Goal: Transaction & Acquisition: Purchase product/service

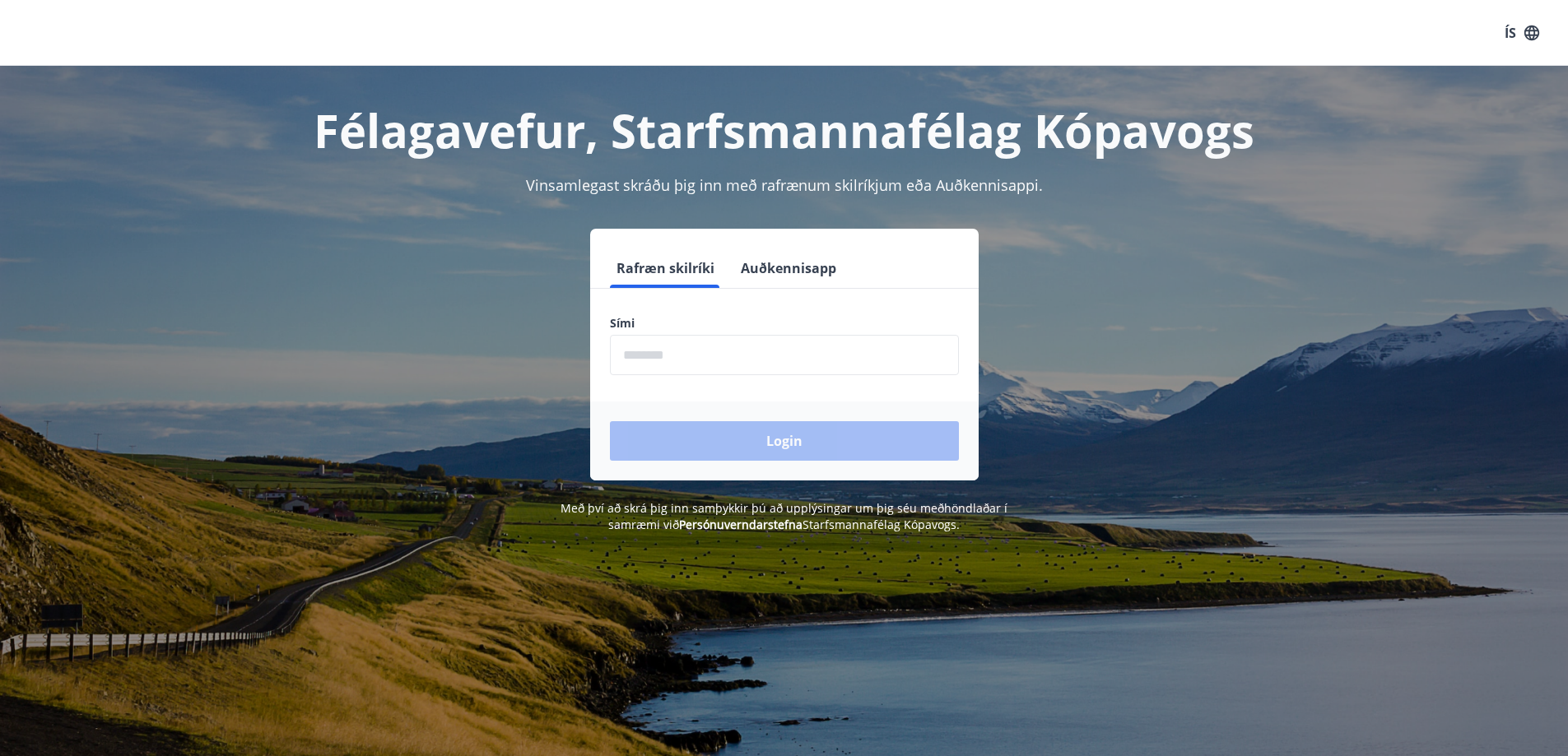
click at [663, 354] on input "phone" at bounding box center [784, 355] width 349 height 41
type input "********"
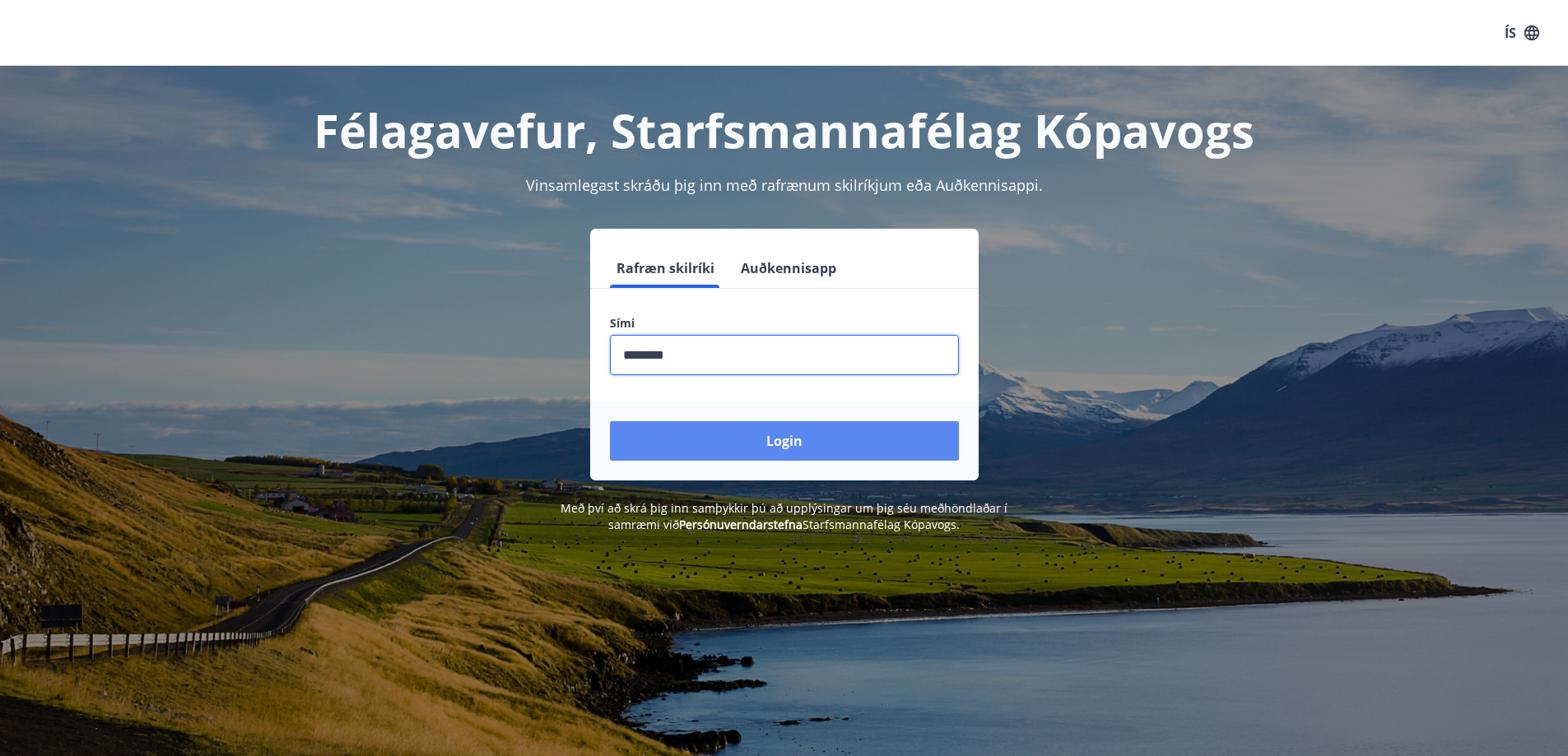
click at [727, 441] on button "Login" at bounding box center [784, 441] width 349 height 40
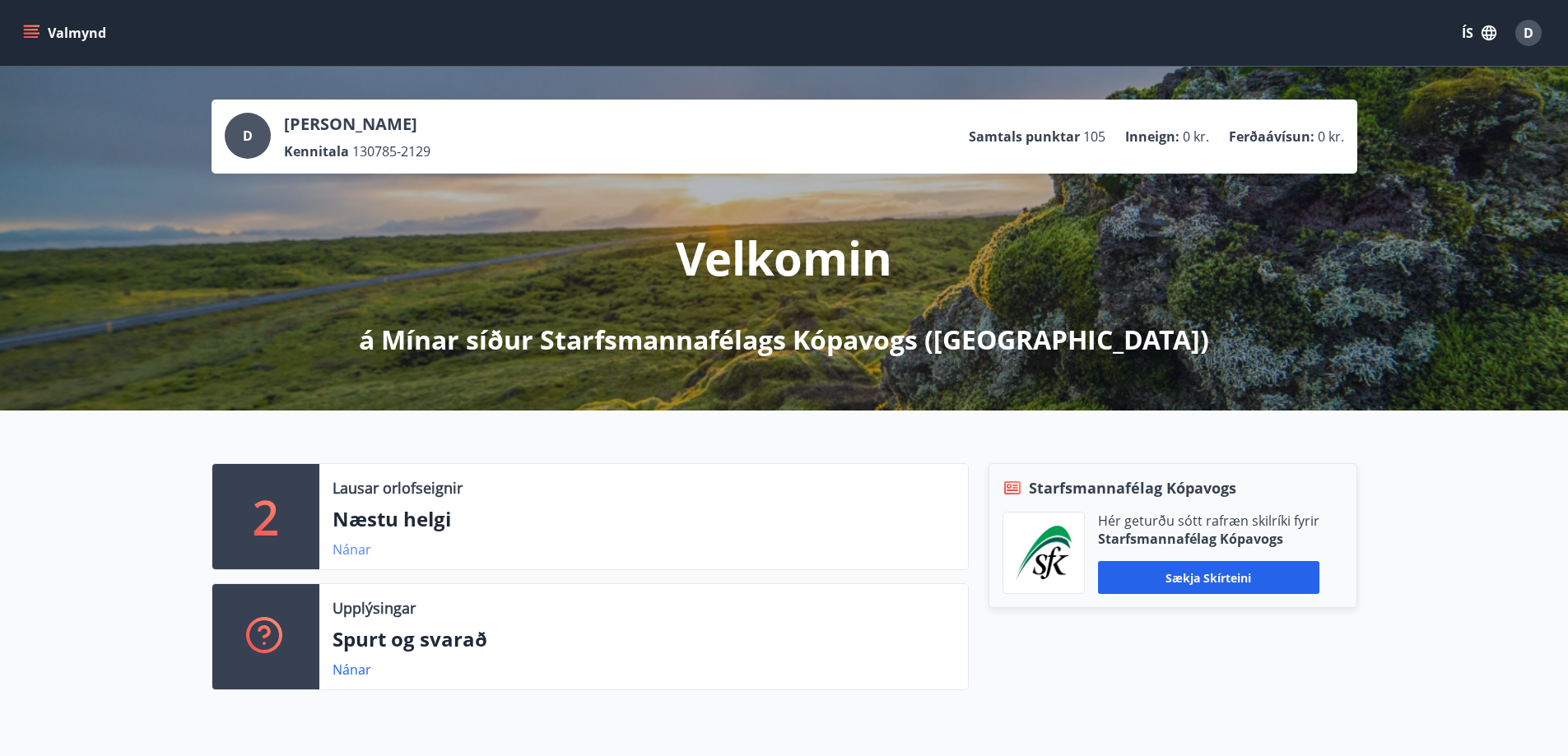
click at [337, 554] on link "Nánar" at bounding box center [352, 550] width 39 height 19
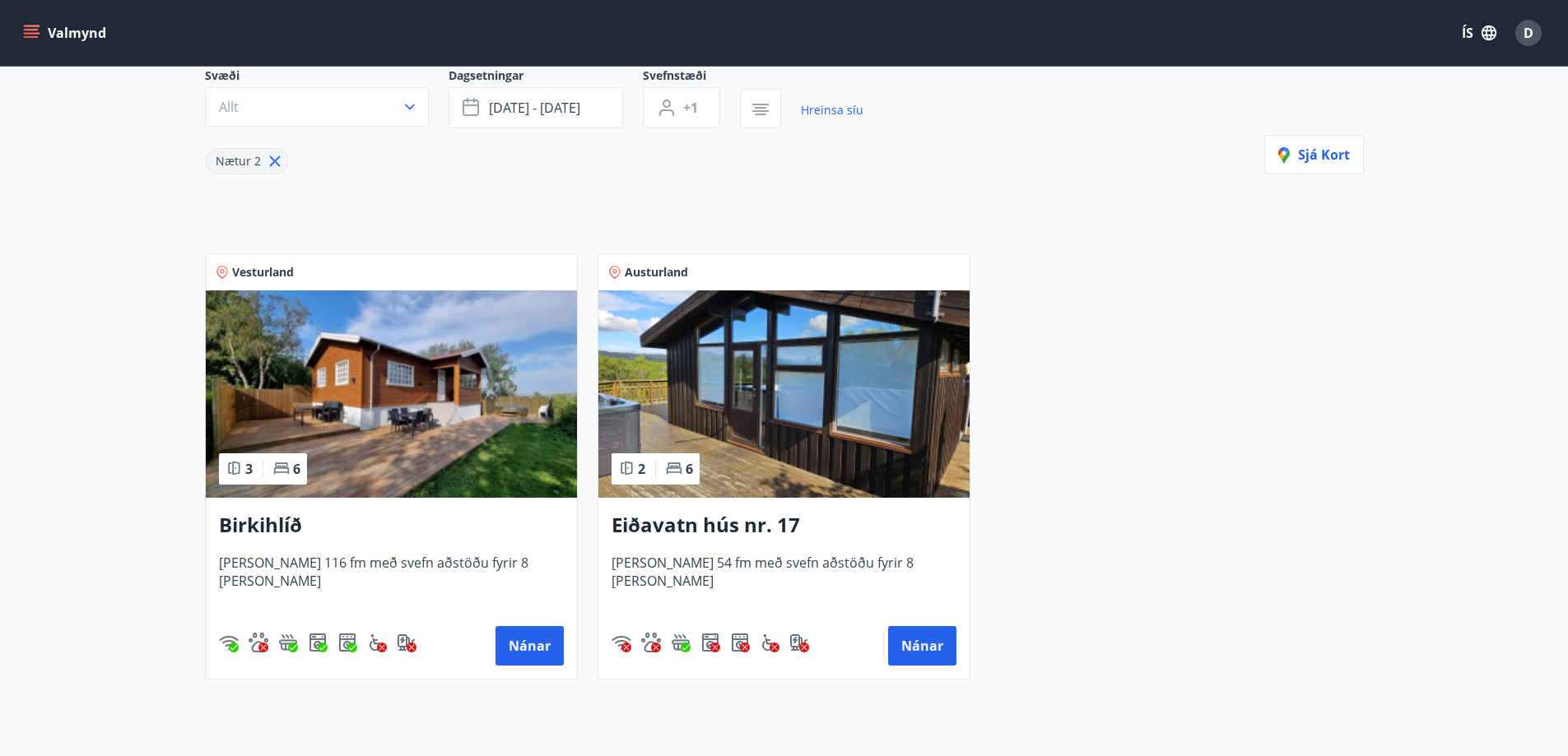
scroll to position [165, 0]
click at [740, 371] on img at bounding box center [784, 394] width 372 height 208
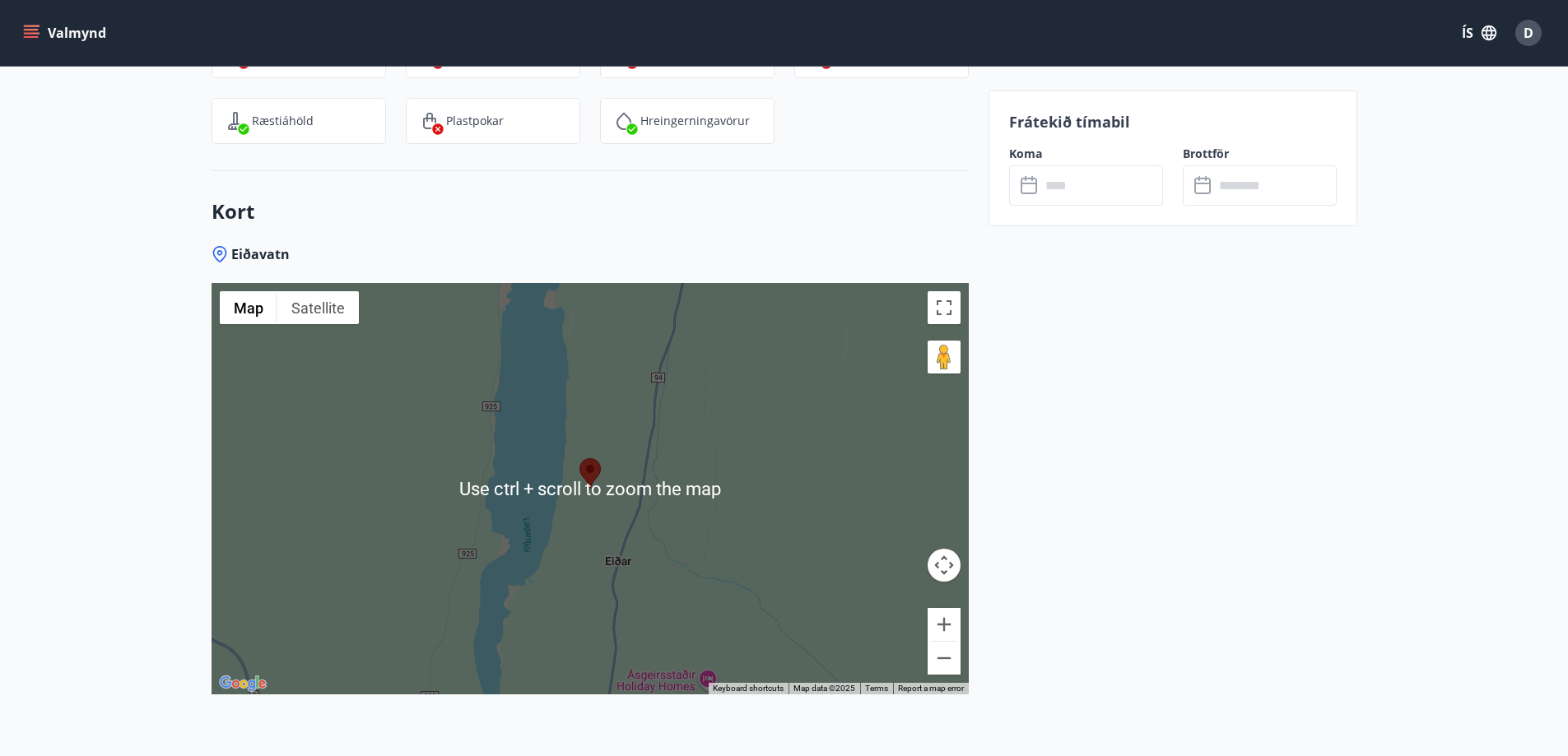
scroll to position [2373, 0]
click at [638, 473] on div at bounding box center [589, 488] width 757 height 411
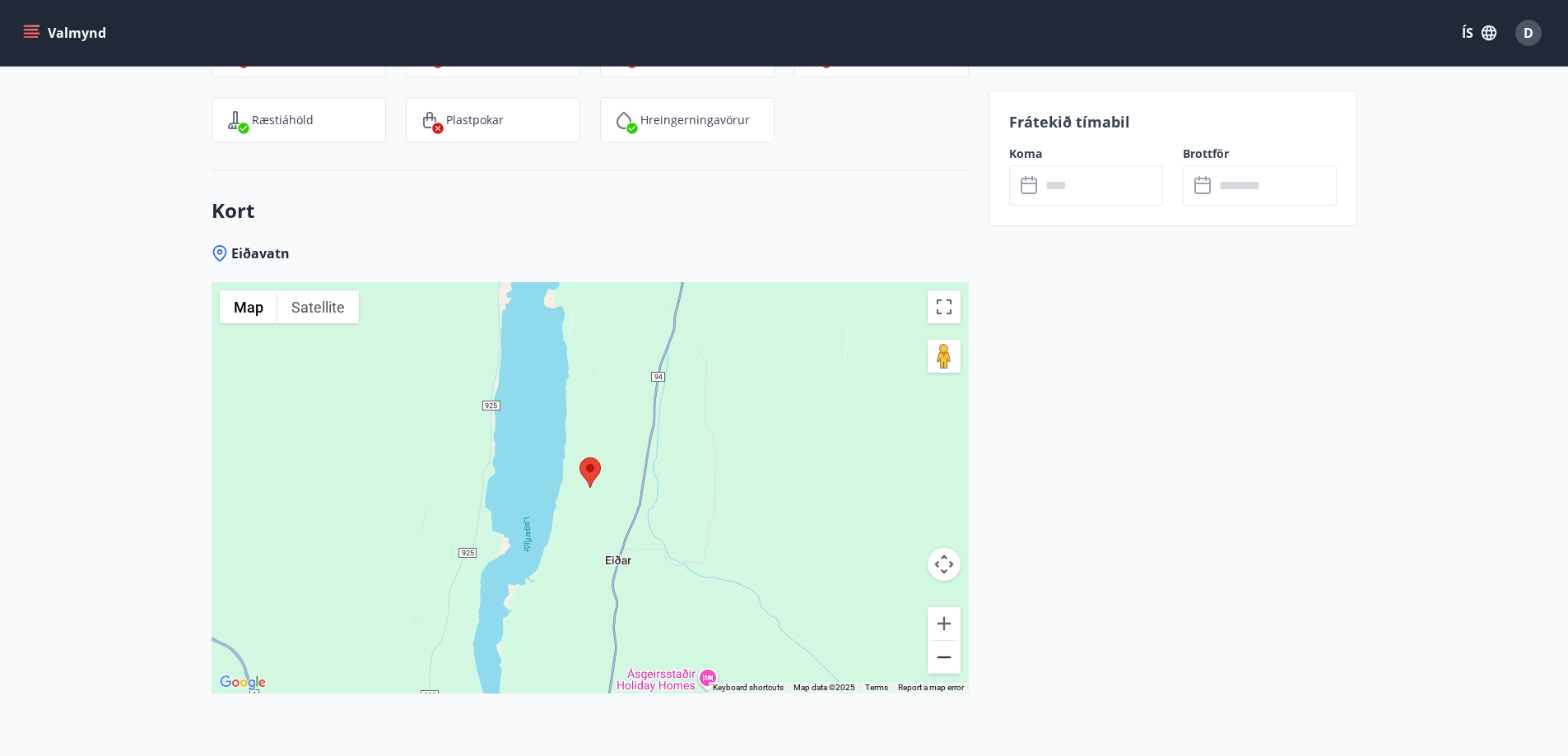
click at [935, 641] on button "Zoom out" at bounding box center [944, 658] width 33 height 33
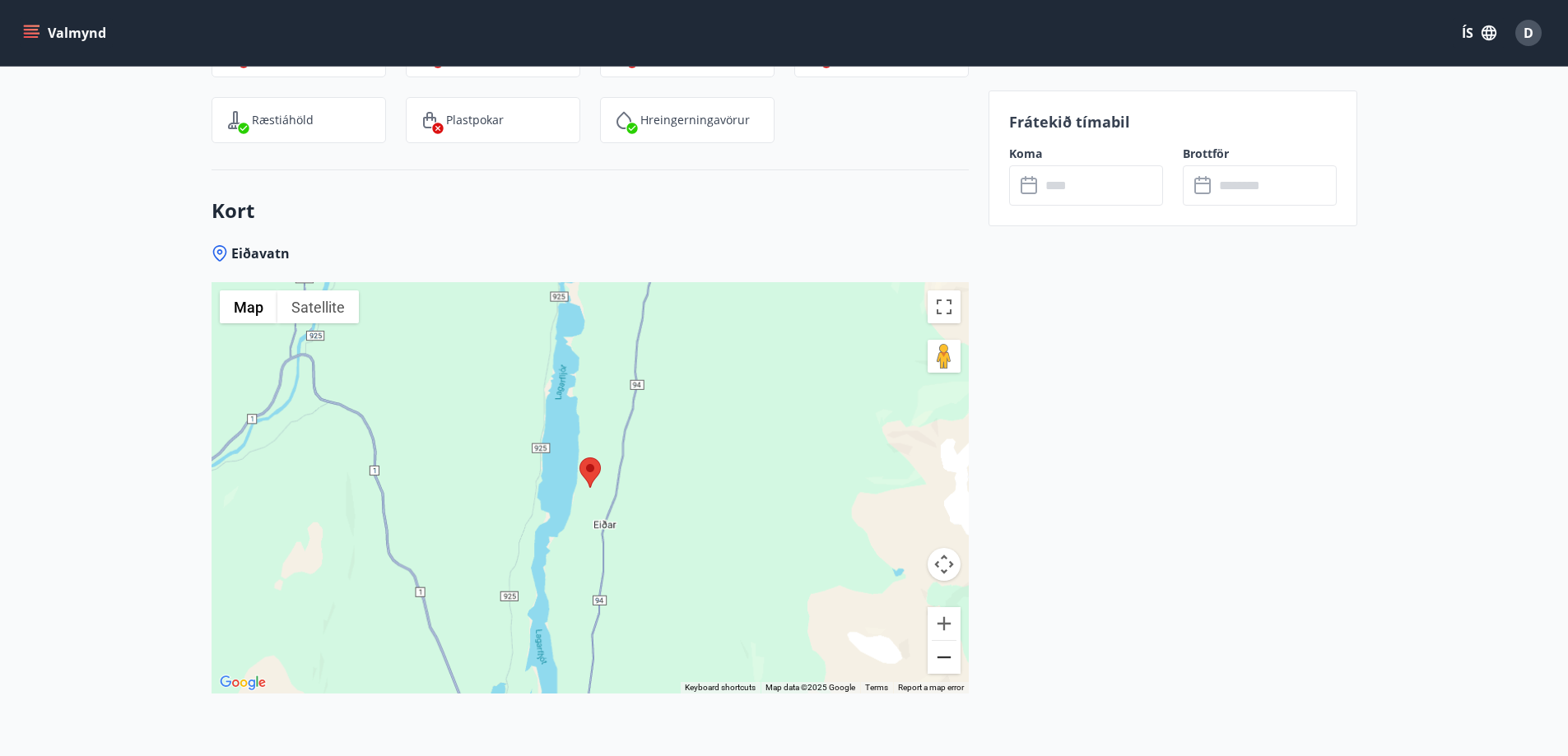
click at [934, 641] on button "Zoom out" at bounding box center [944, 658] width 33 height 33
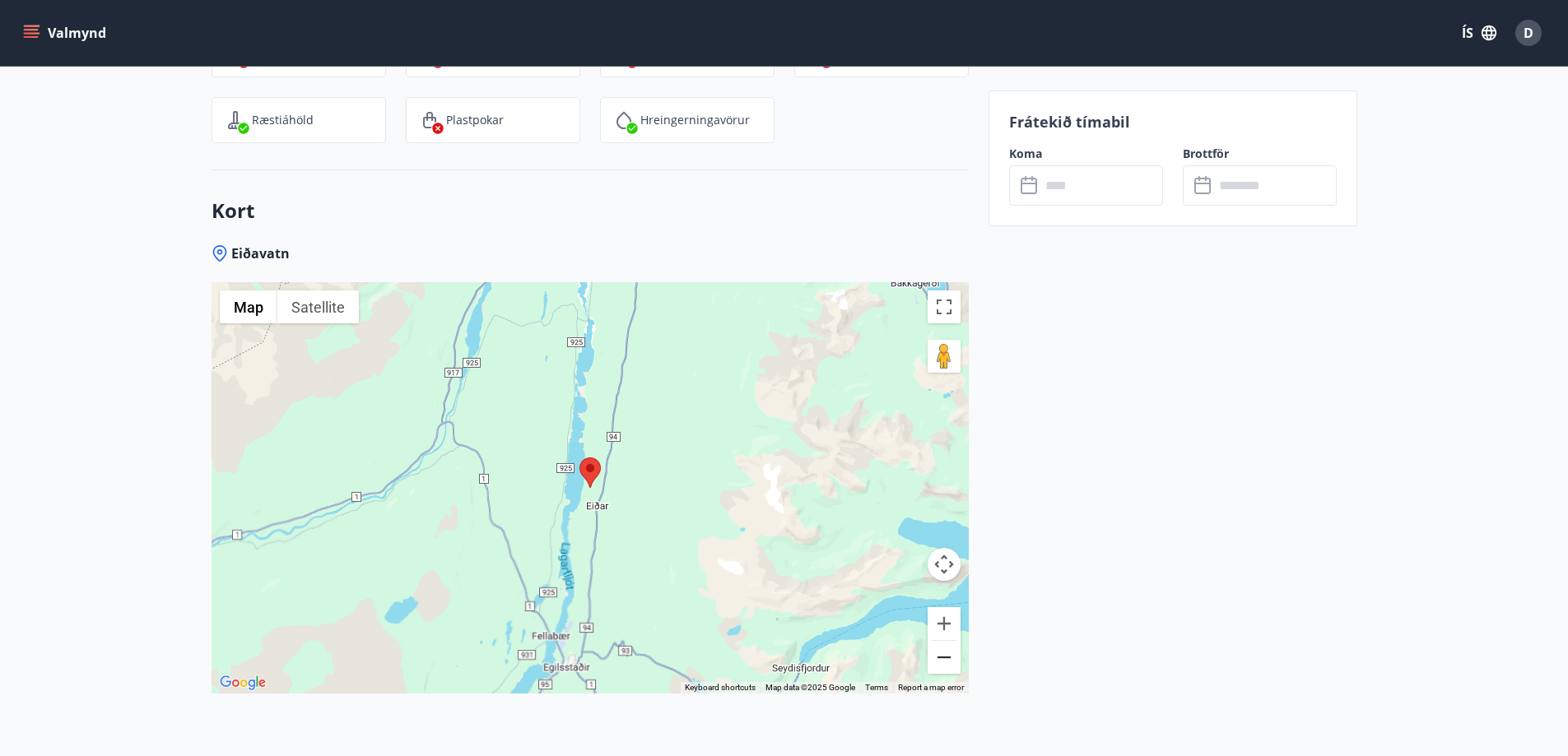
click at [934, 641] on button "Zoom out" at bounding box center [944, 658] width 33 height 33
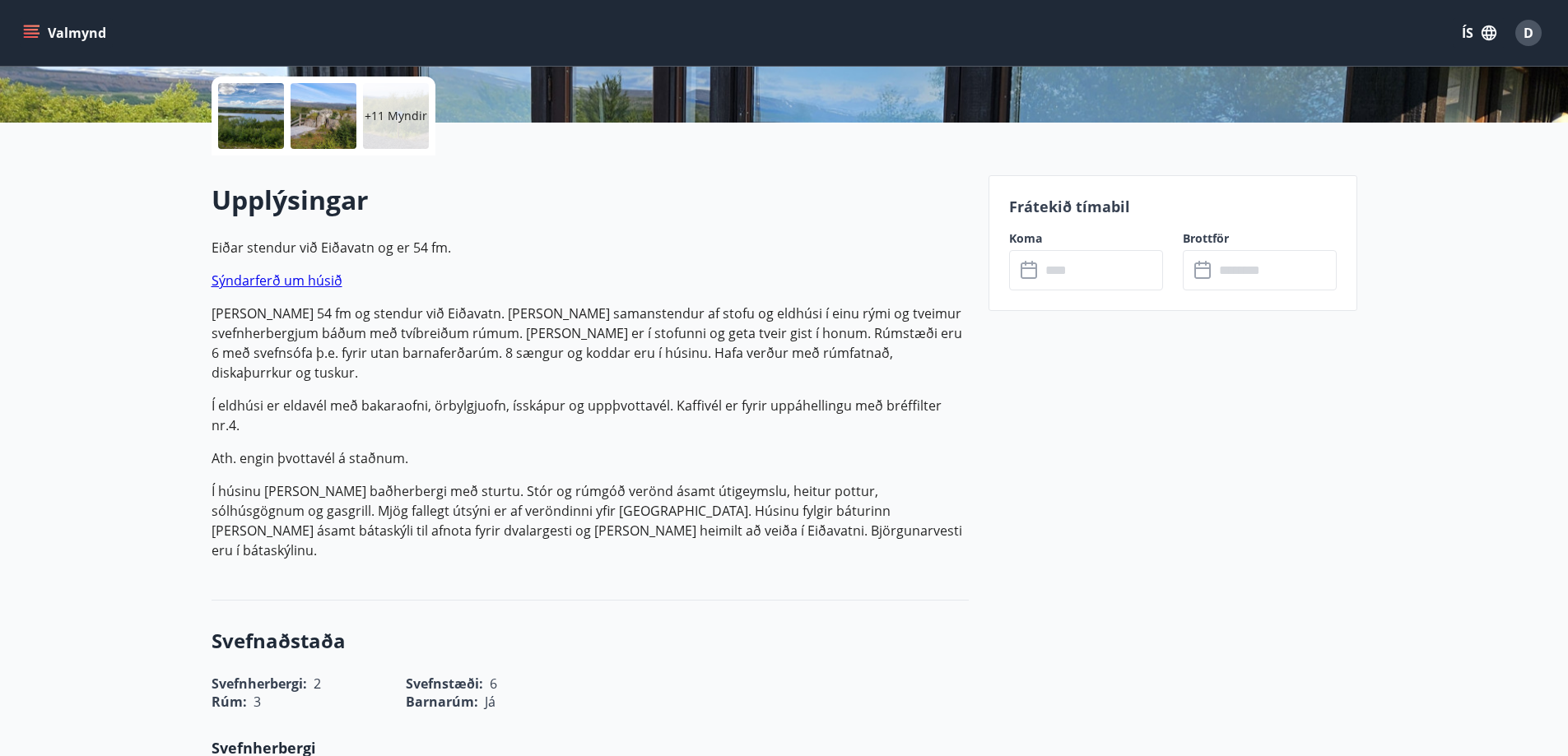
scroll to position [316, 0]
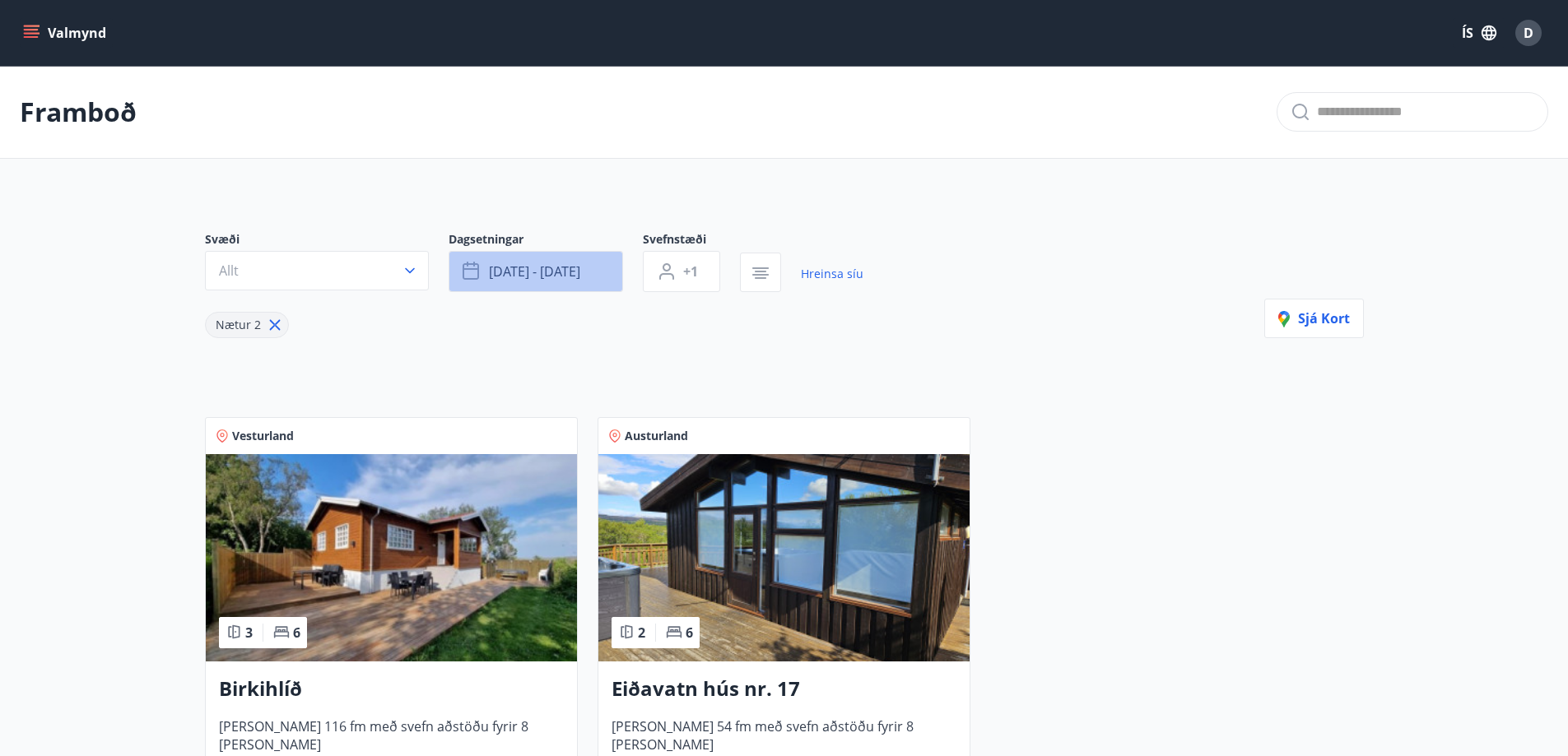
click at [608, 276] on button "[DATE] - [DATE]" at bounding box center [536, 271] width 174 height 41
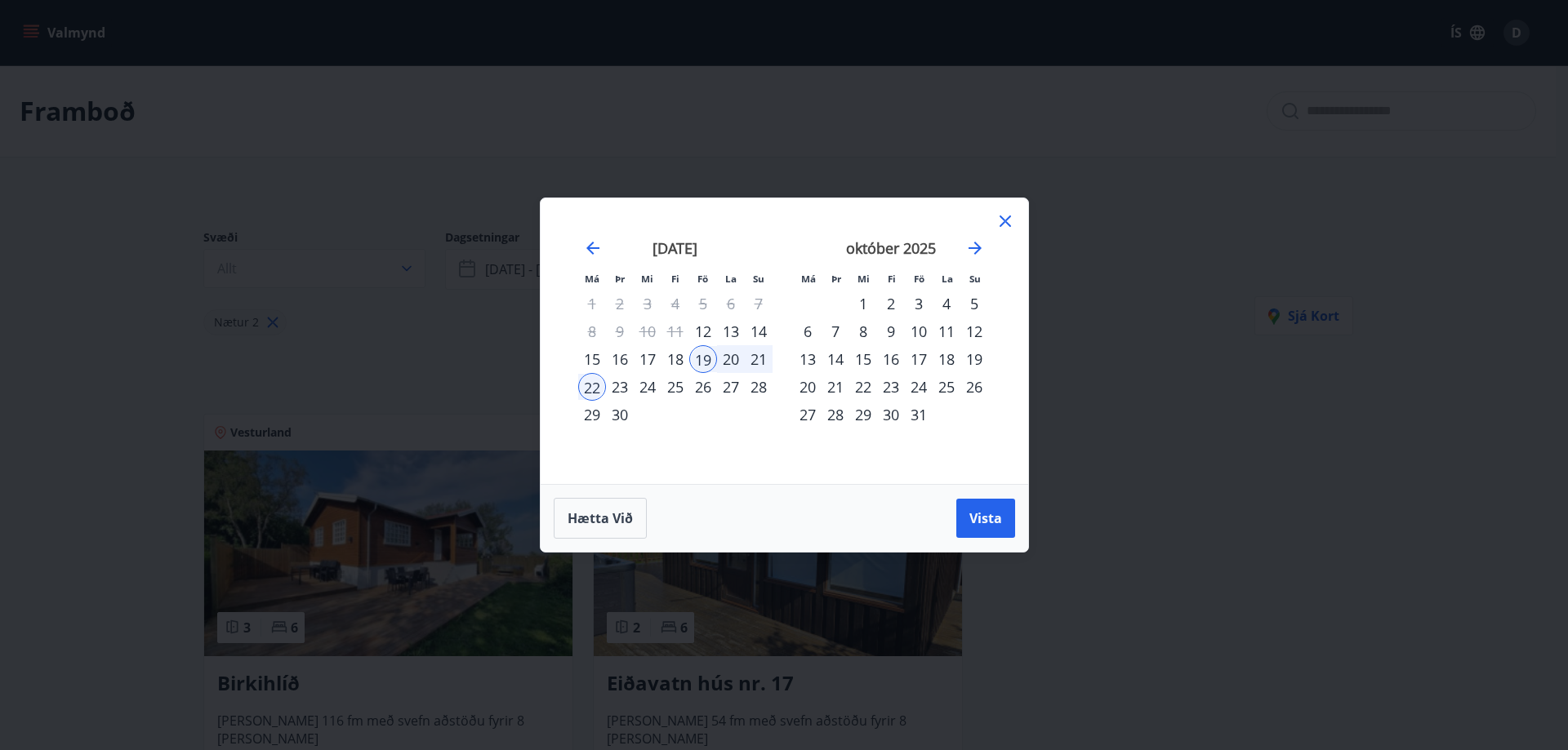
click at [704, 381] on div "26" at bounding box center [704, 387] width 28 height 28
click at [595, 411] on div "29" at bounding box center [592, 415] width 28 height 28
click at [975, 522] on span "Vista" at bounding box center [986, 518] width 33 height 18
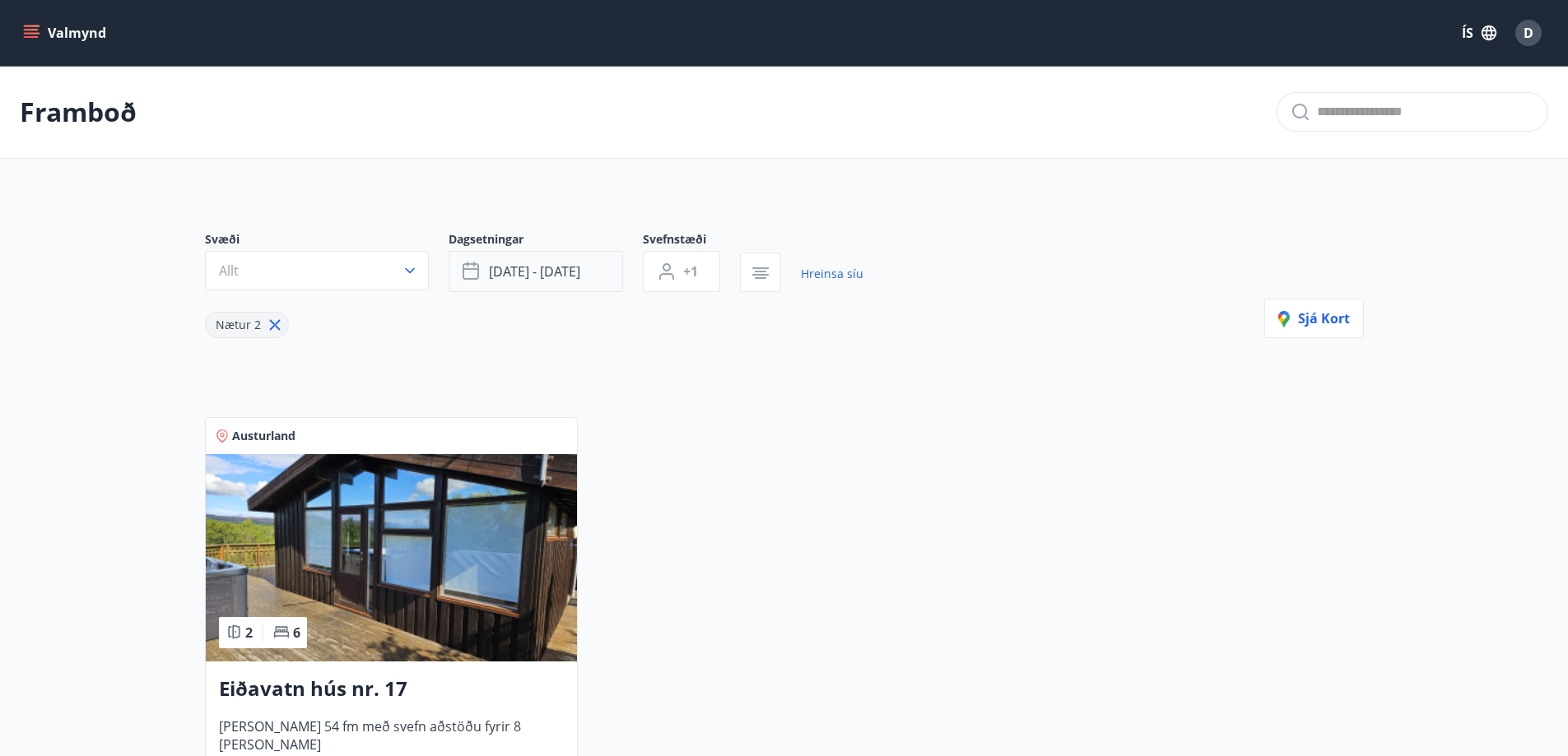
click at [605, 262] on button "[DATE] - [DATE]" at bounding box center [536, 271] width 174 height 41
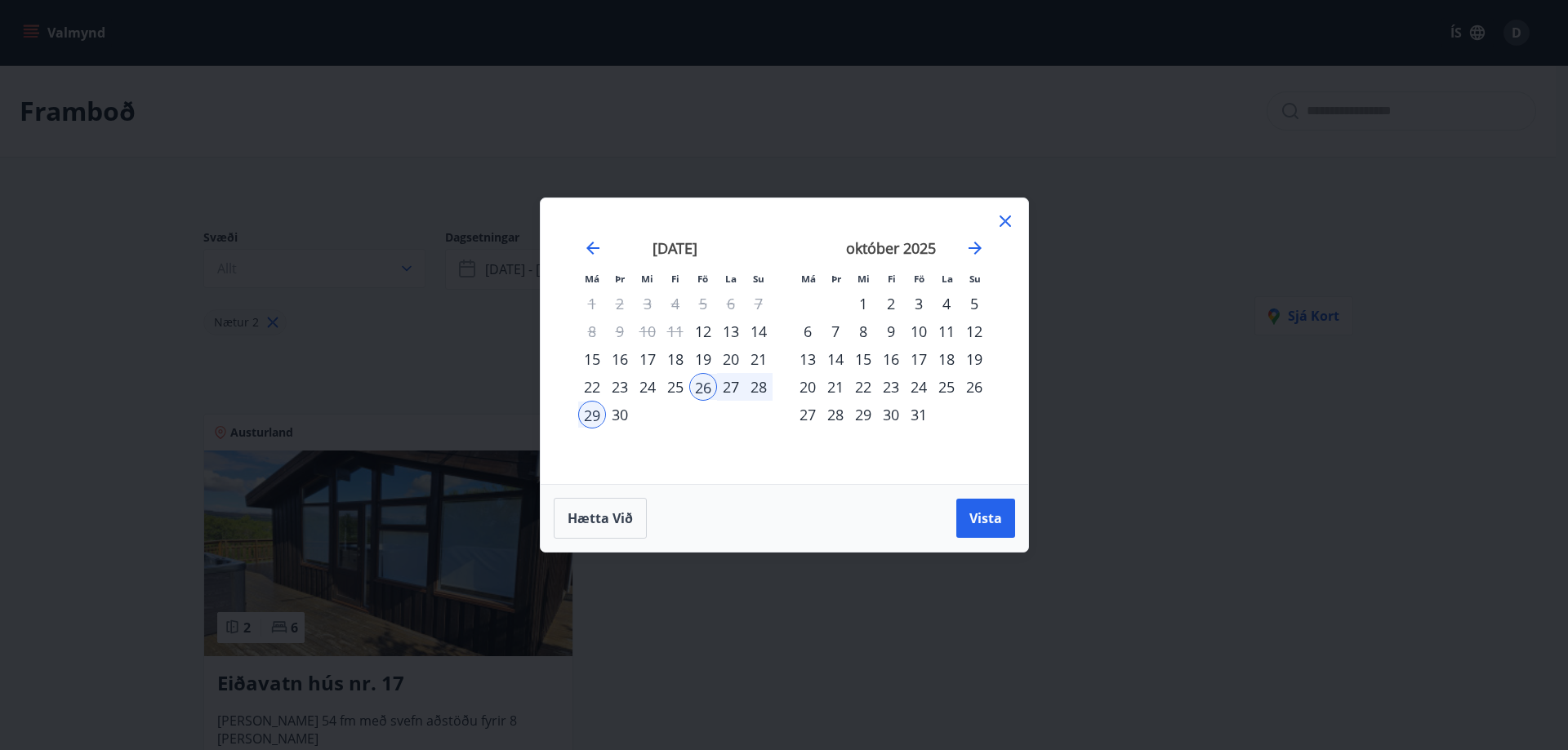
click at [918, 305] on div "3" at bounding box center [919, 303] width 28 height 28
click at [813, 331] on div "6" at bounding box center [807, 331] width 28 height 28
click at [971, 512] on span "Vista" at bounding box center [986, 518] width 33 height 18
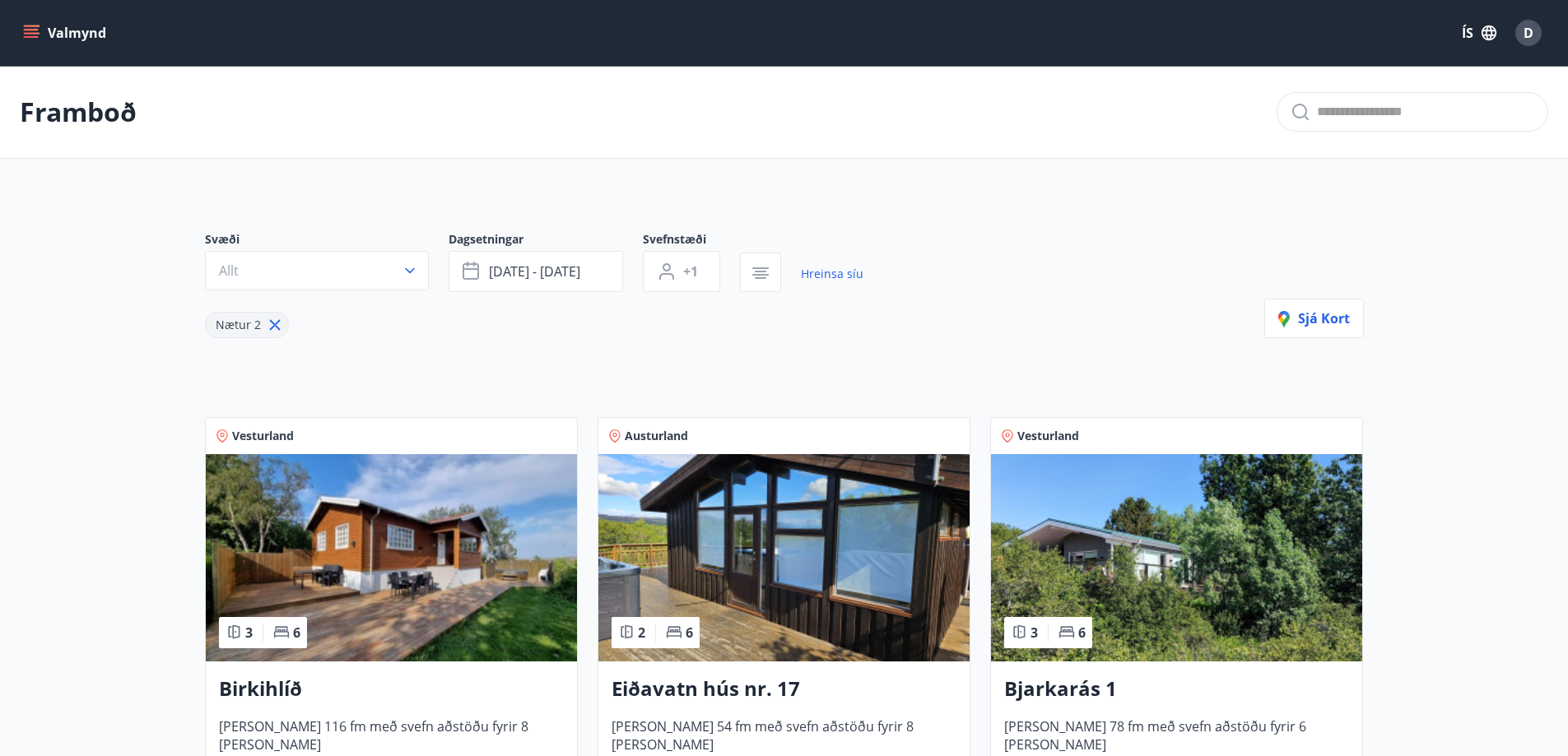
scroll to position [165, 0]
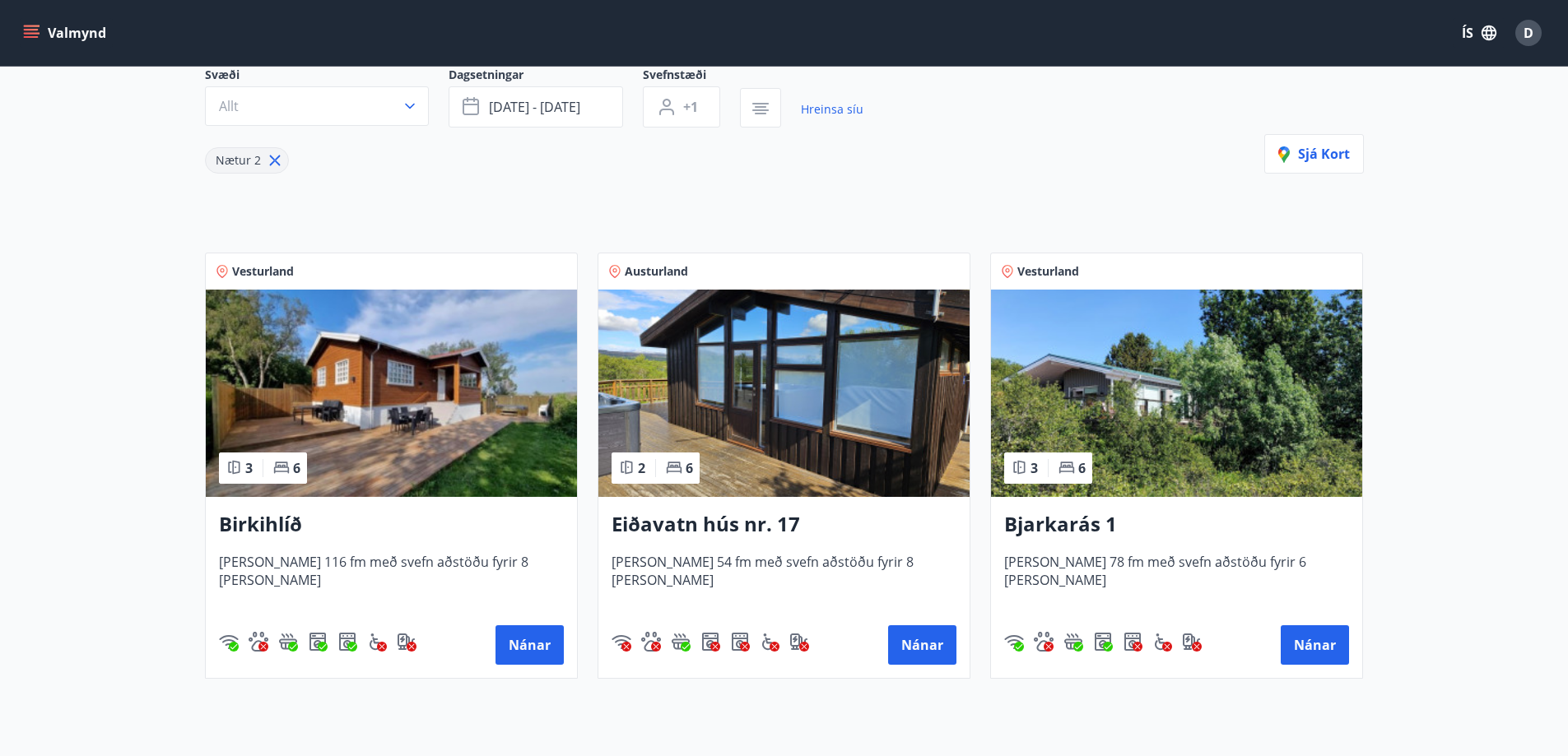
click at [1159, 349] on img at bounding box center [1176, 394] width 372 height 208
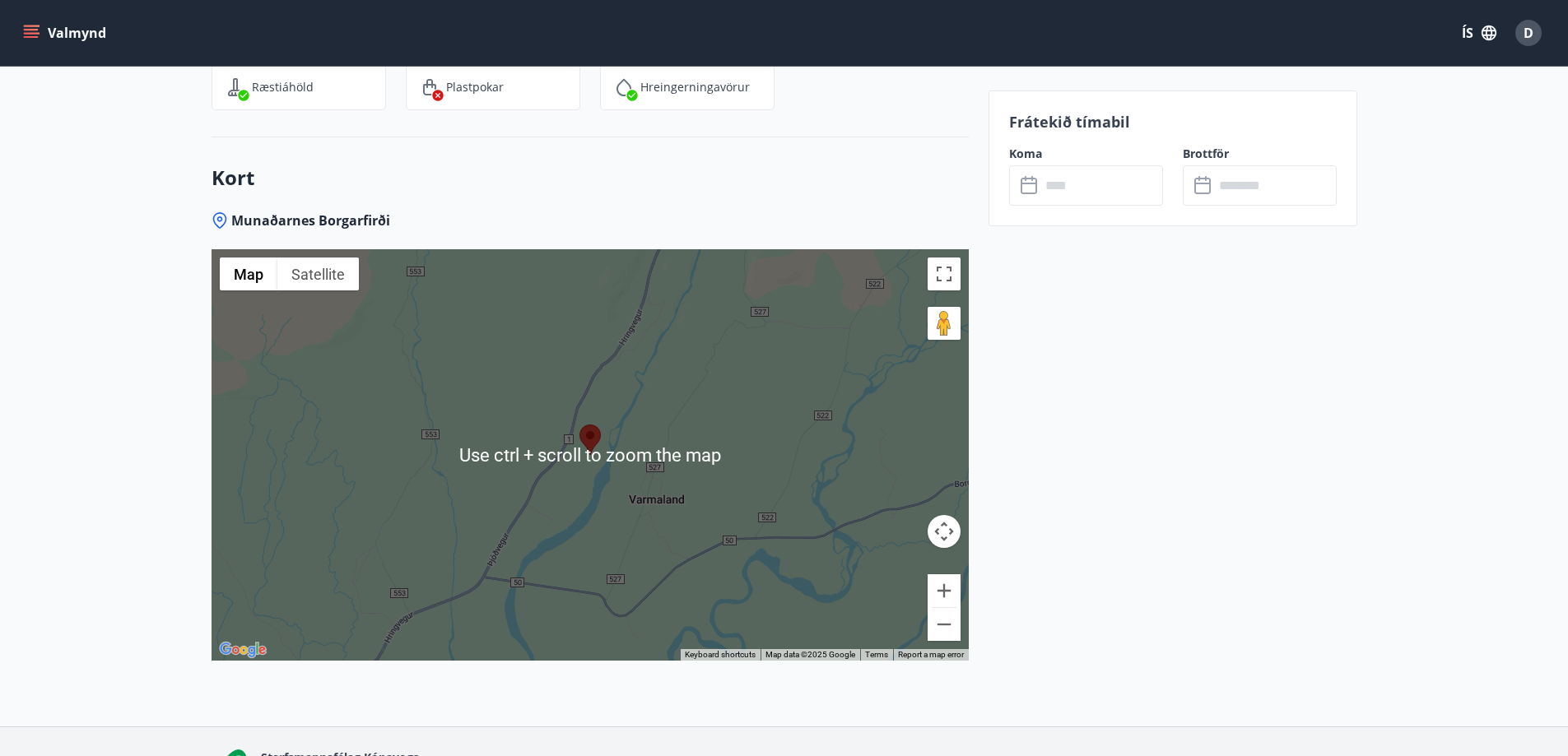
scroll to position [2798, 0]
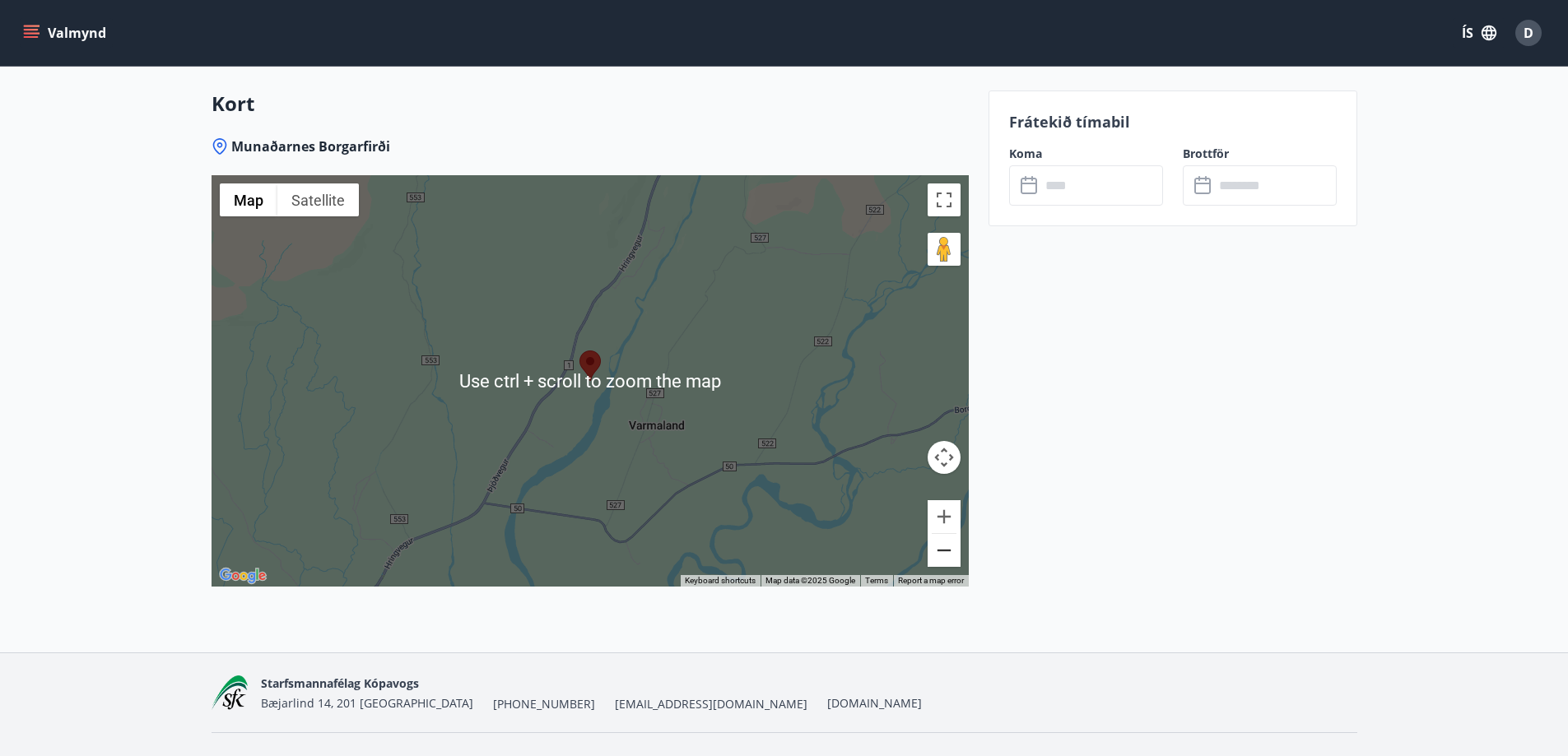
click at [930, 557] on button "Zoom out" at bounding box center [944, 550] width 33 height 33
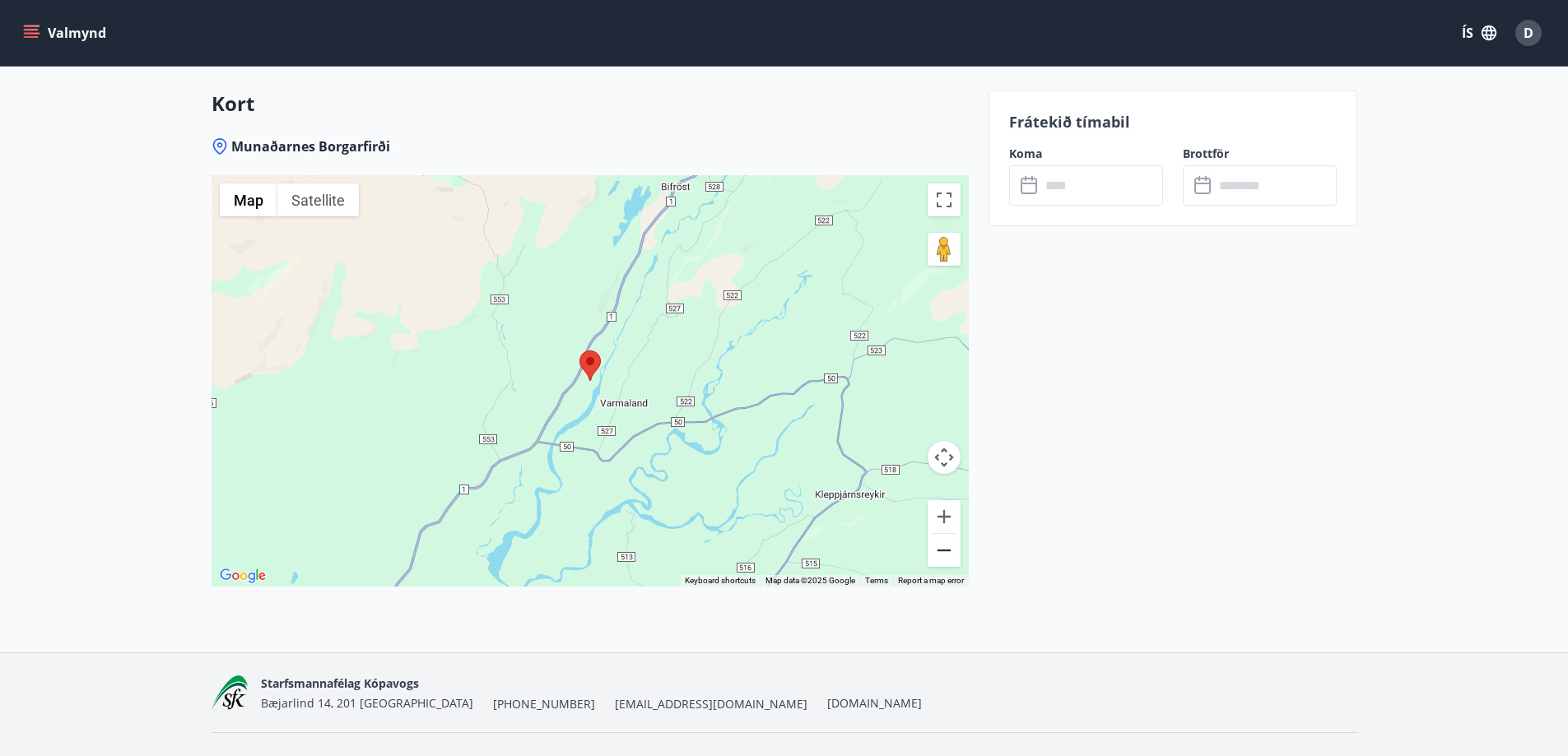
click at [930, 557] on button "Zoom out" at bounding box center [944, 550] width 33 height 33
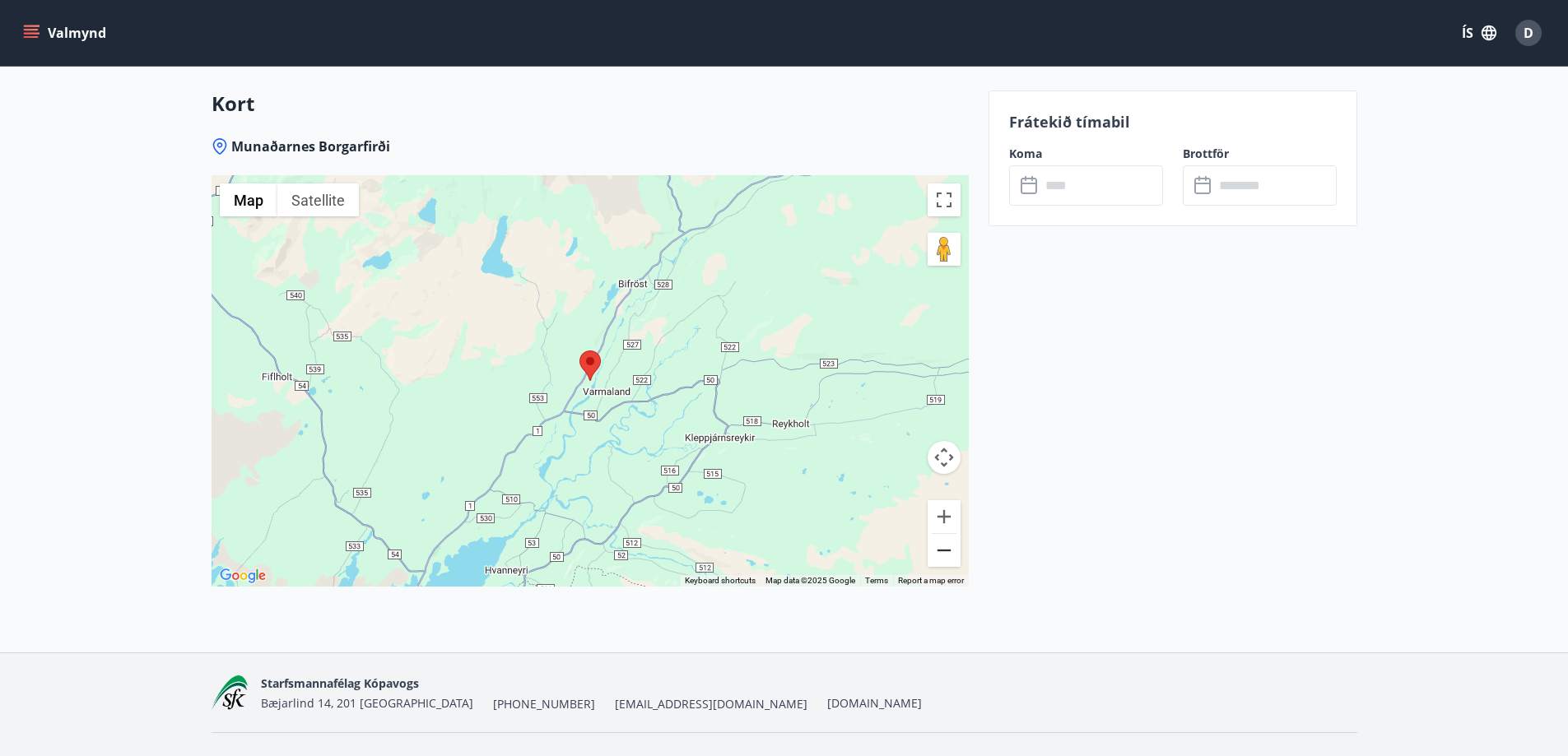
click at [930, 557] on button "Zoom out" at bounding box center [944, 550] width 33 height 33
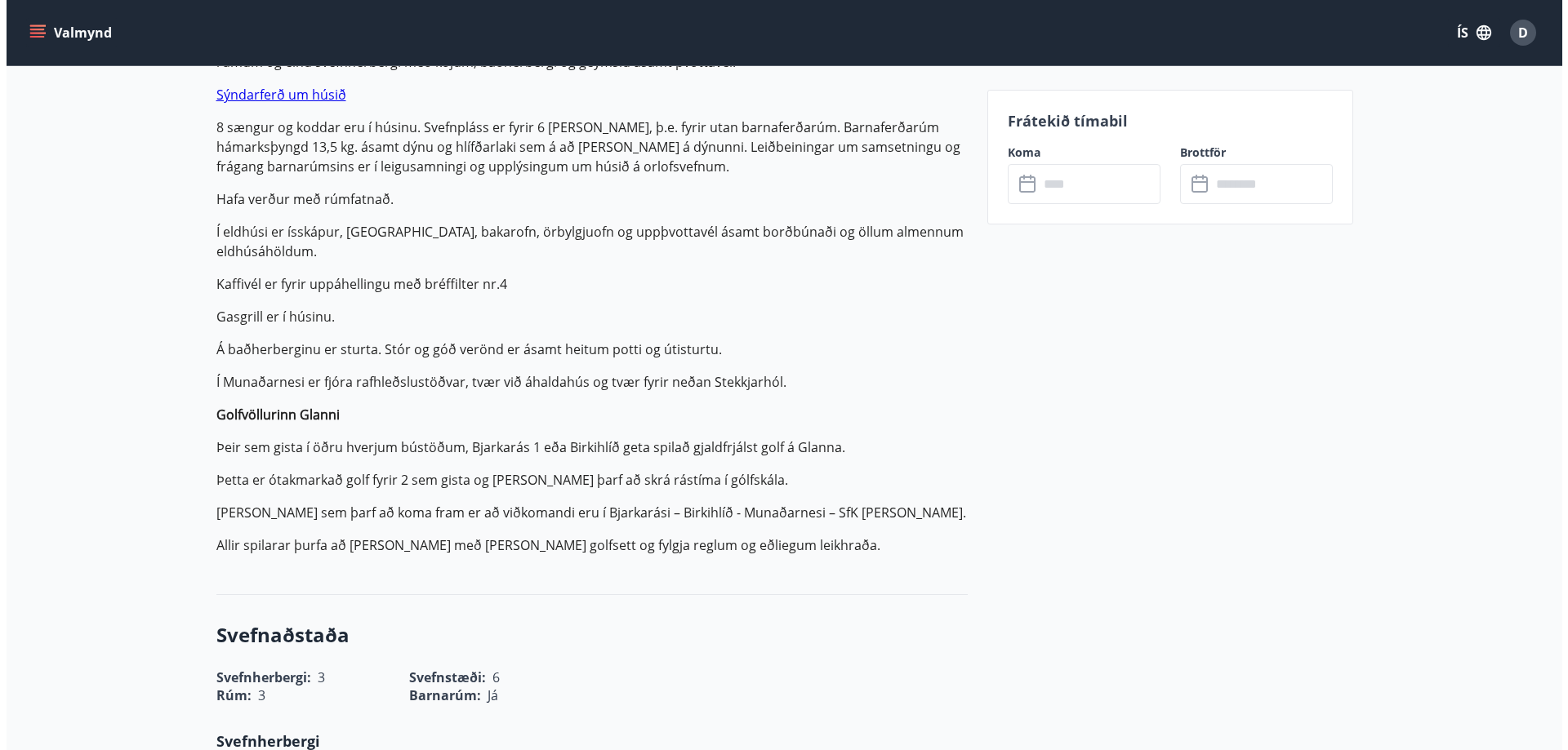
scroll to position [0, 0]
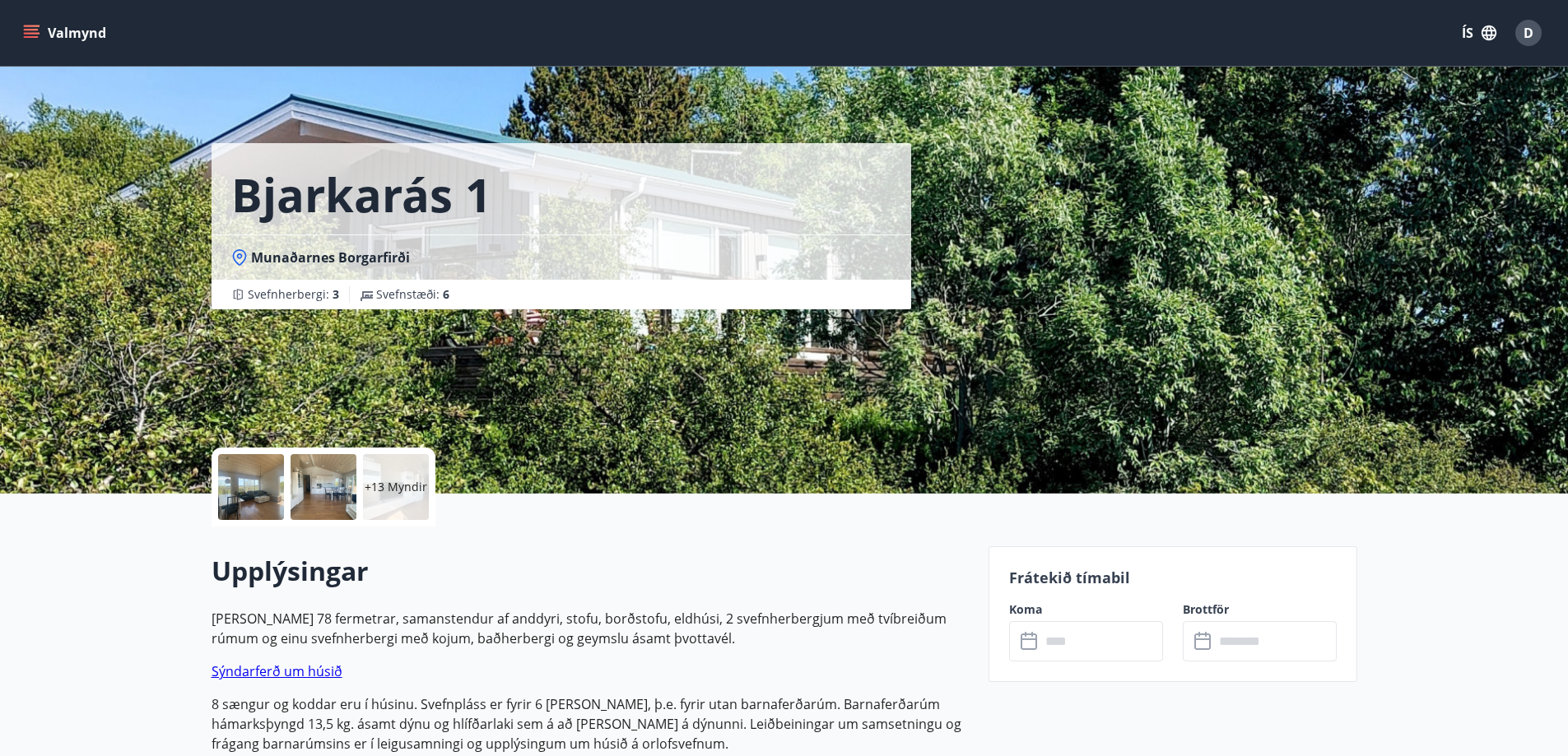
click at [386, 482] on p "+13 Myndir" at bounding box center [395, 487] width 62 height 17
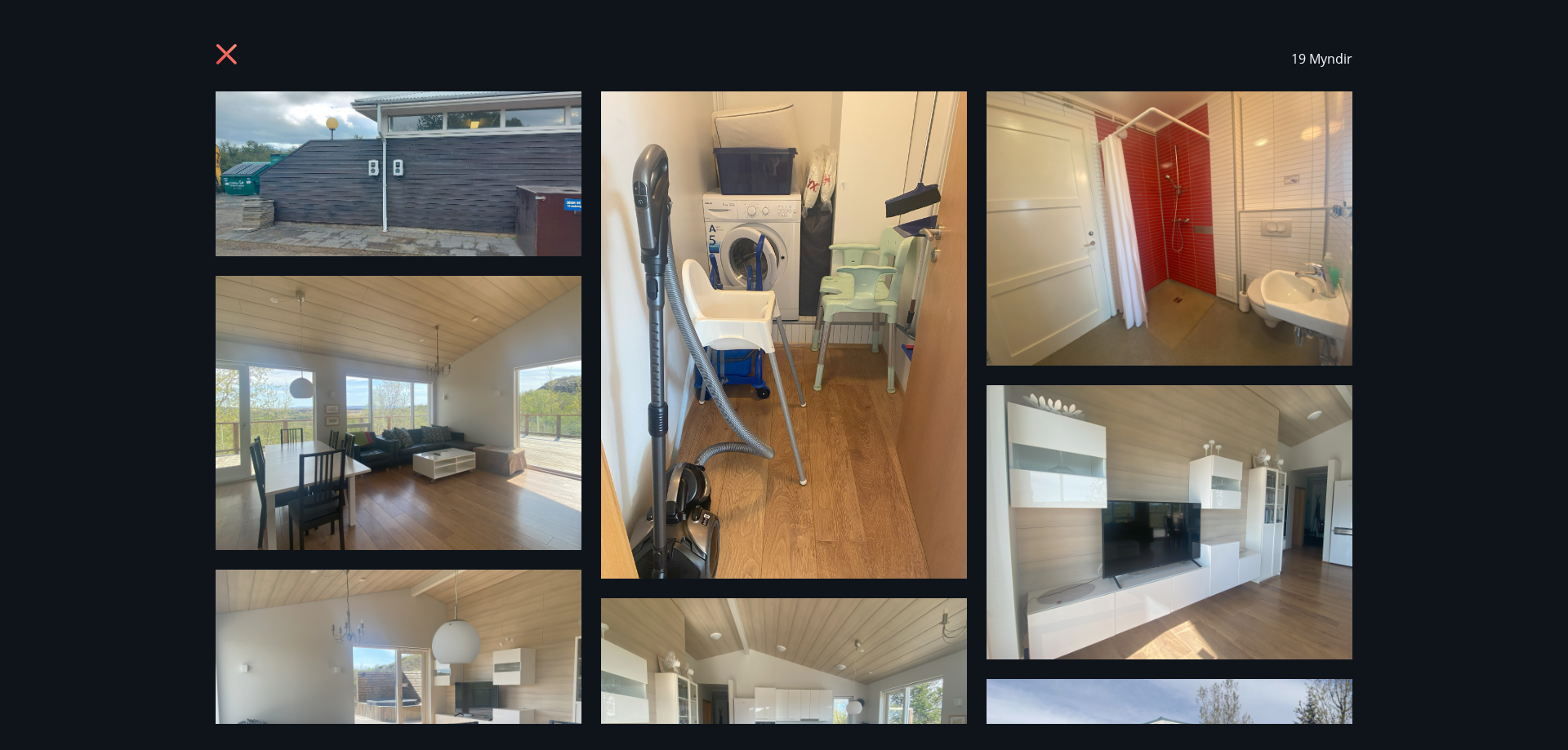
click at [223, 55] on icon at bounding box center [228, 56] width 26 height 26
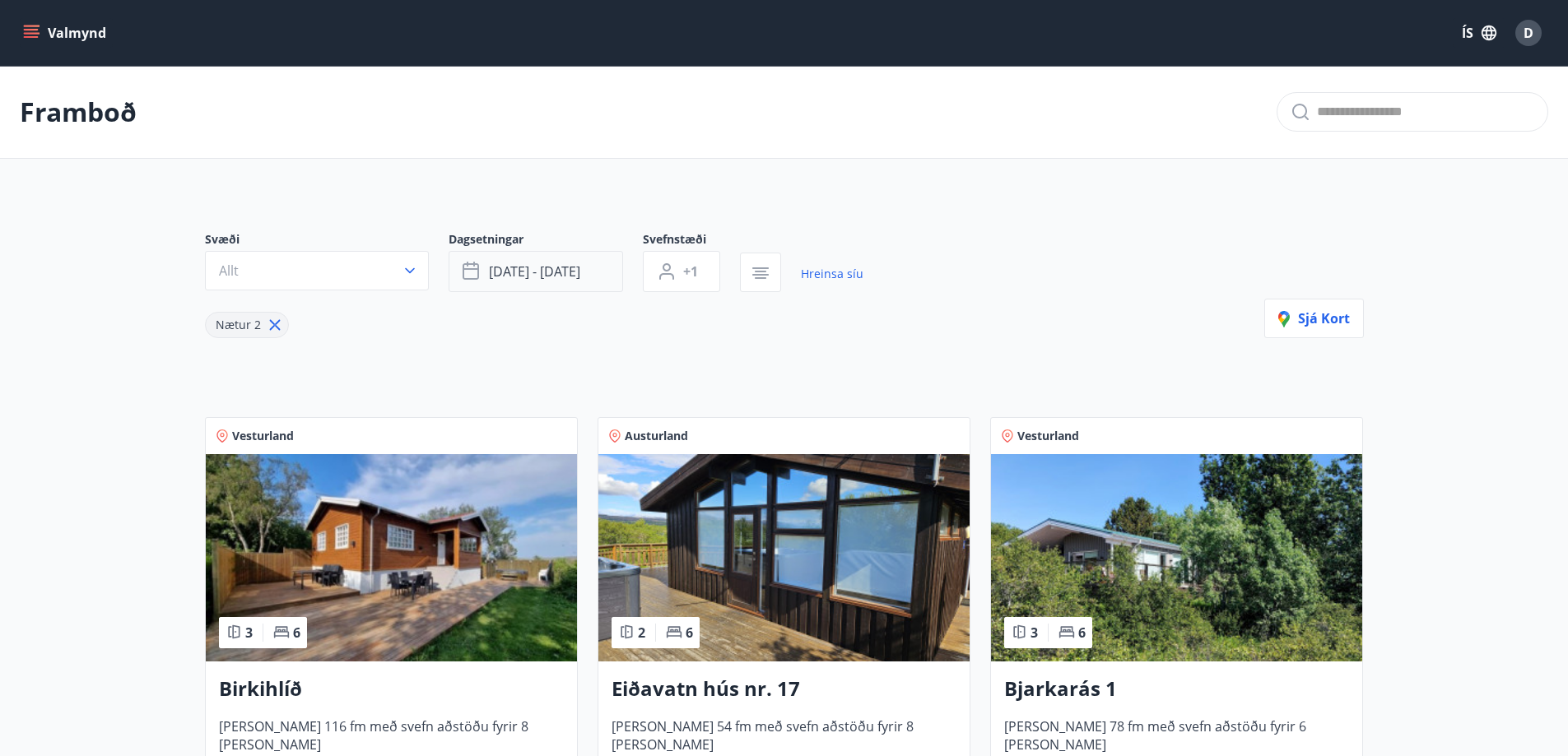
click at [602, 268] on button "[DATE] - [DATE]" at bounding box center [536, 271] width 174 height 41
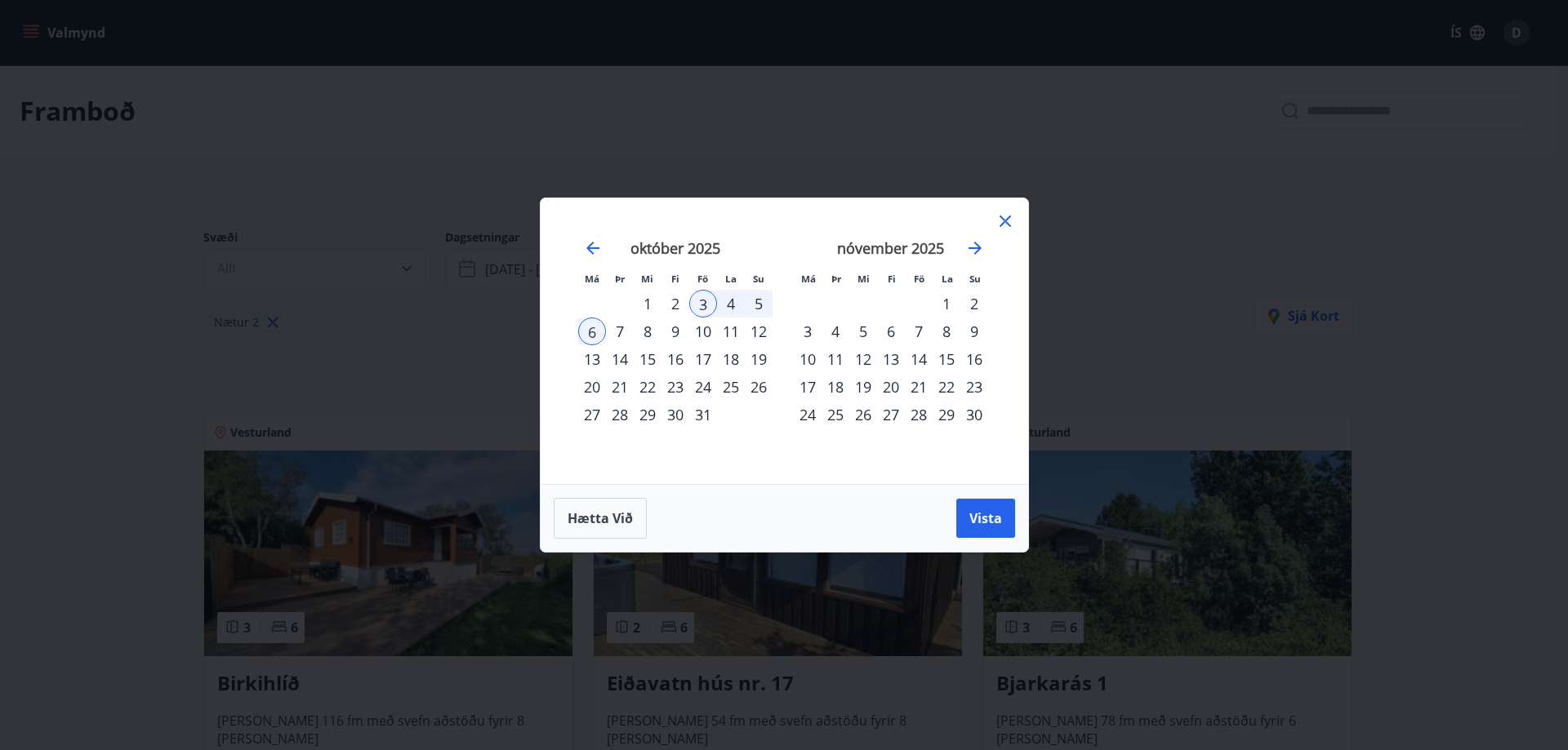
click at [919, 355] on div "14" at bounding box center [919, 359] width 28 height 28
click at [811, 378] on div "17" at bounding box center [807, 387] width 28 height 28
click at [986, 520] on span "Vista" at bounding box center [986, 518] width 33 height 18
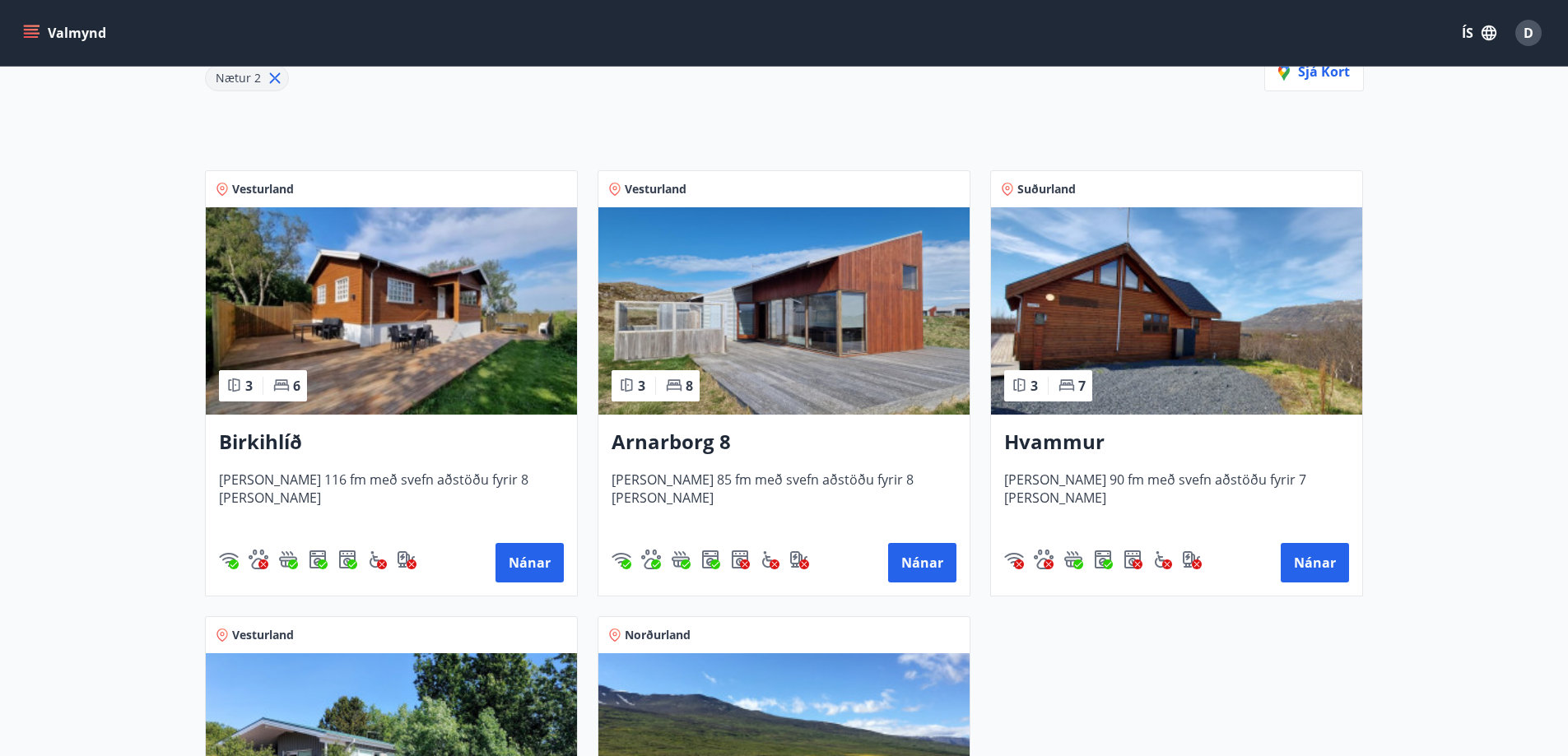
scroll to position [494, 0]
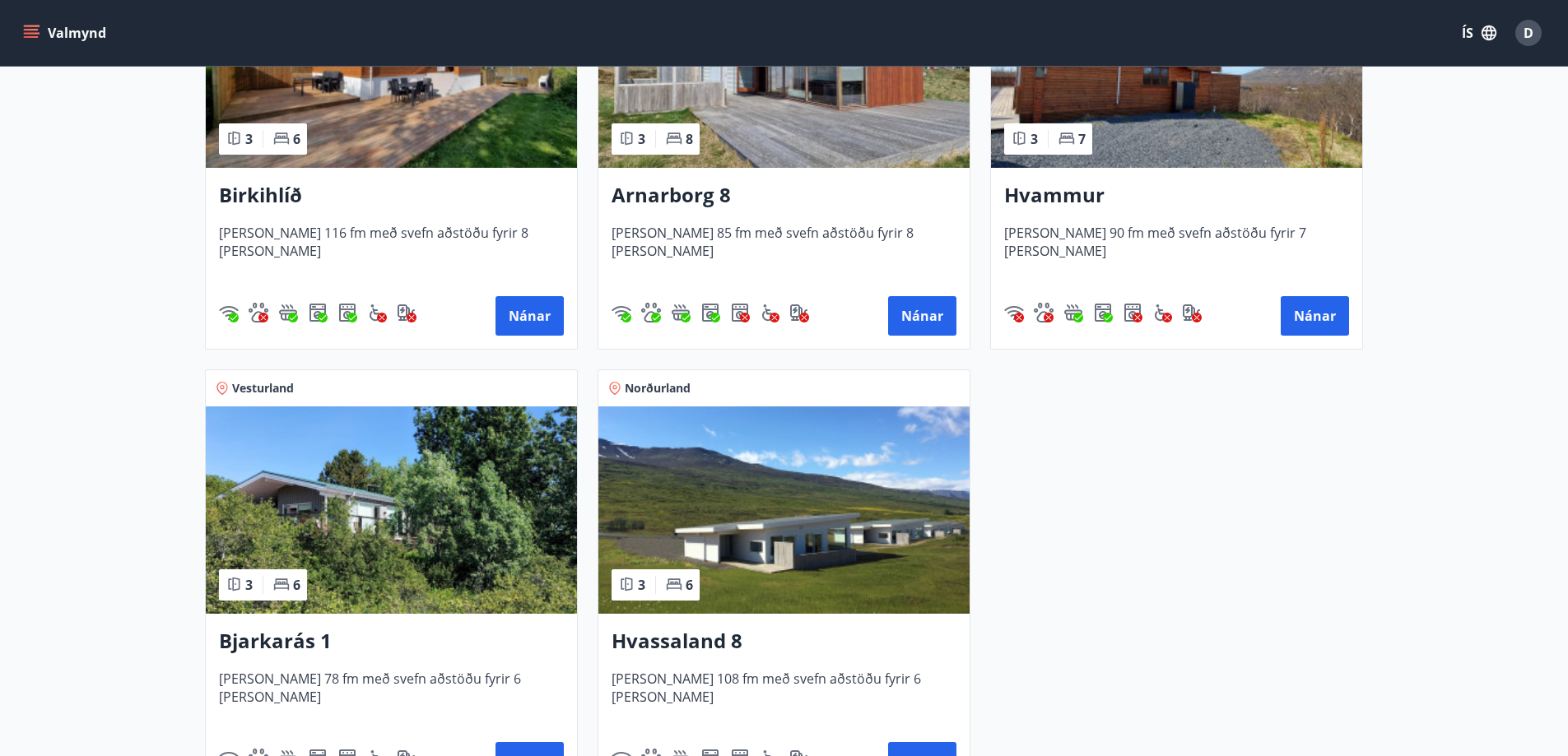
click at [457, 549] on img at bounding box center [391, 510] width 372 height 208
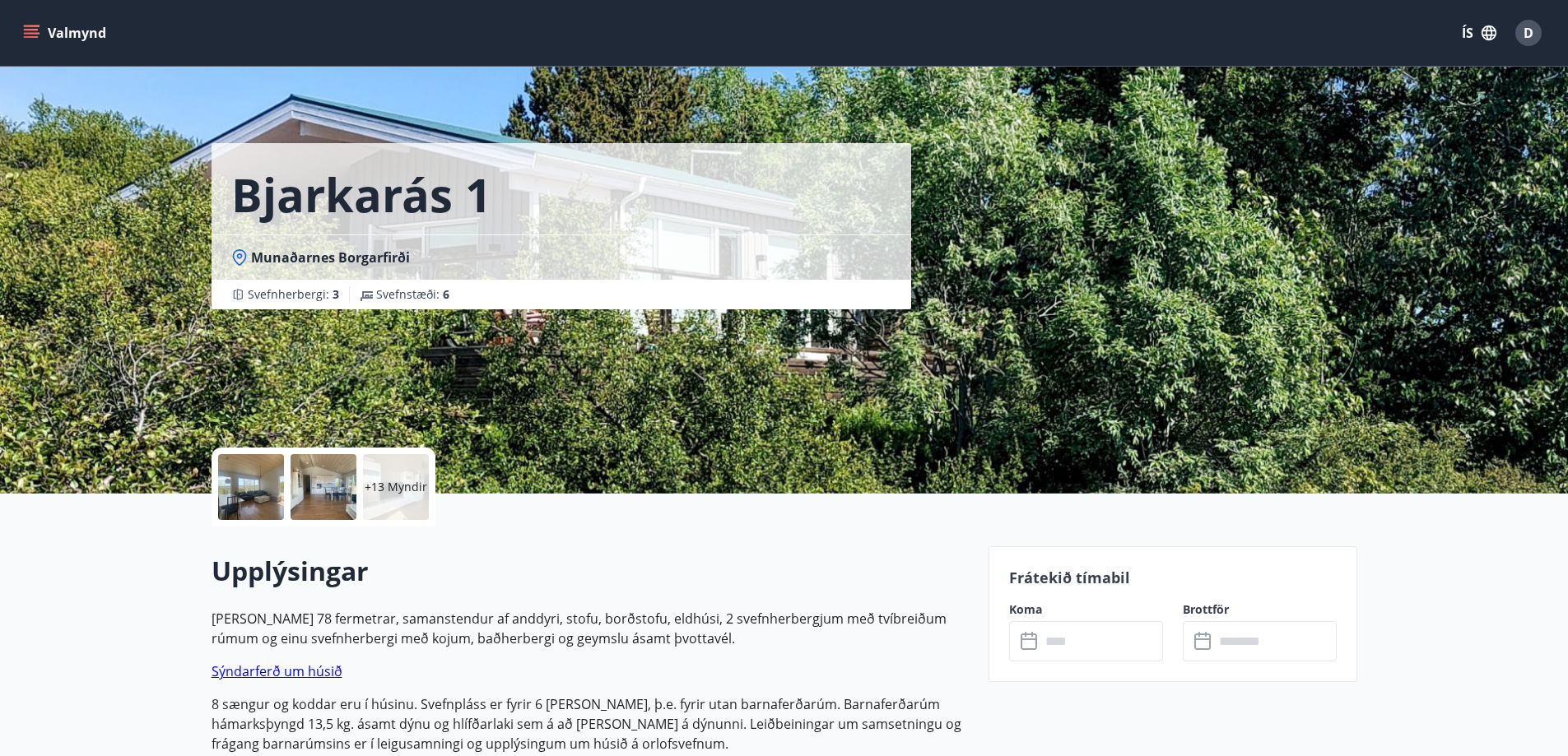
click at [398, 474] on div "+13 Myndir" at bounding box center [396, 486] width 66 height 66
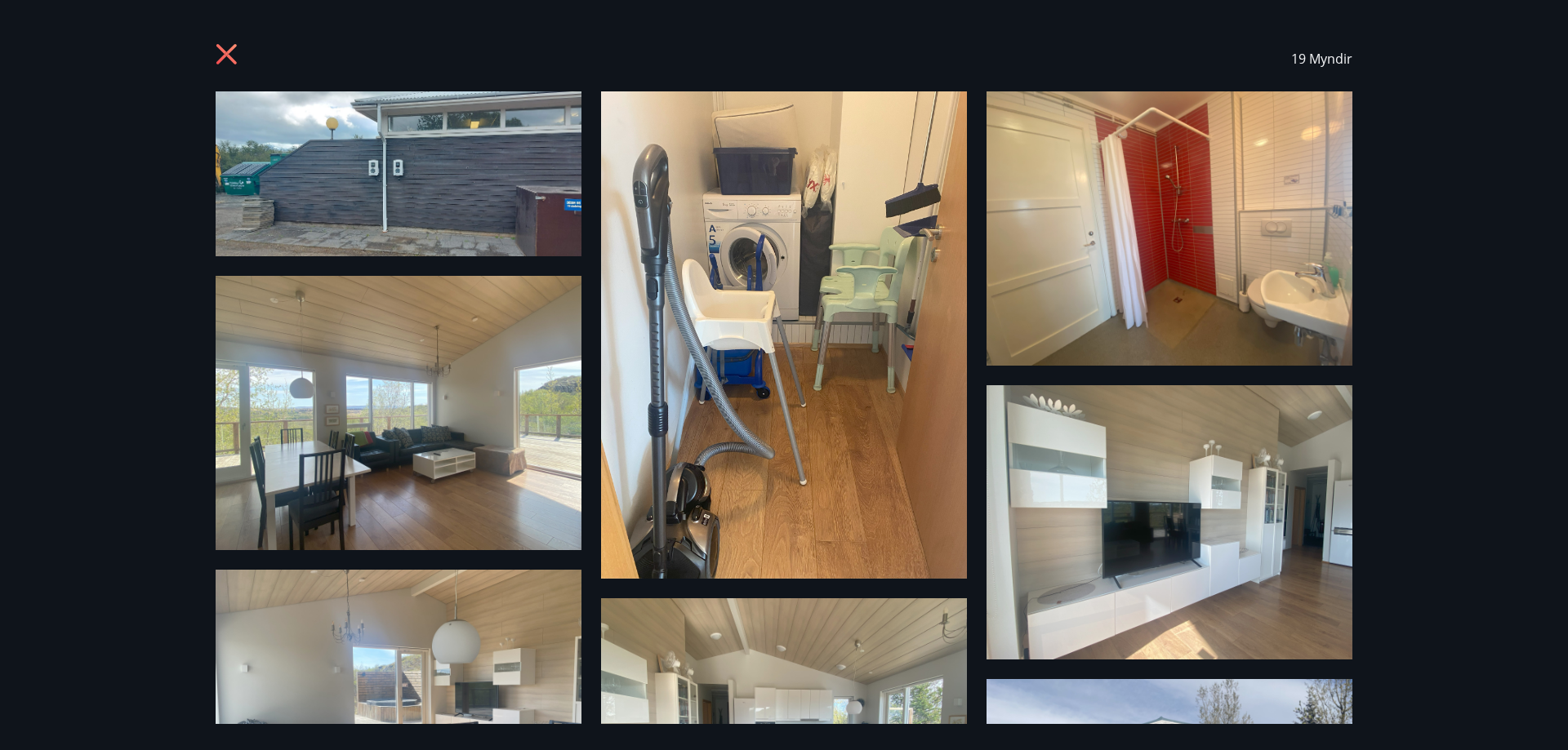
click at [222, 51] on icon at bounding box center [228, 56] width 26 height 26
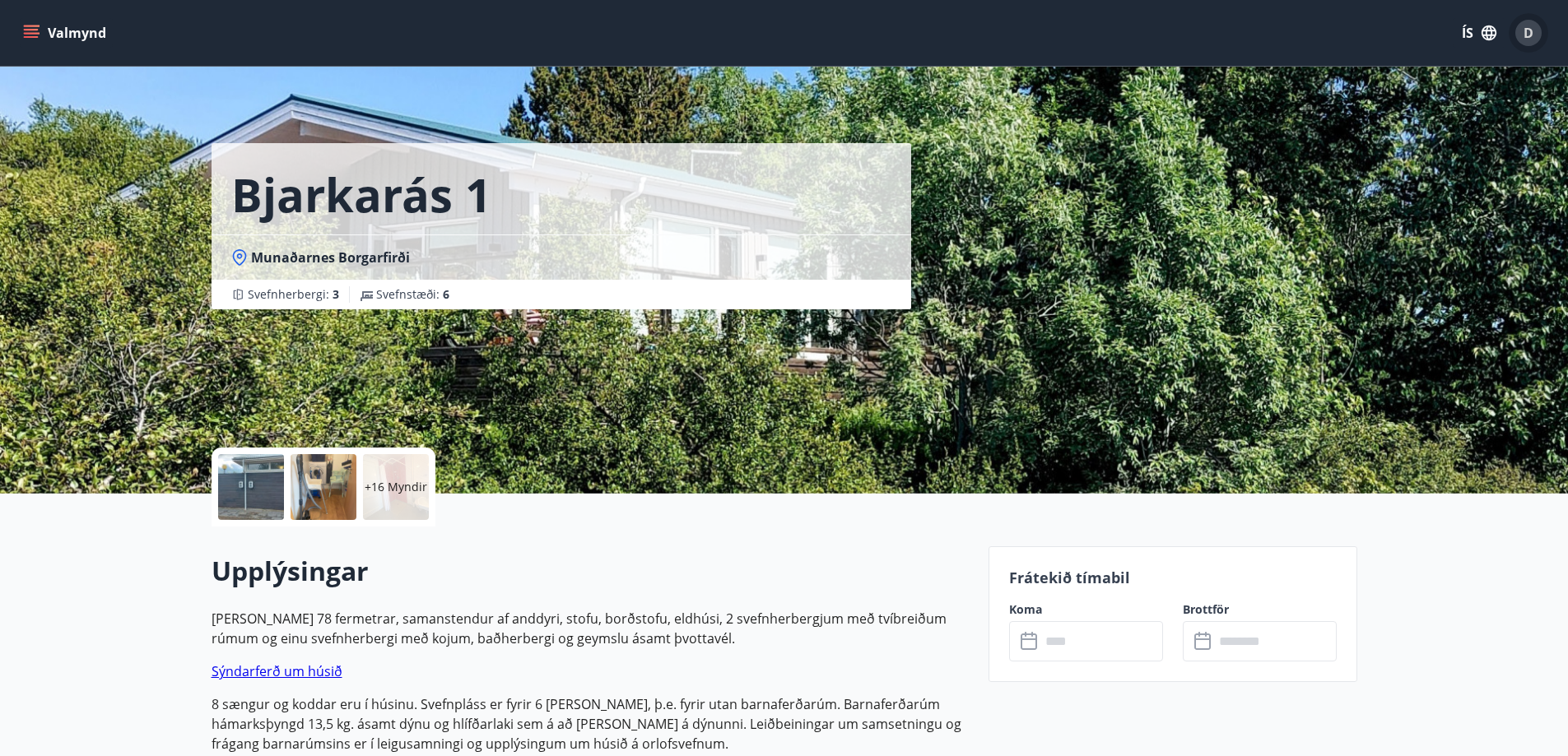
click at [1520, 30] on div "D" at bounding box center [1528, 32] width 26 height 26
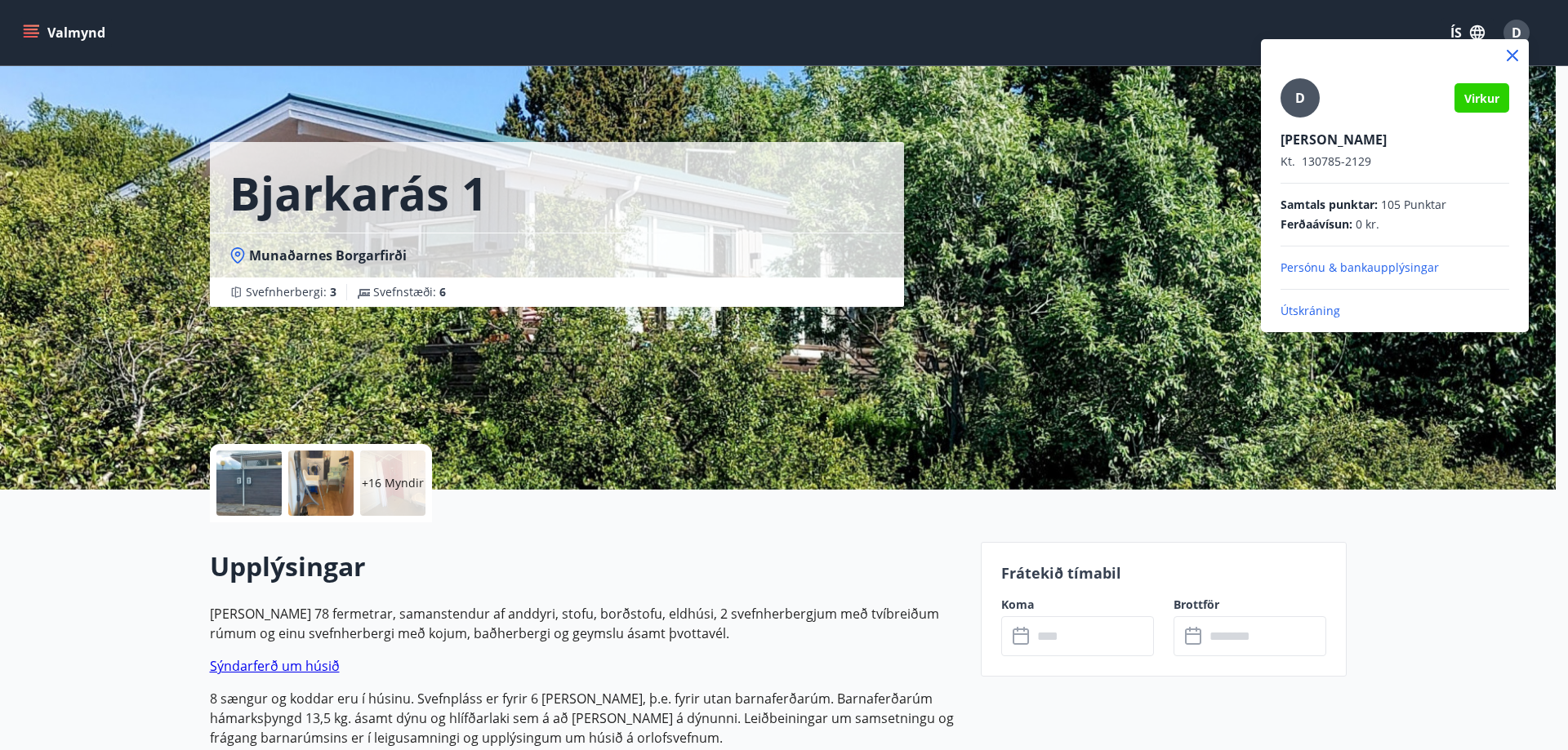
click at [1151, 39] on div at bounding box center [784, 375] width 1568 height 750
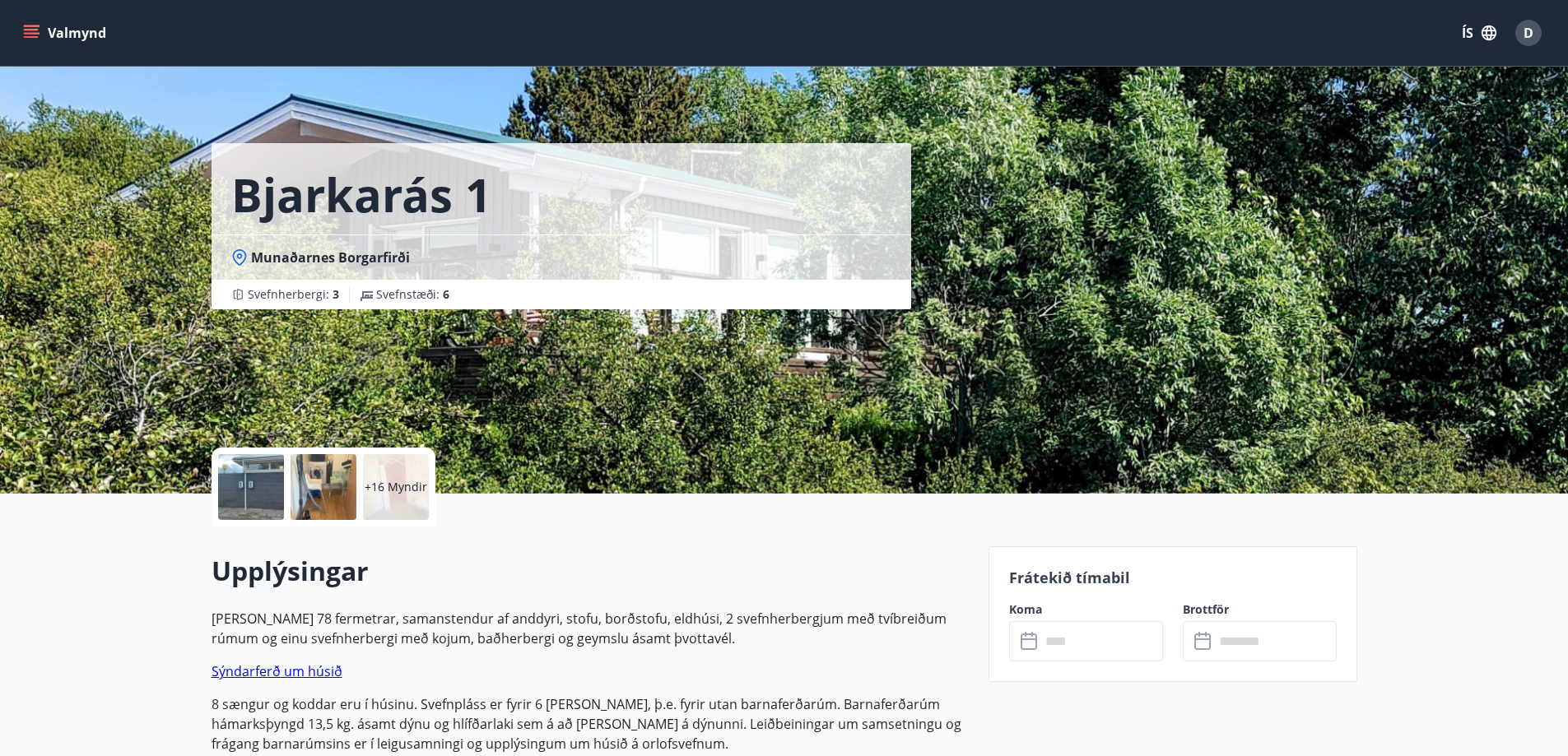
click at [1519, 41] on span "D" at bounding box center [1528, 32] width 26 height 26
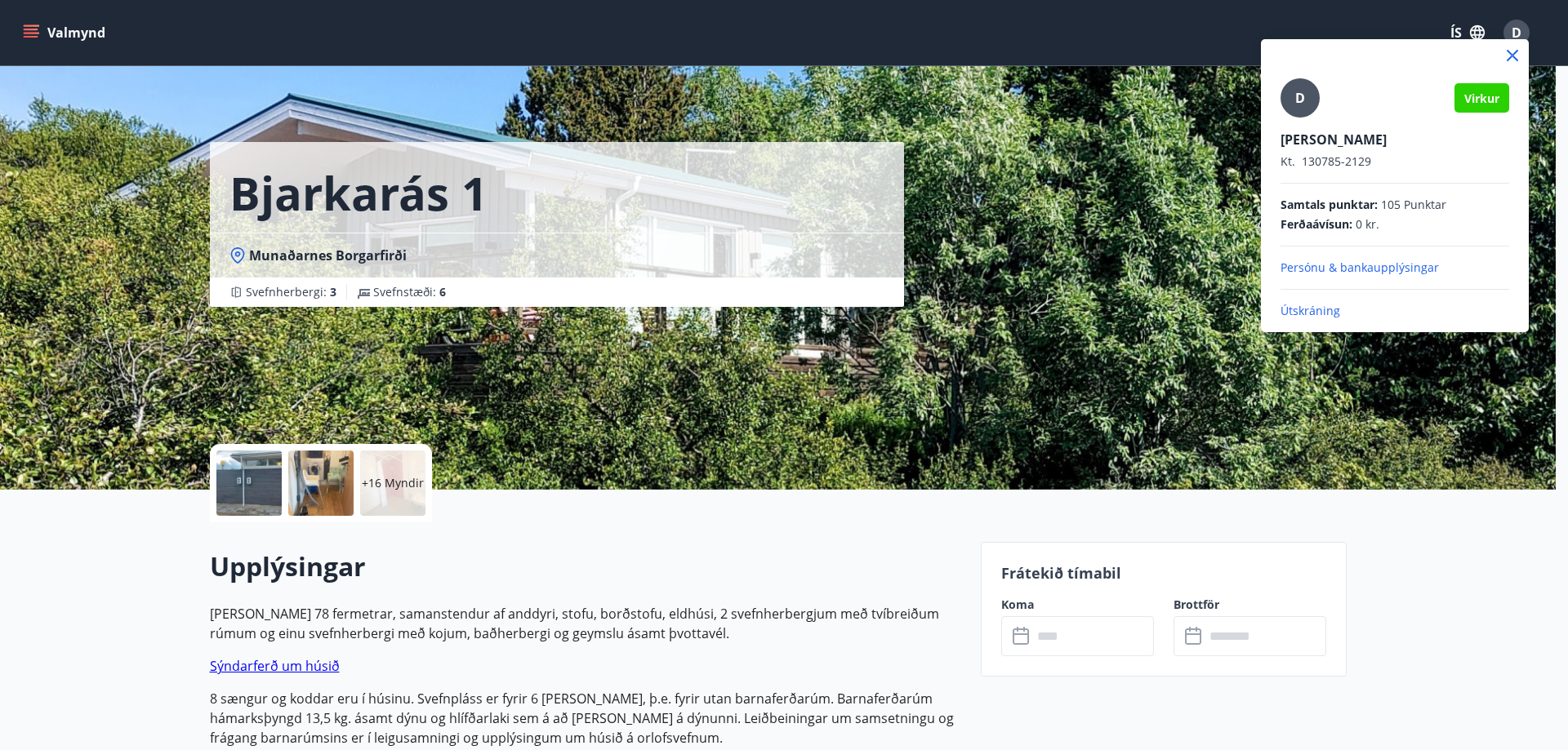
click at [1234, 36] on div at bounding box center [784, 375] width 1568 height 750
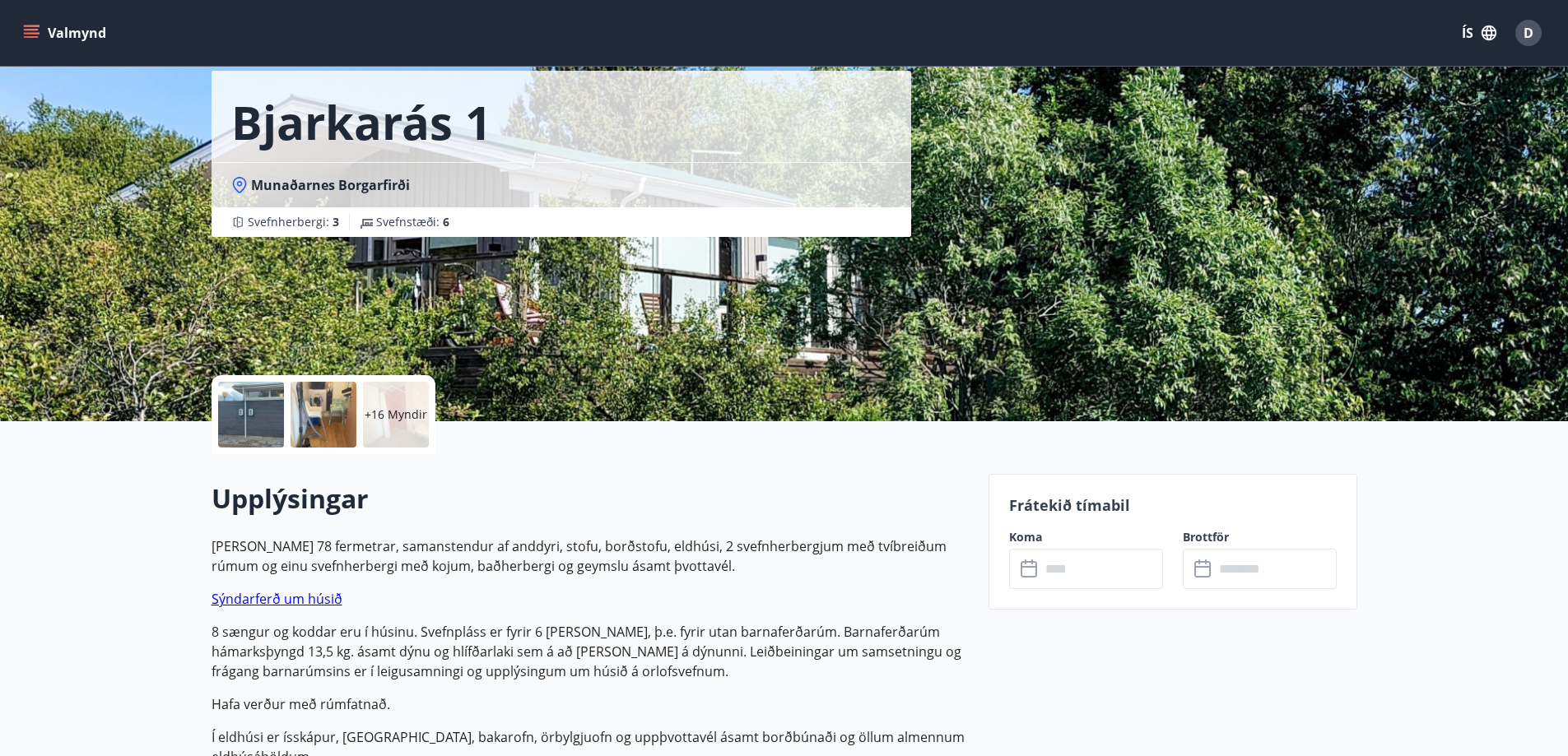
scroll to position [165, 0]
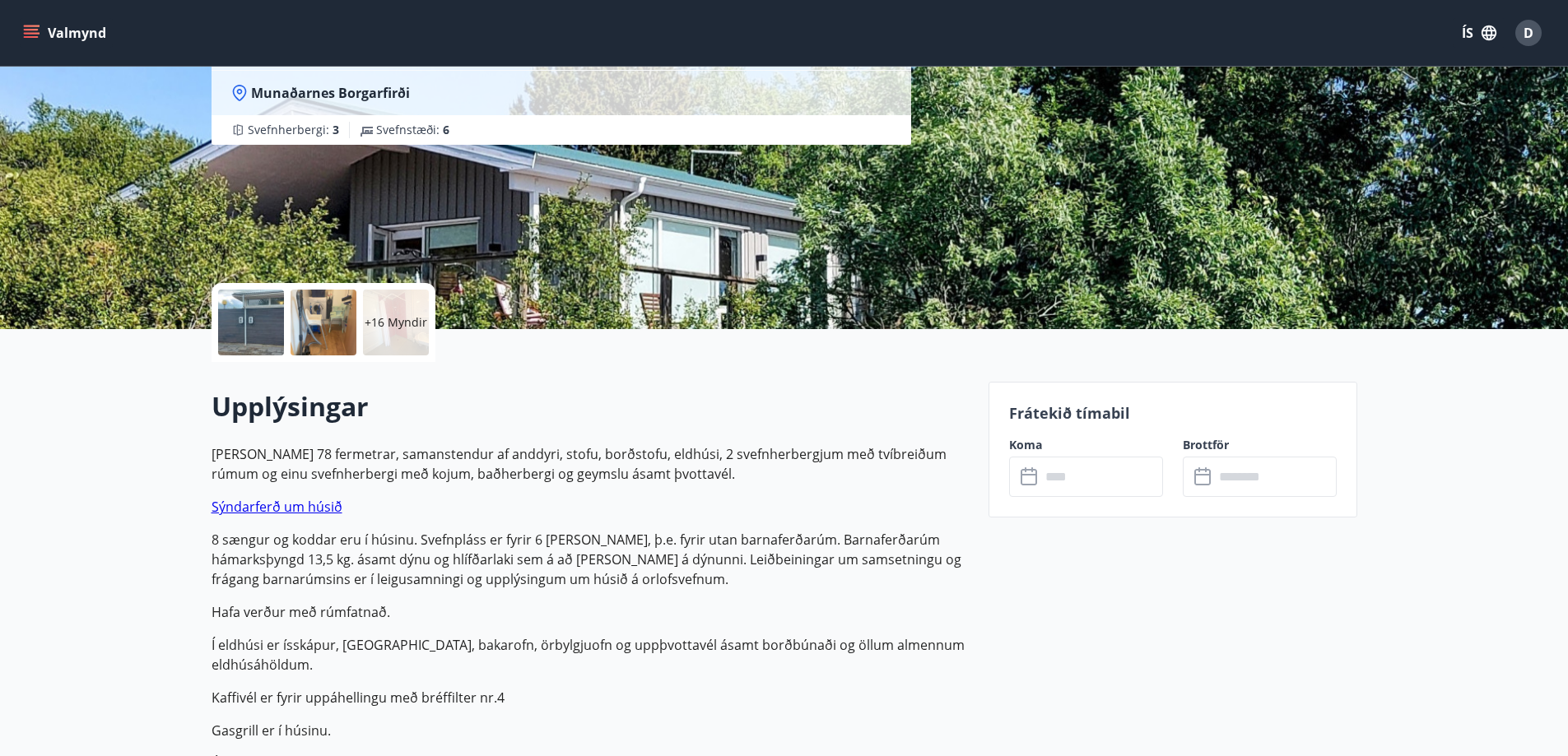
click at [1050, 482] on input "text" at bounding box center [1102, 477] width 122 height 41
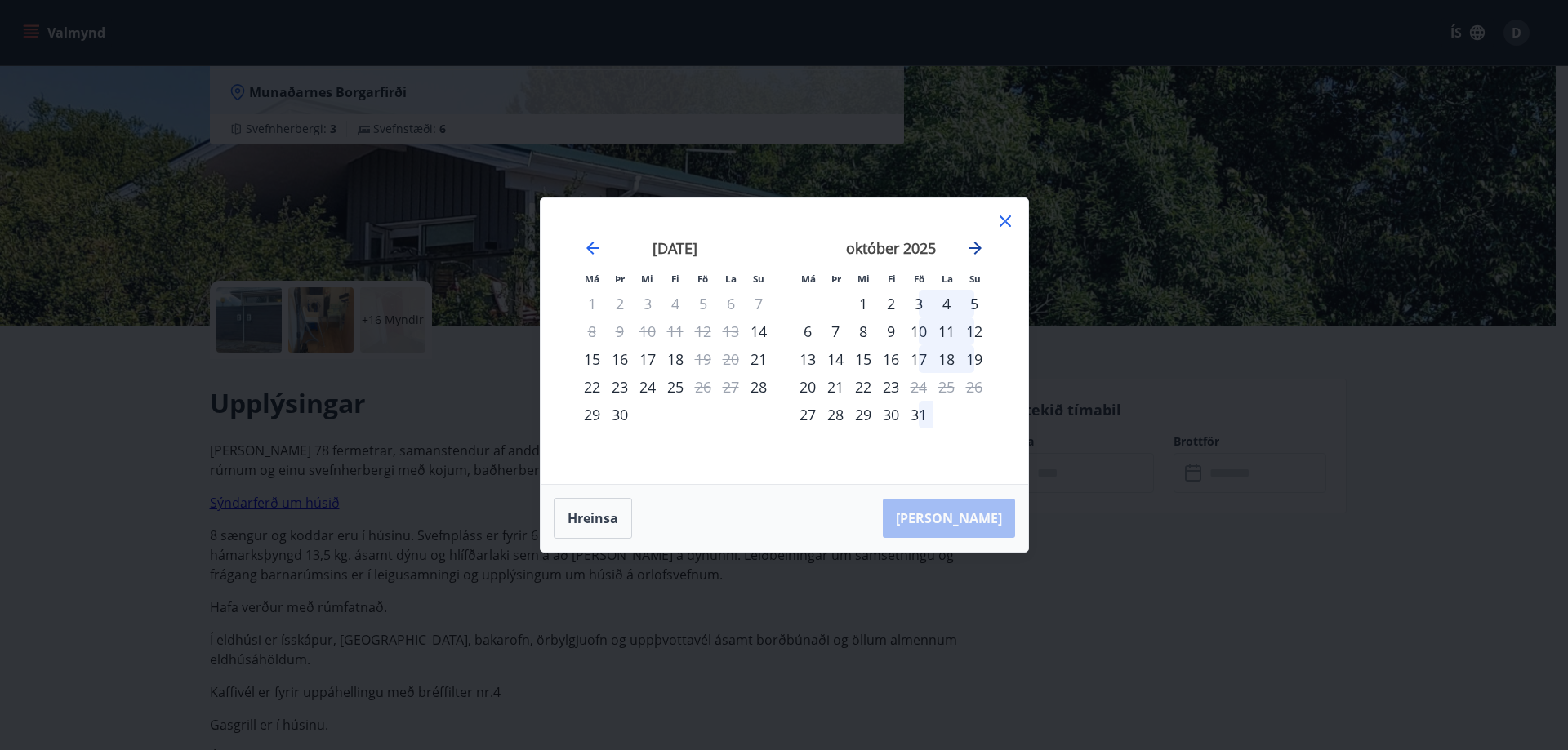
click at [977, 244] on icon "Move forward to switch to the next month." at bounding box center [975, 248] width 13 height 13
click at [915, 335] on div "7" at bounding box center [919, 331] width 28 height 28
click at [816, 358] on div "10" at bounding box center [807, 359] width 28 height 28
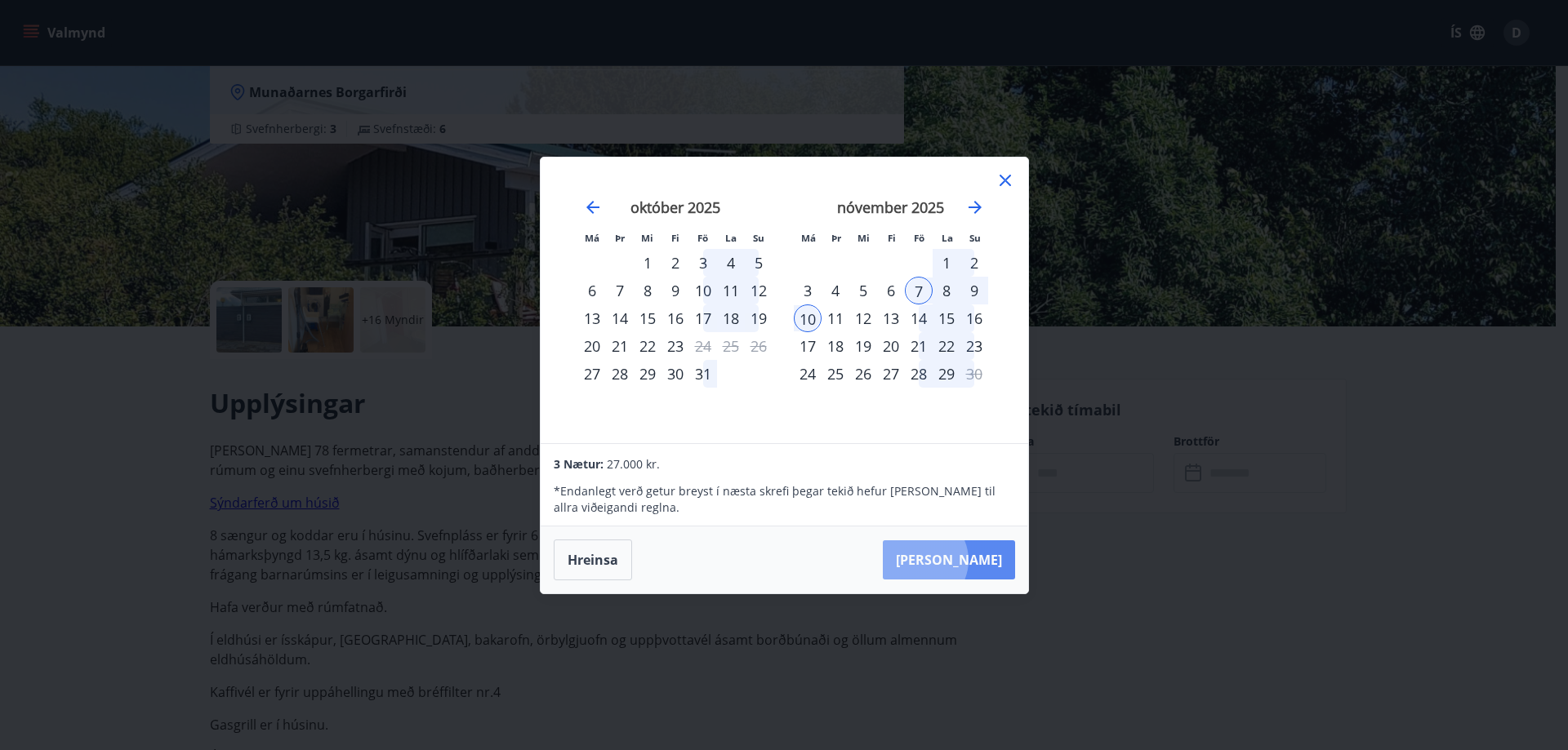
click at [969, 560] on button "[PERSON_NAME]" at bounding box center [949, 560] width 132 height 40
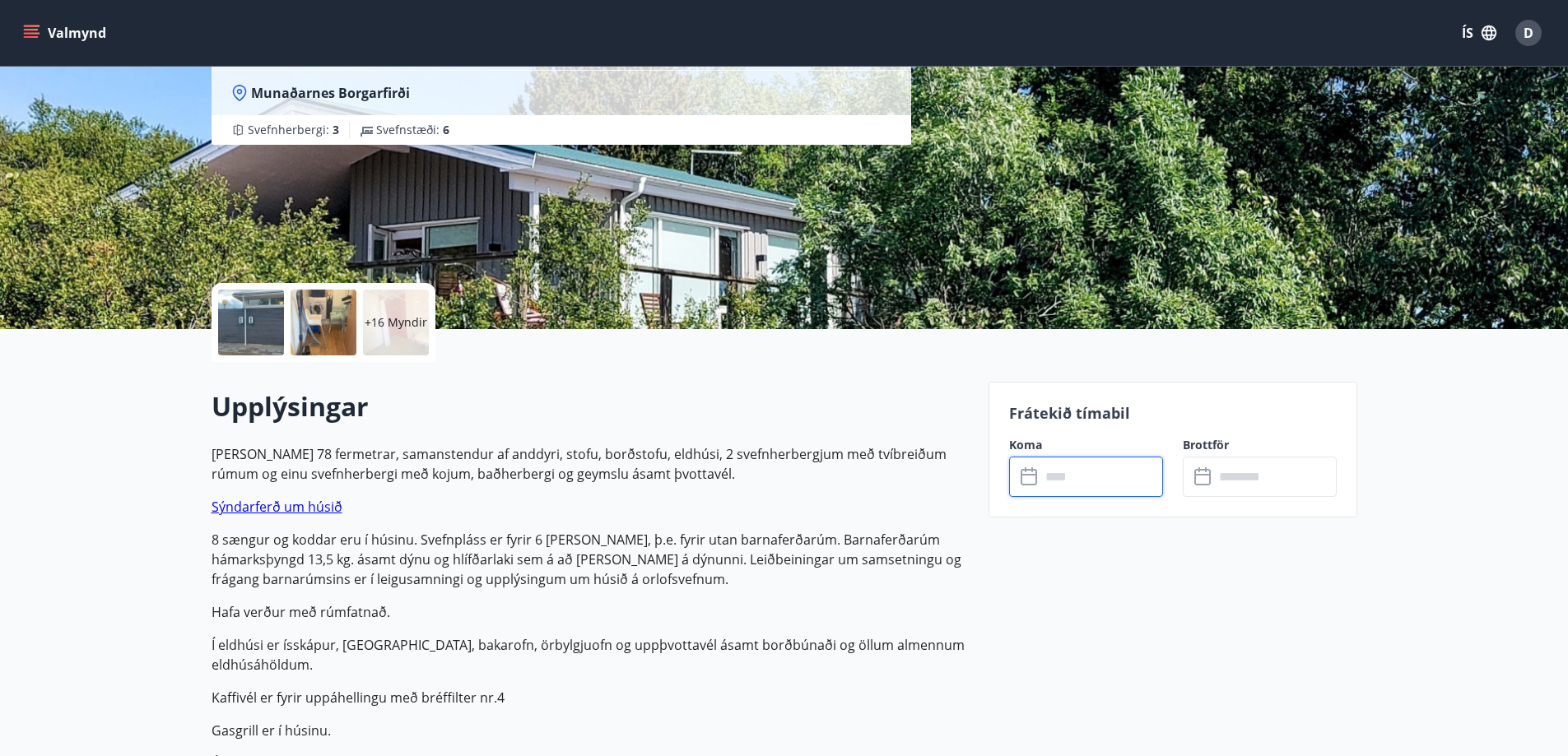
type input "******"
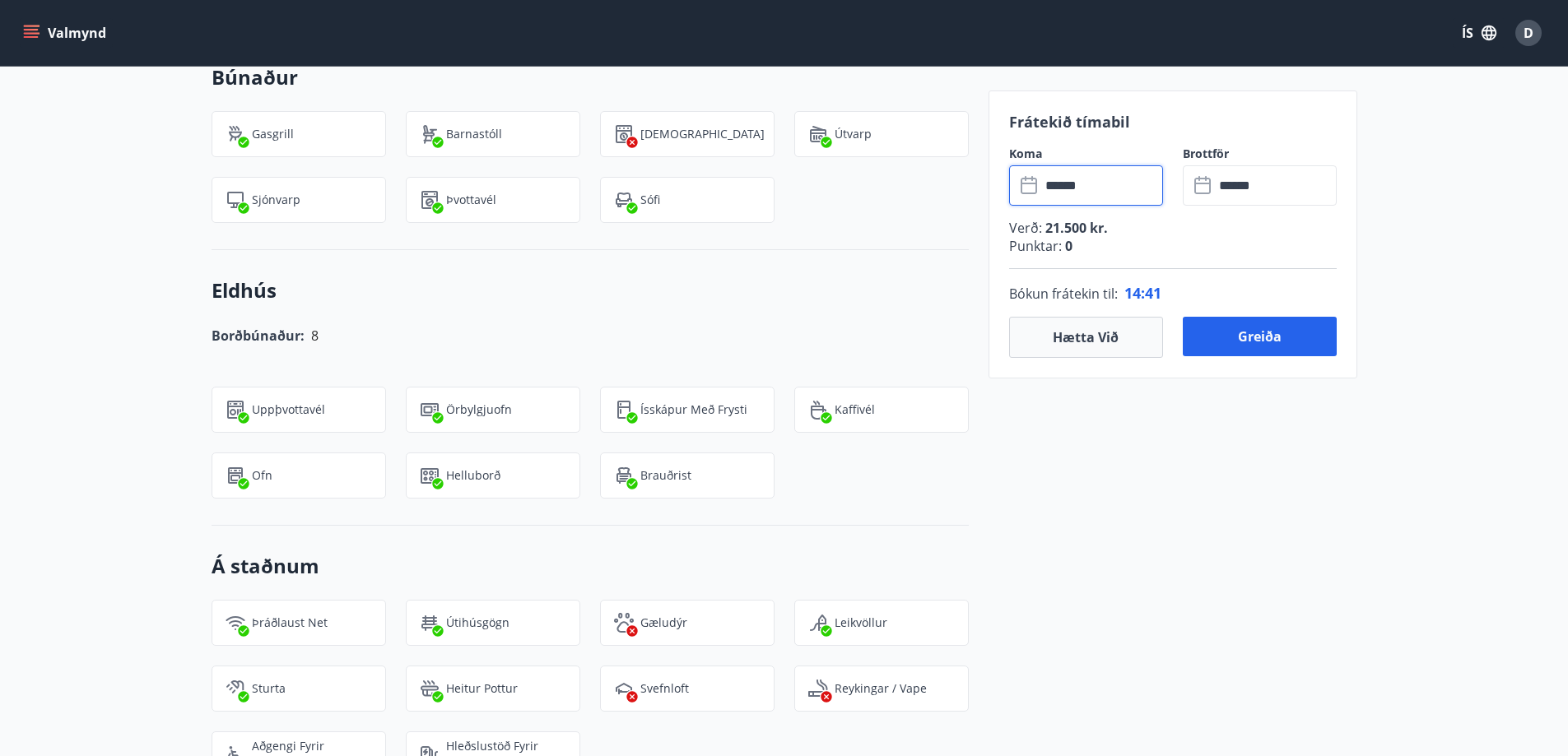
scroll to position [1645, 0]
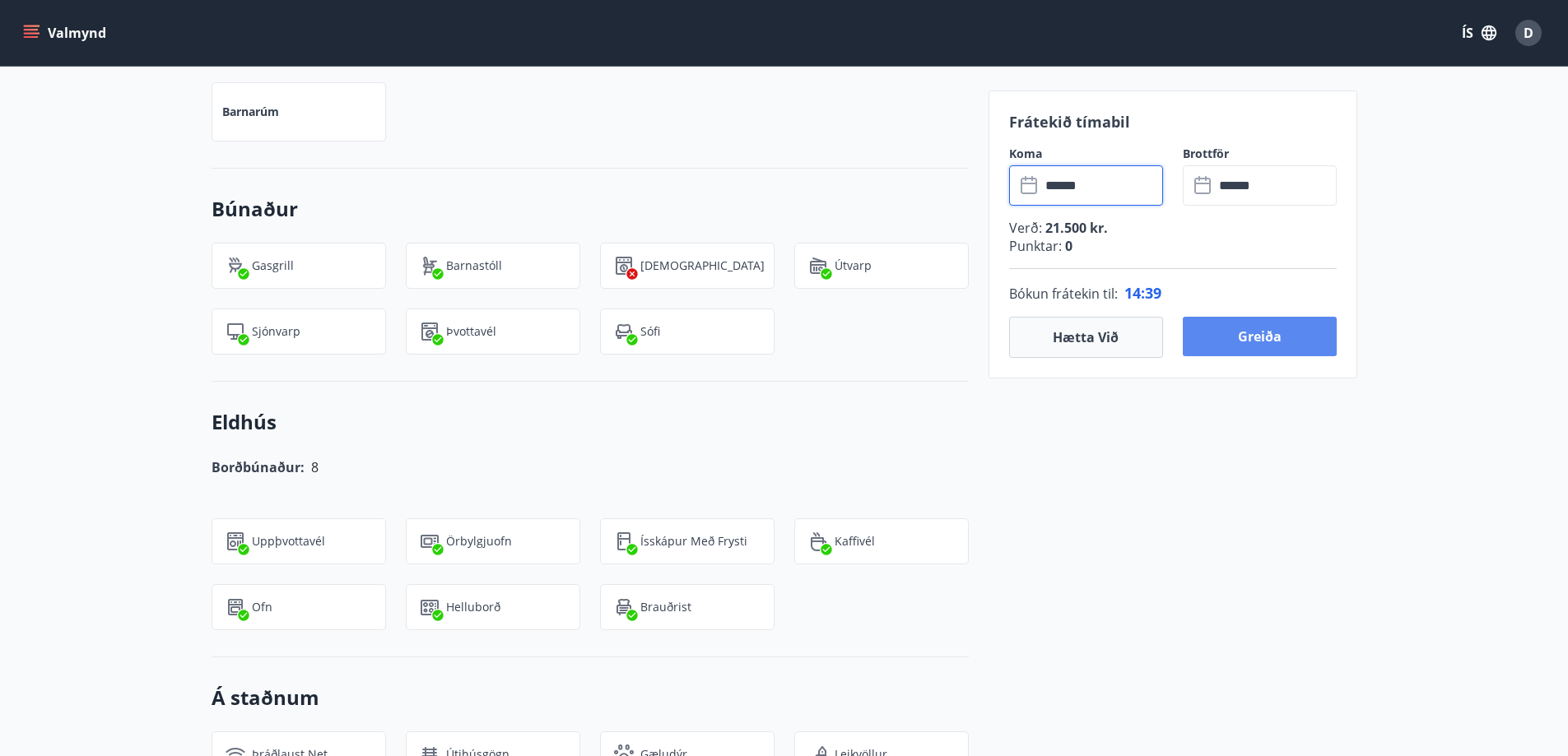
click at [1324, 337] on button "Greiða" at bounding box center [1259, 336] width 154 height 40
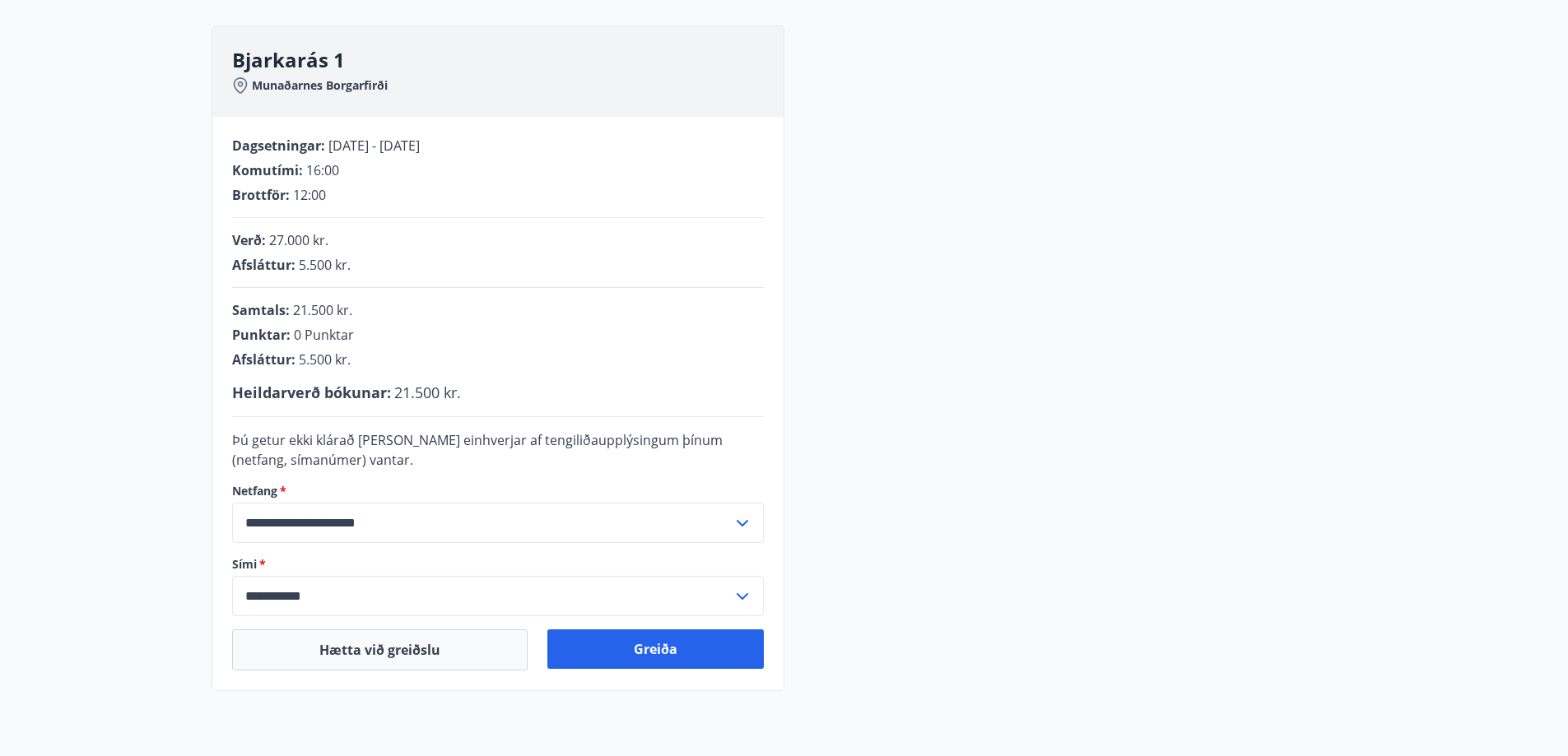
scroll to position [246, 0]
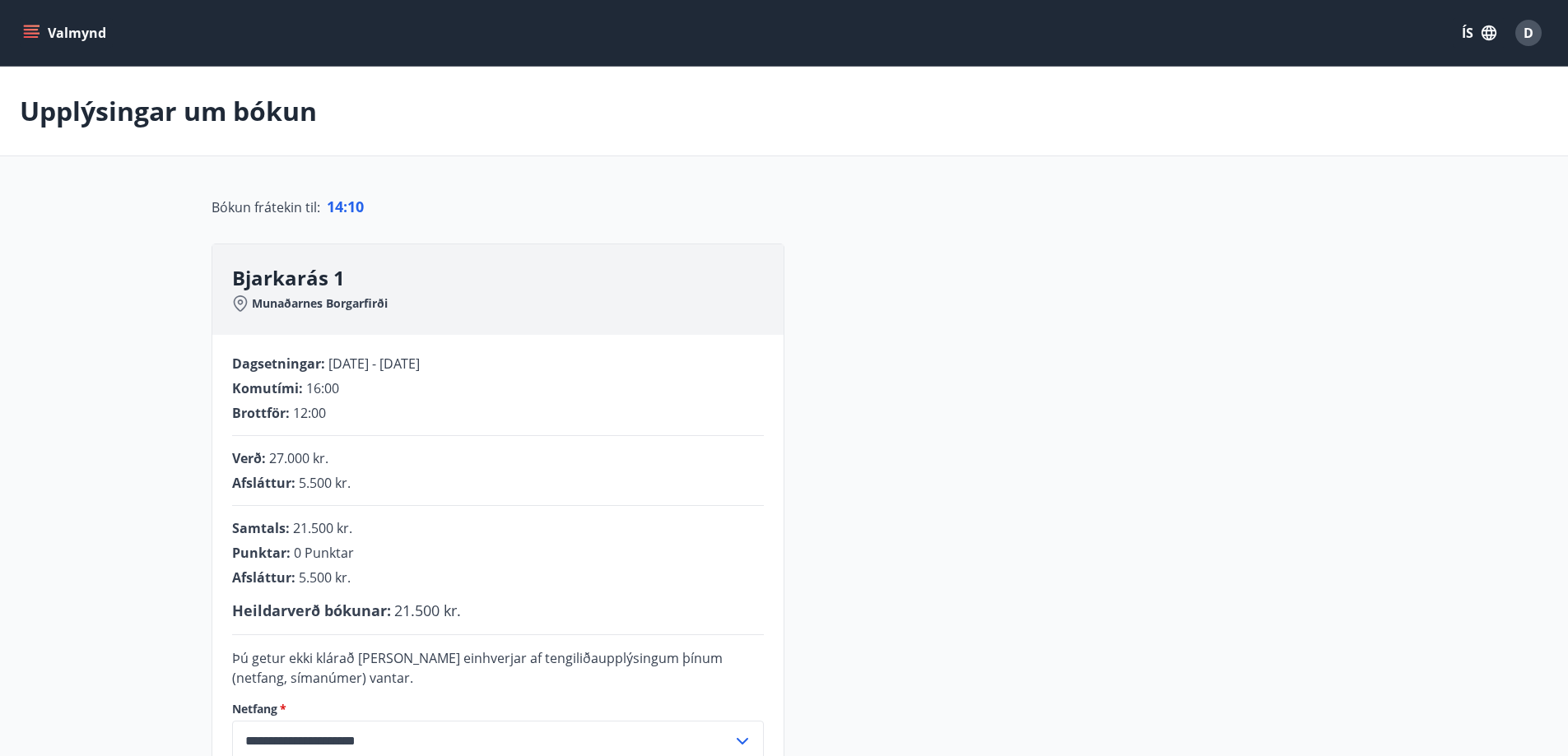
click at [42, 30] on button "Valmynd" at bounding box center [66, 33] width 93 height 30
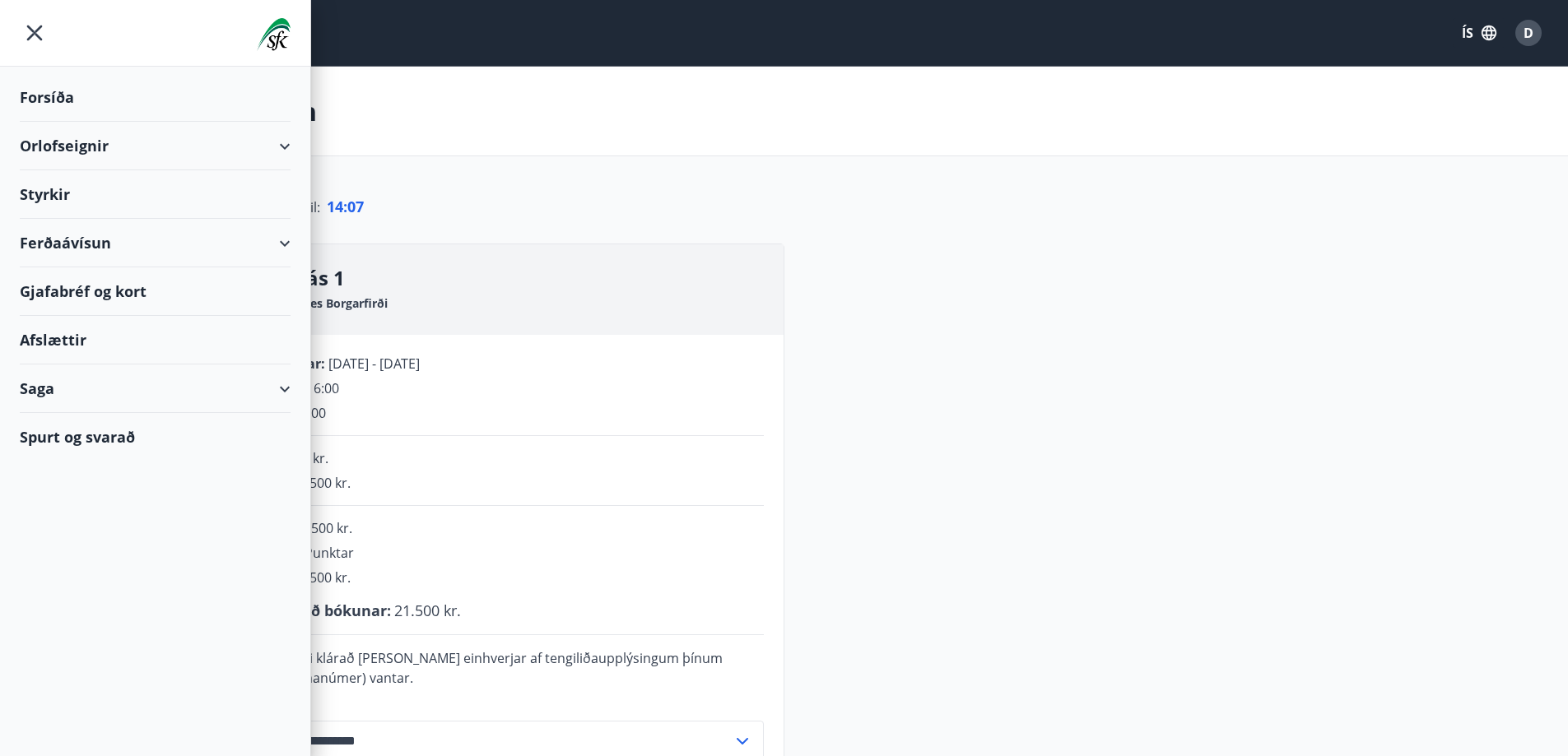
click at [254, 250] on div "Ferðaávísun" at bounding box center [155, 243] width 271 height 48
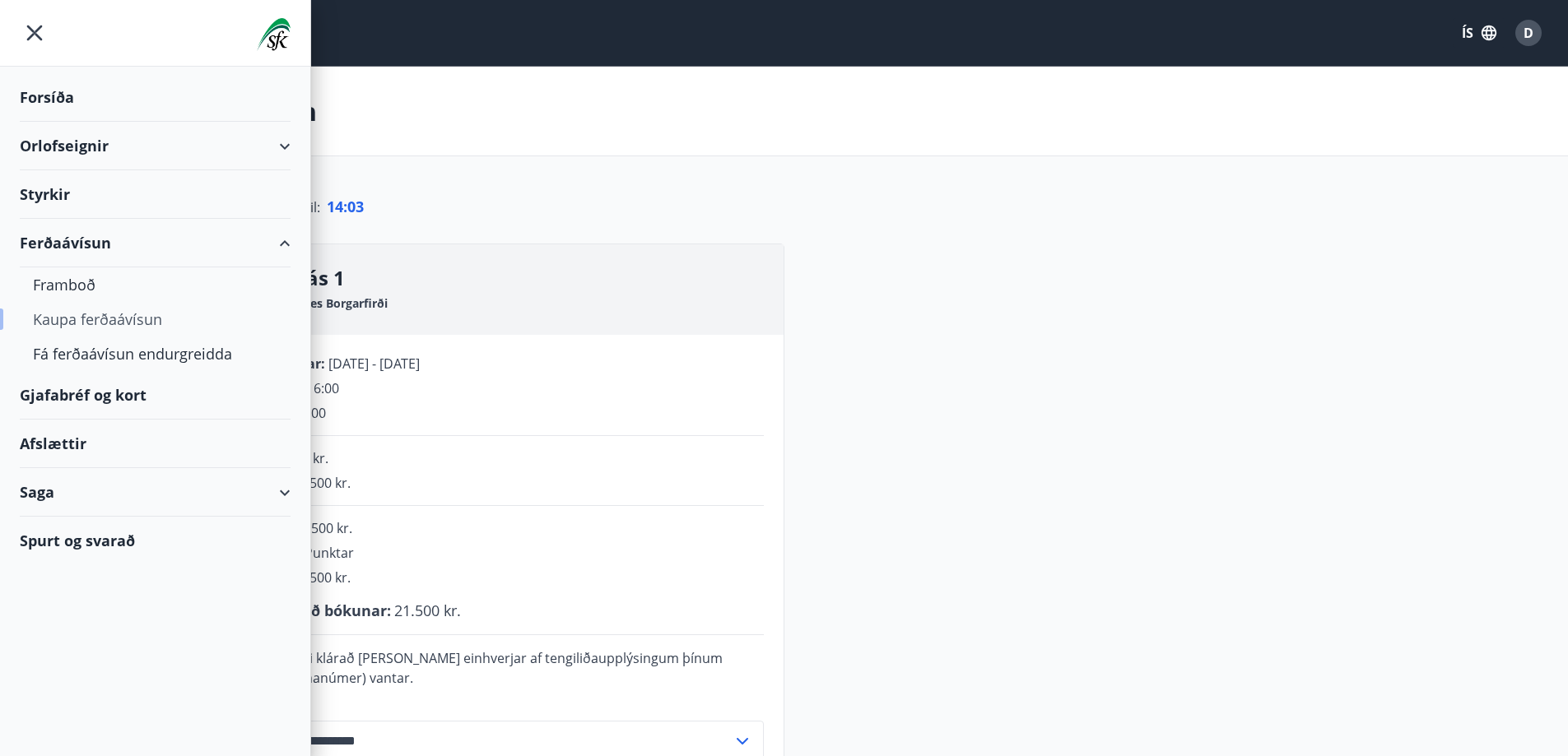
click at [70, 313] on div "Kaupa ferðaávísun" at bounding box center [156, 319] width 245 height 34
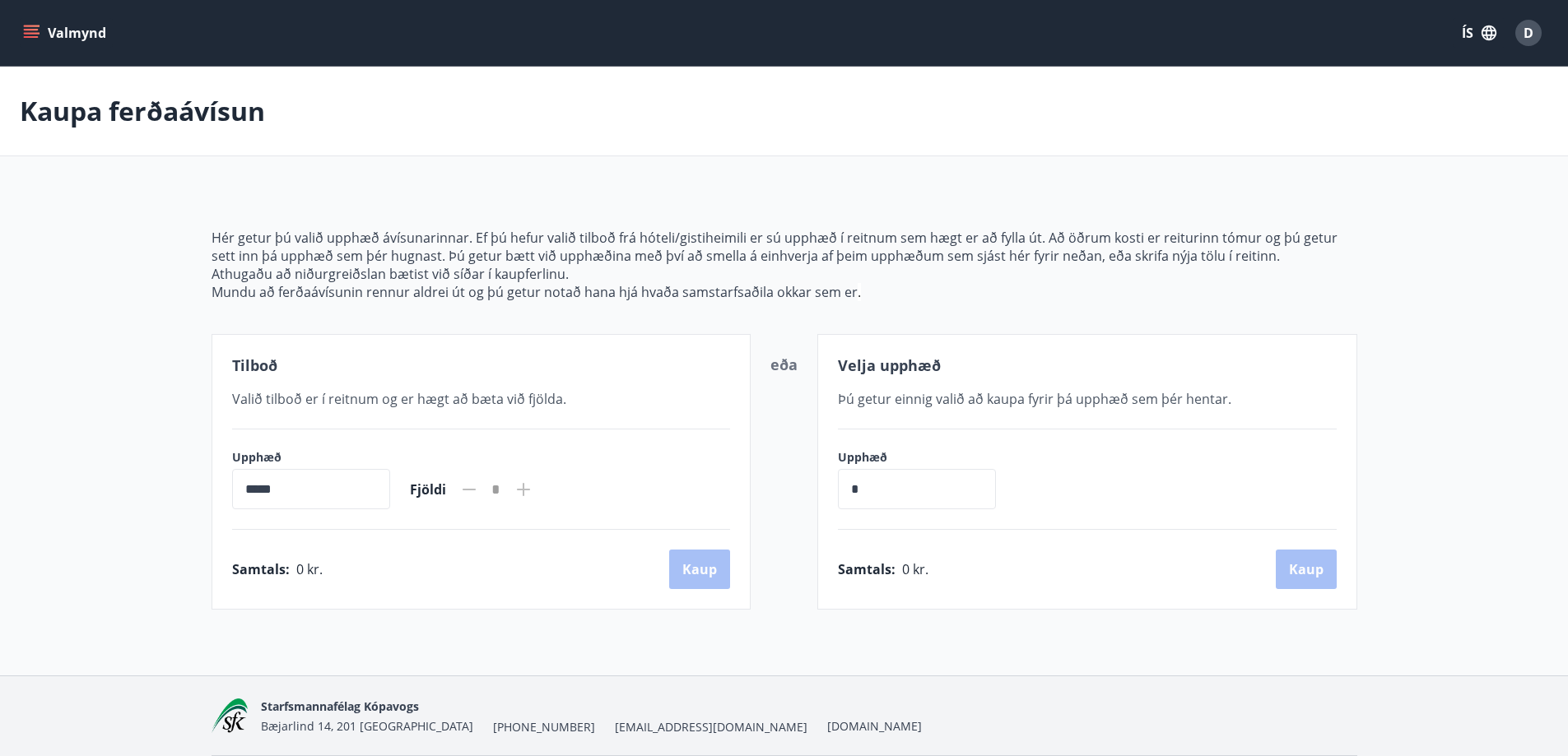
scroll to position [57, 0]
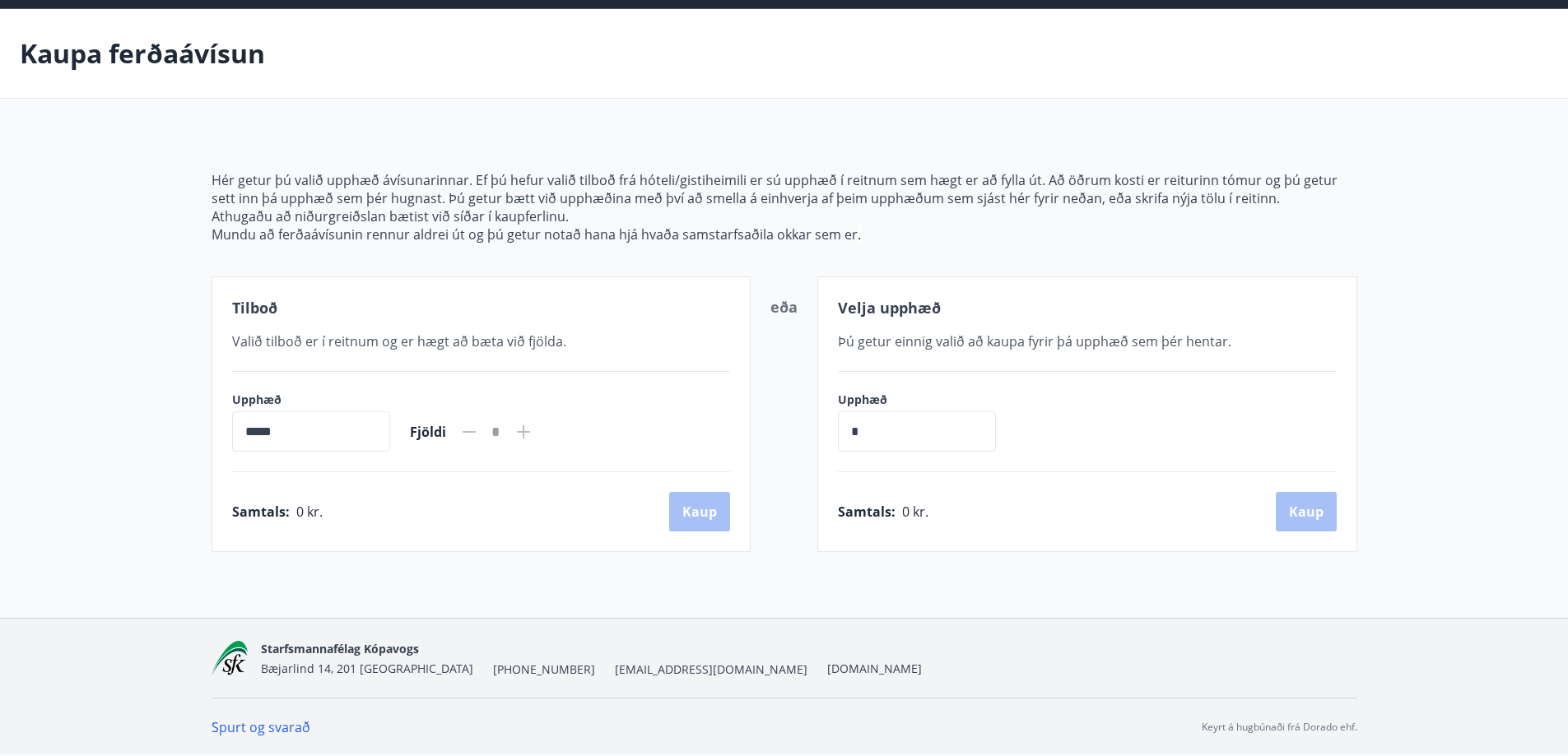
click at [439, 342] on span "Valið tilboð er í reitnum og er hægt að bæta við fjölda." at bounding box center [398, 342] width 335 height 19
click at [397, 333] on span "Valið tilboð er í reitnum og er hægt að bæta við fjölda." at bounding box center [398, 342] width 335 height 19
click at [1036, 328] on div "Velja upphæð Þú getur einnig valið að kaupa fyrir þá upphæð sem þér hentar. Upp…" at bounding box center [1087, 414] width 540 height 276
click at [355, 428] on input "*****" at bounding box center [310, 432] width 158 height 41
click at [248, 432] on input "*****" at bounding box center [310, 432] width 158 height 41
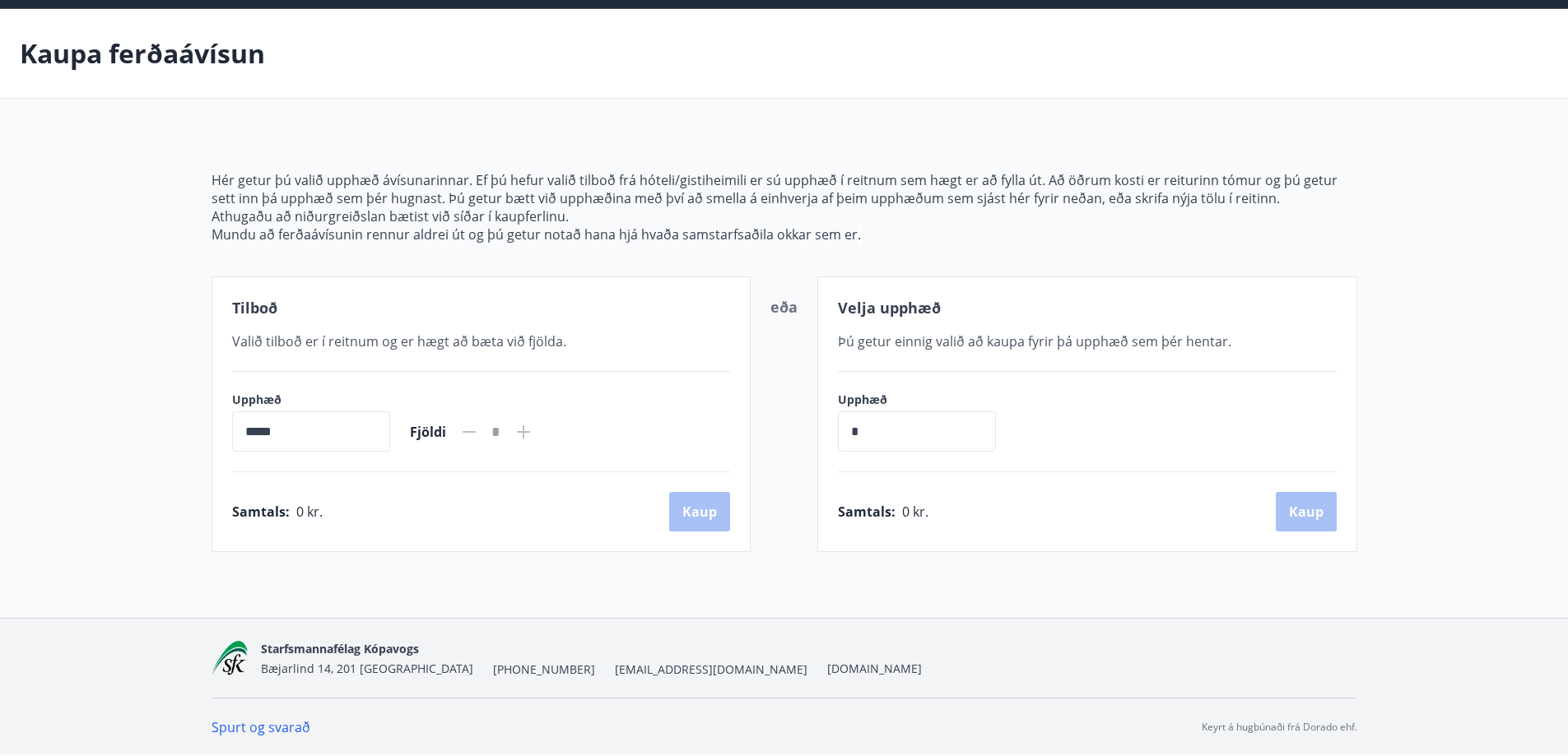
click at [300, 336] on span "Valið tilboð er í reitnum og er hægt að bæta við fjölda." at bounding box center [398, 342] width 335 height 19
click at [369, 334] on span "Valið tilboð er í reitnum og er hægt að bæta við fjölda." at bounding box center [398, 342] width 335 height 19
click at [332, 439] on input "*****" at bounding box center [310, 432] width 158 height 41
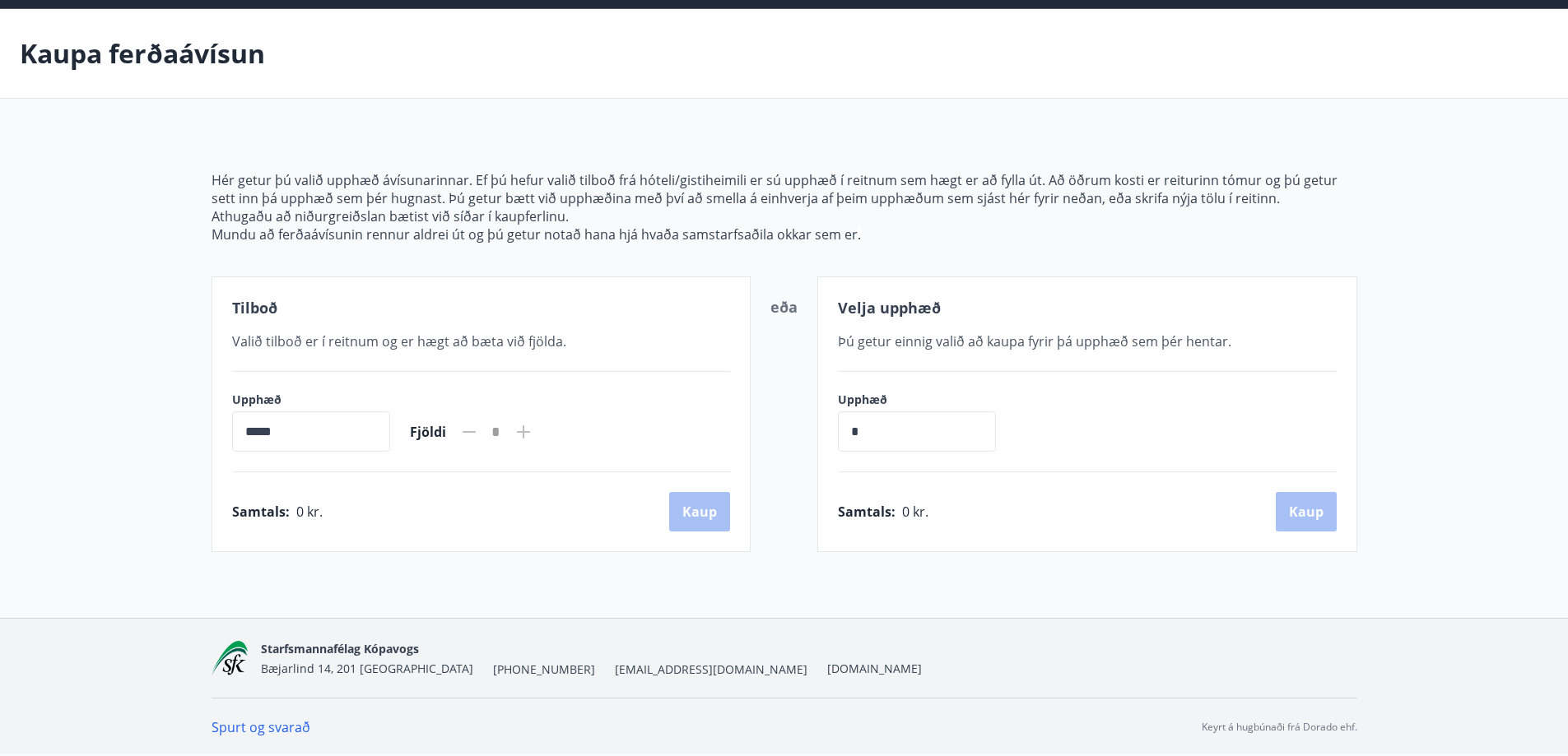
click at [332, 439] on input "*****" at bounding box center [310, 432] width 158 height 41
click at [479, 434] on icon at bounding box center [469, 432] width 19 height 19
click at [534, 424] on icon at bounding box center [523, 432] width 19 height 19
click at [392, 337] on span "Valið tilboð er í reitnum og er hægt að bæta við fjölda." at bounding box center [398, 342] width 335 height 19
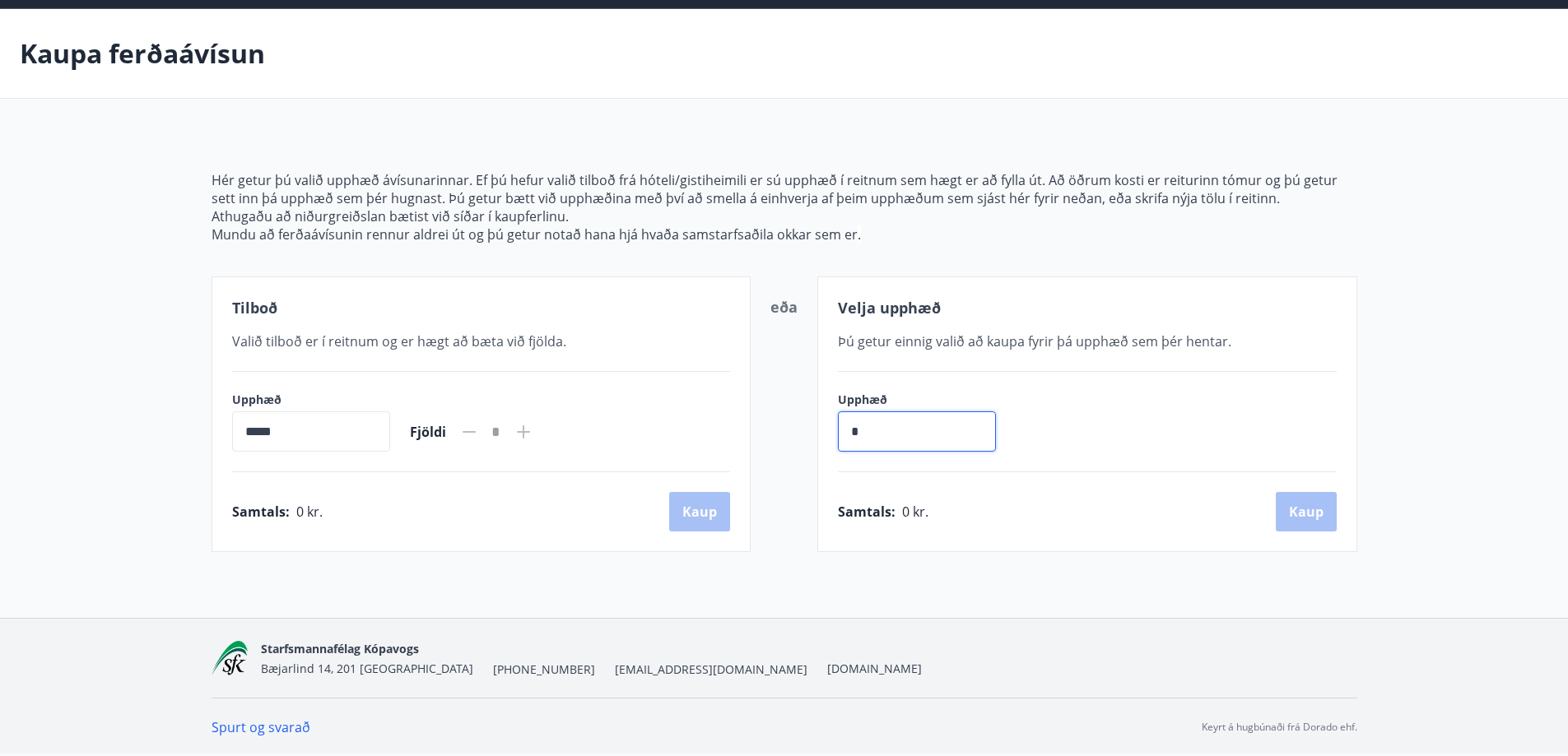
click at [901, 430] on input "*" at bounding box center [917, 432] width 158 height 41
type input "*******"
click at [1284, 518] on button "Kaup" at bounding box center [1307, 511] width 61 height 40
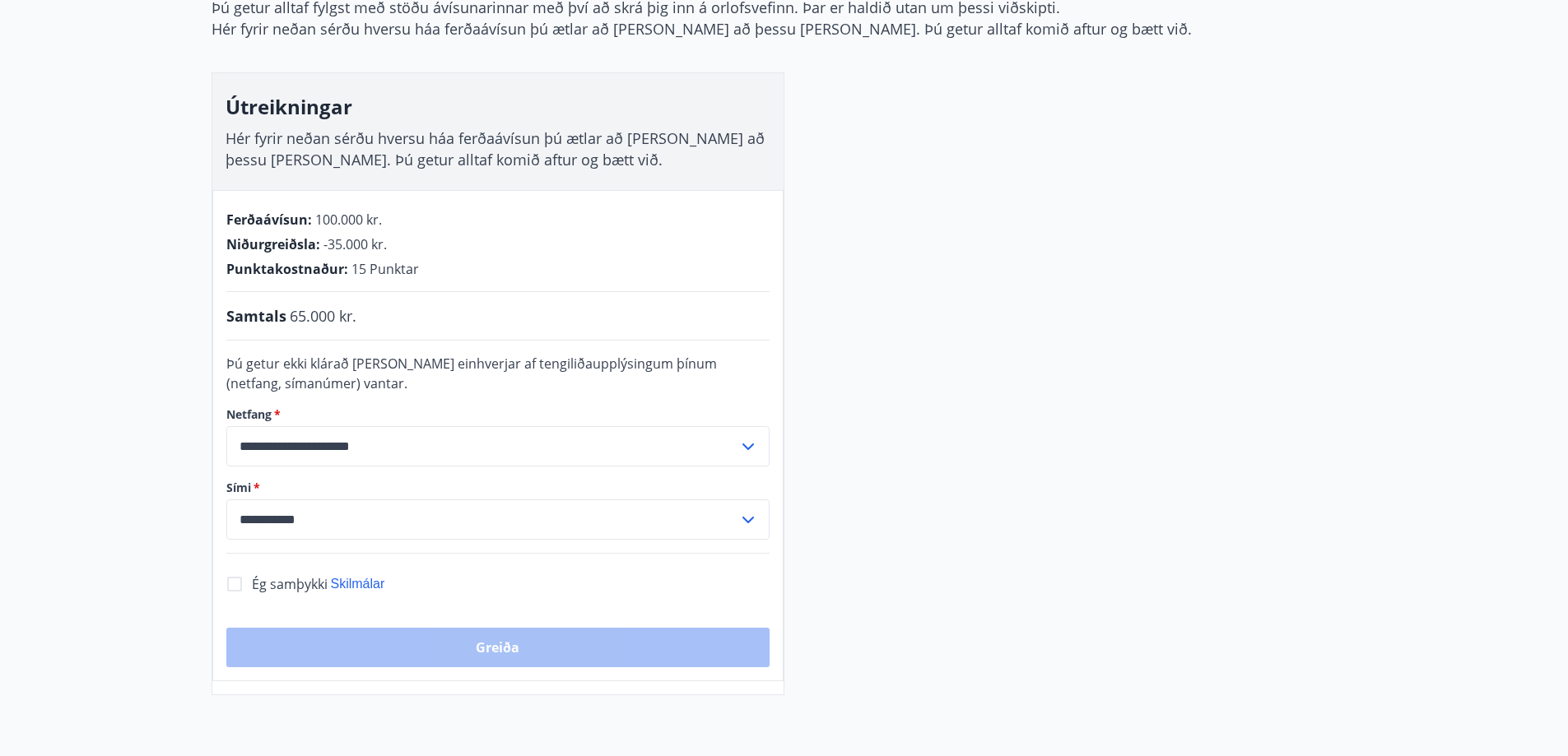
scroll to position [89, 0]
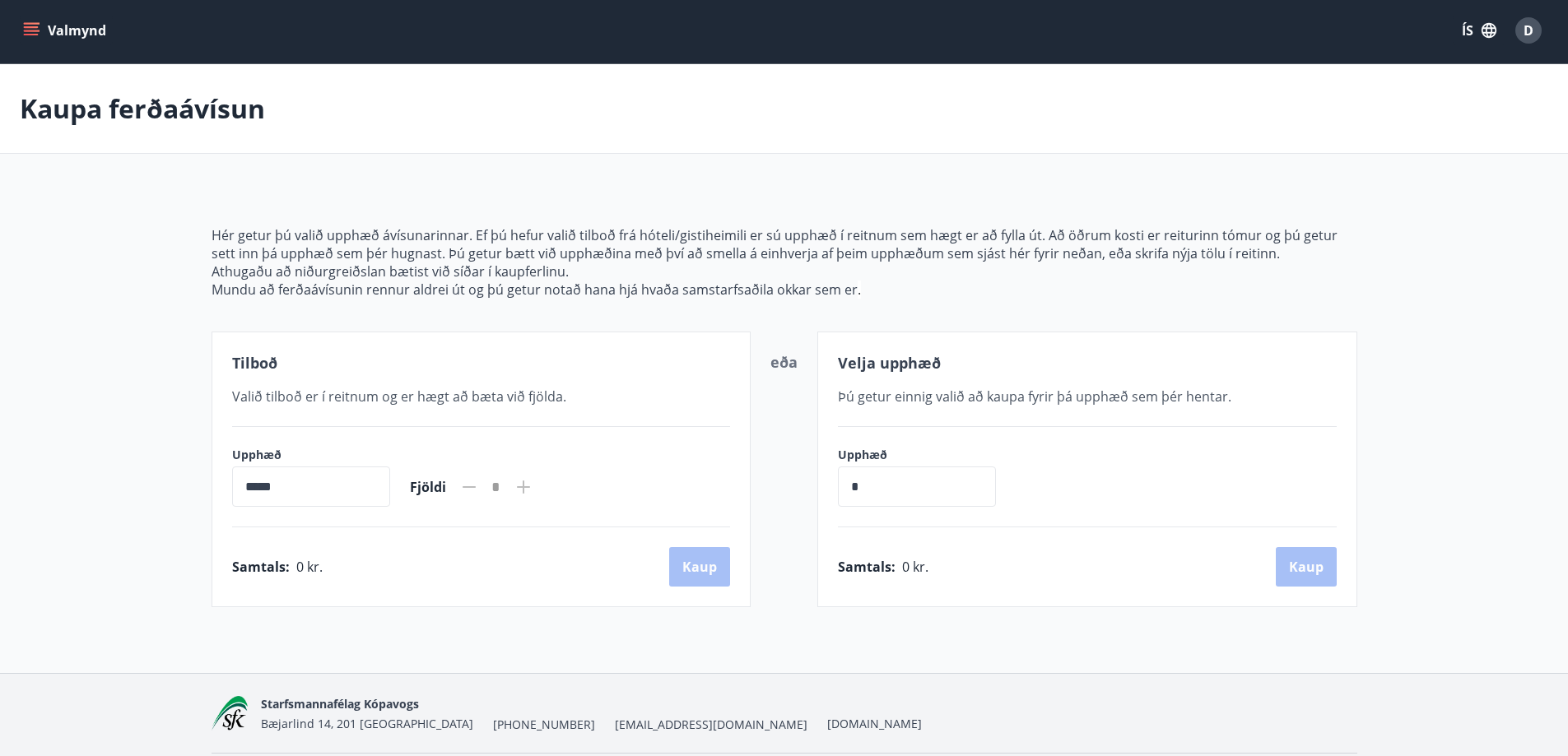
scroll to position [57, 0]
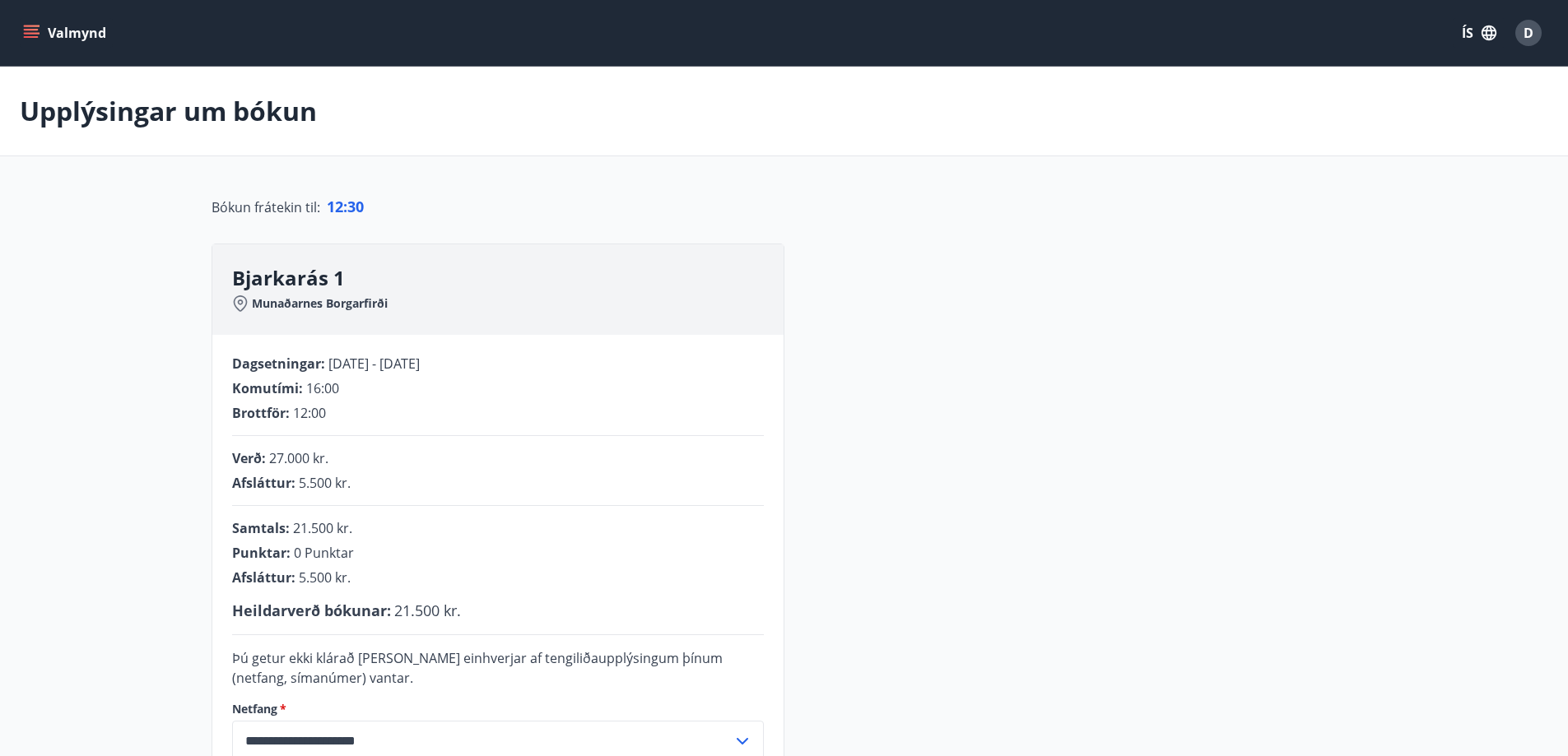
click at [33, 29] on icon "menu" at bounding box center [32, 30] width 15 height 2
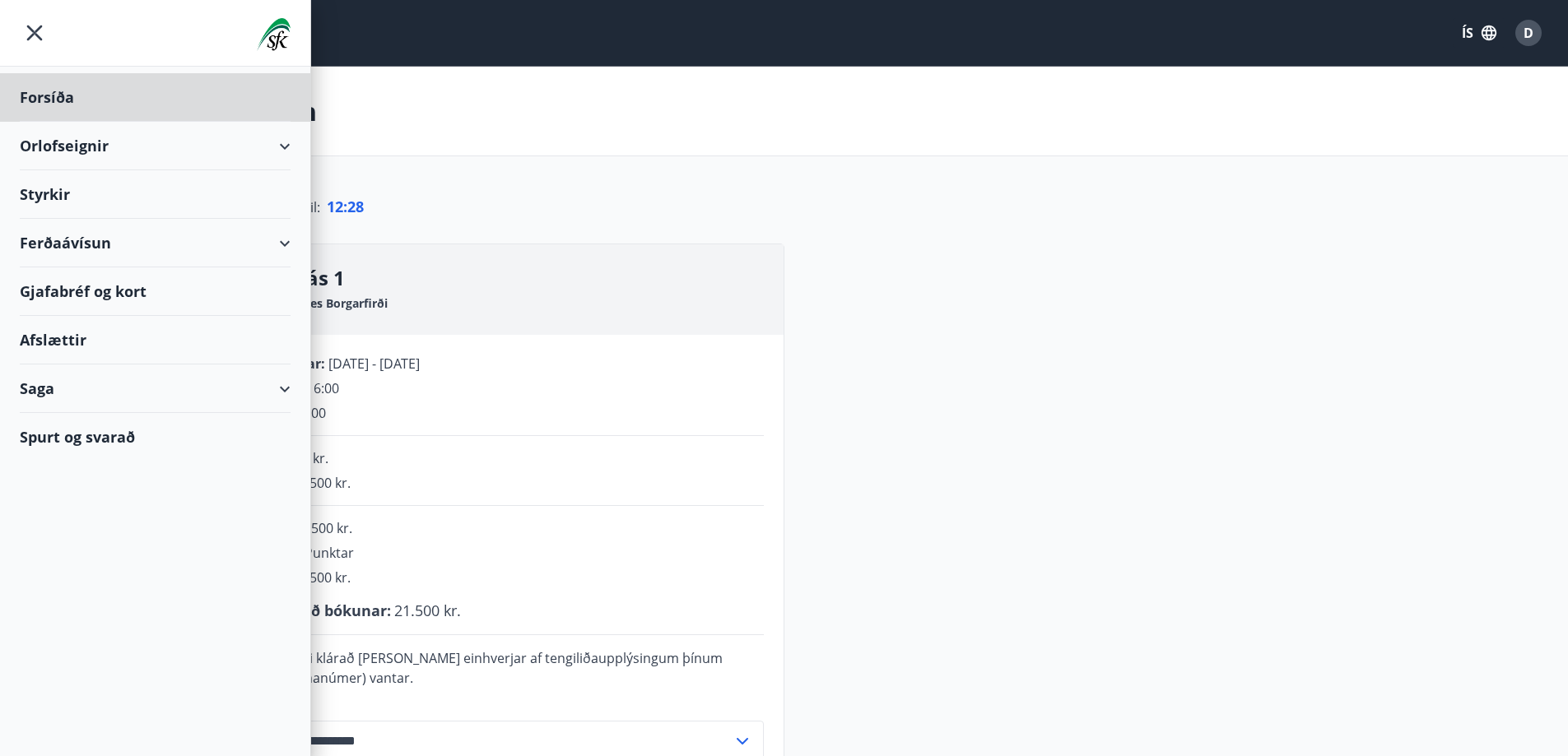
click at [50, 198] on div "Styrkir" at bounding box center [155, 195] width 271 height 48
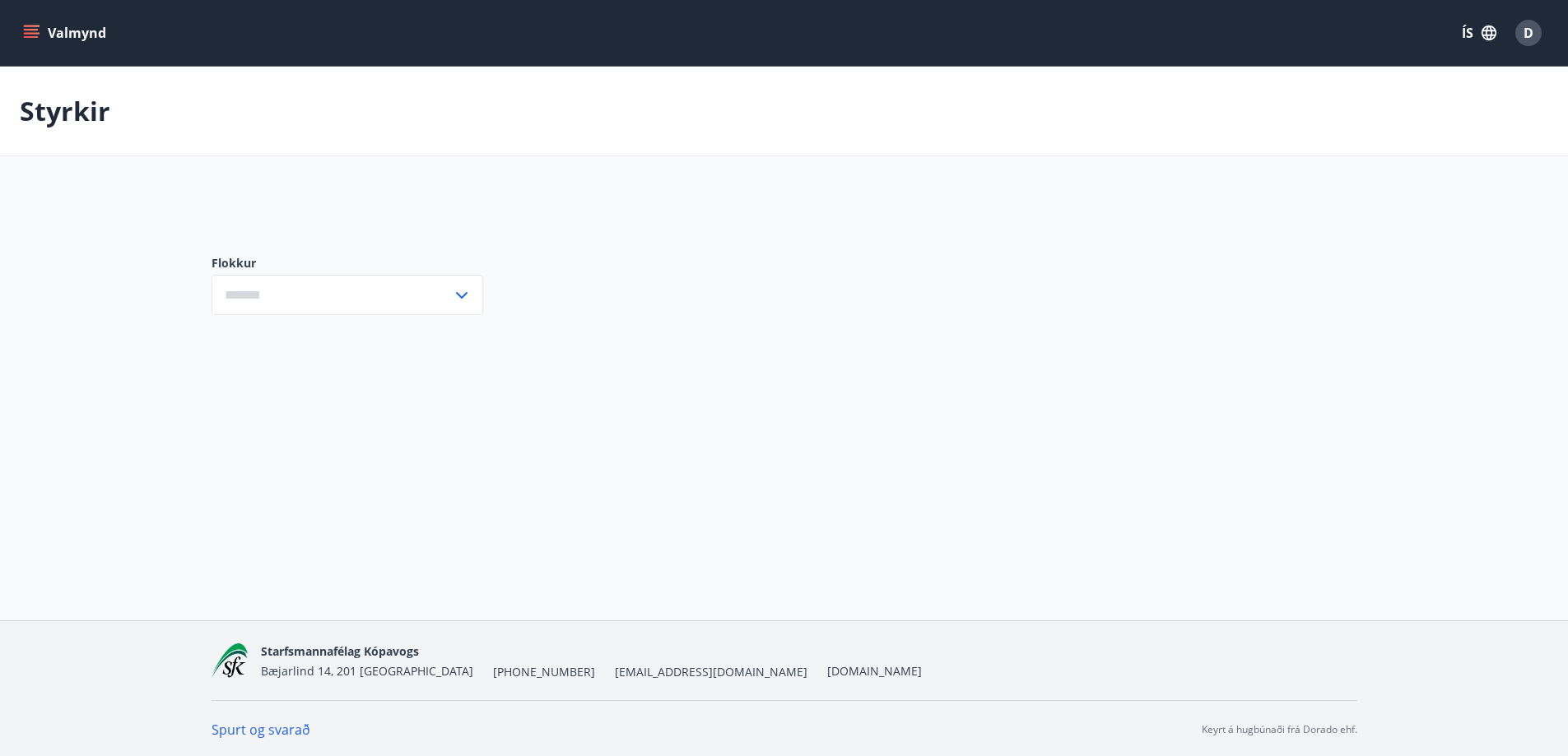
type input "***"
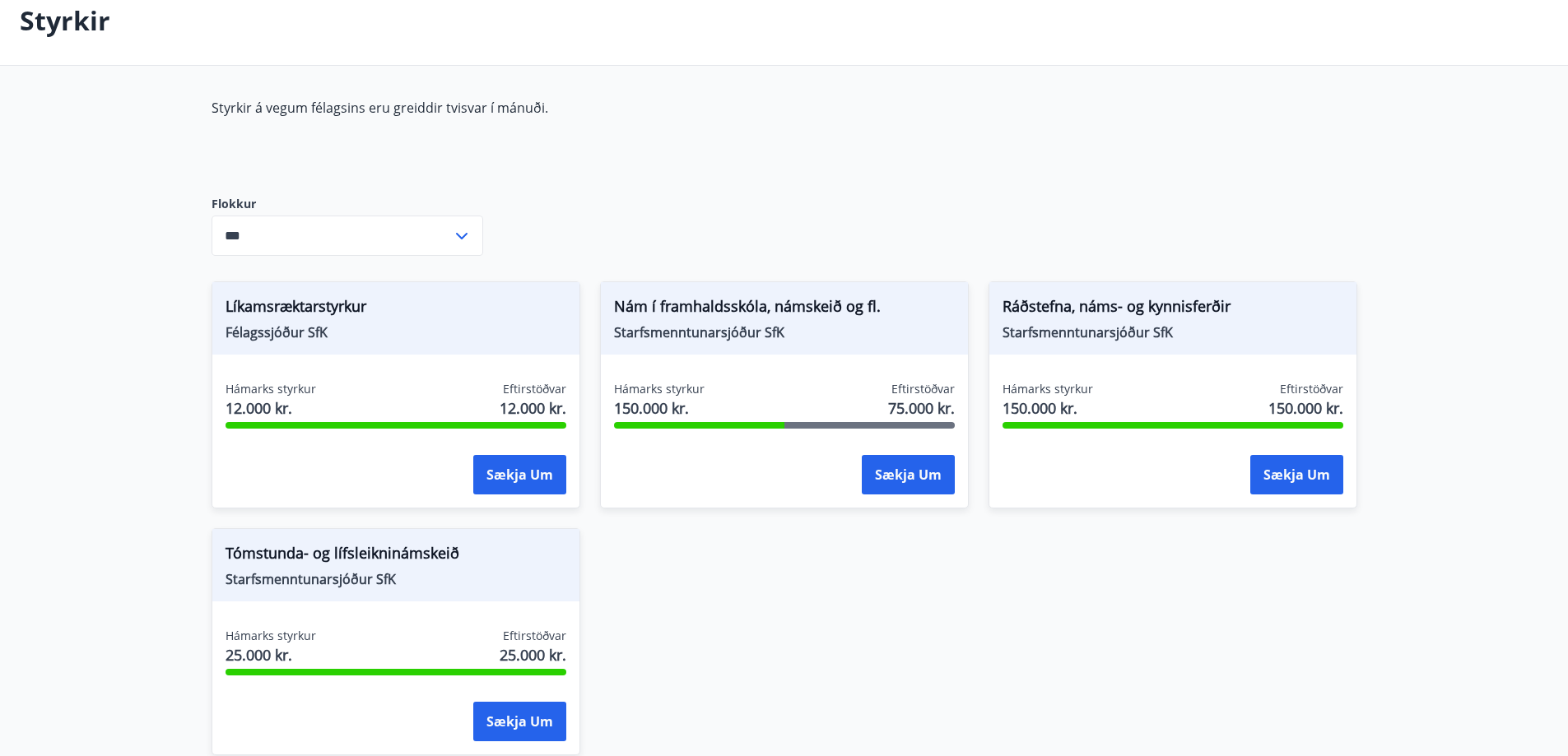
scroll to position [1, 0]
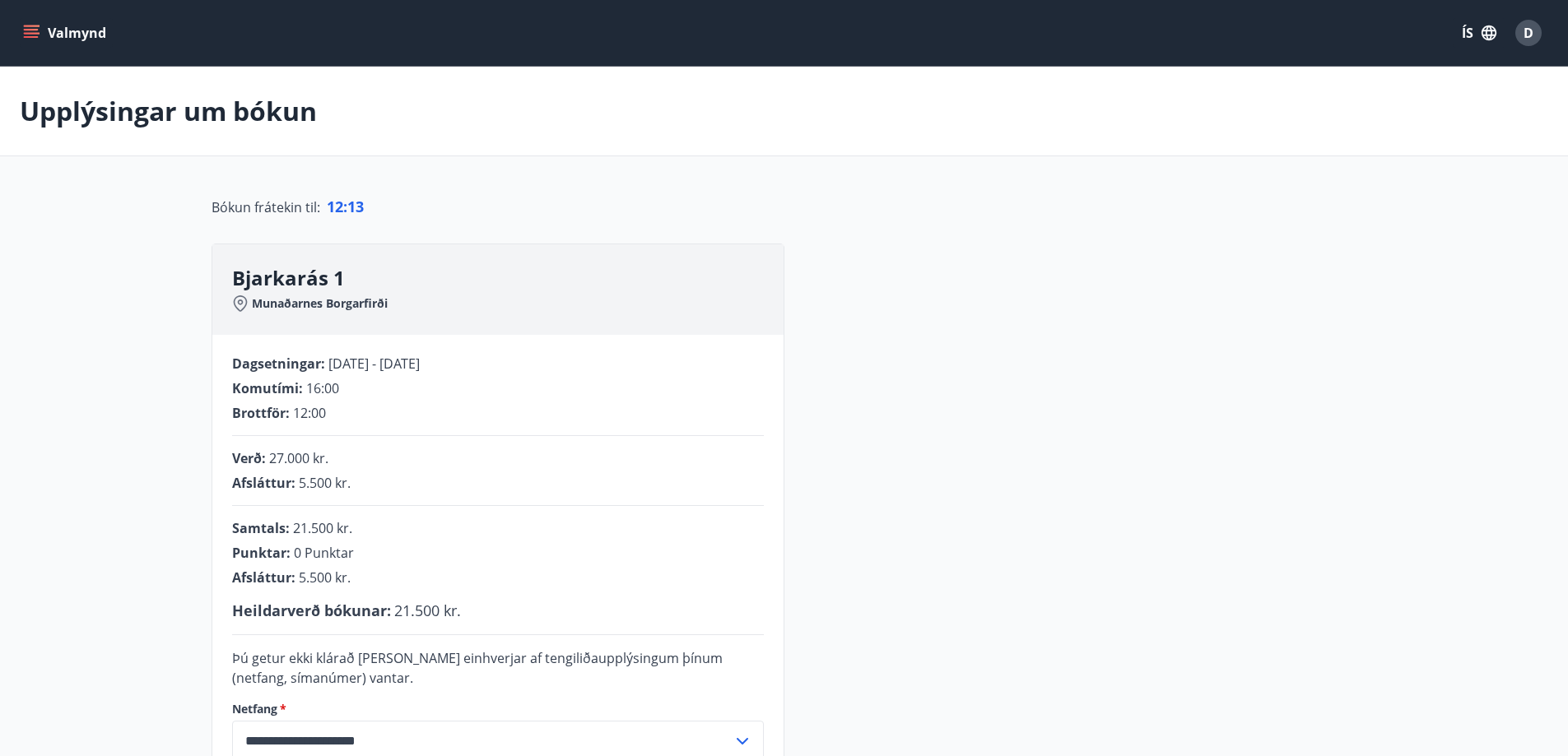
click at [31, 26] on icon "menu" at bounding box center [33, 27] width 19 height 2
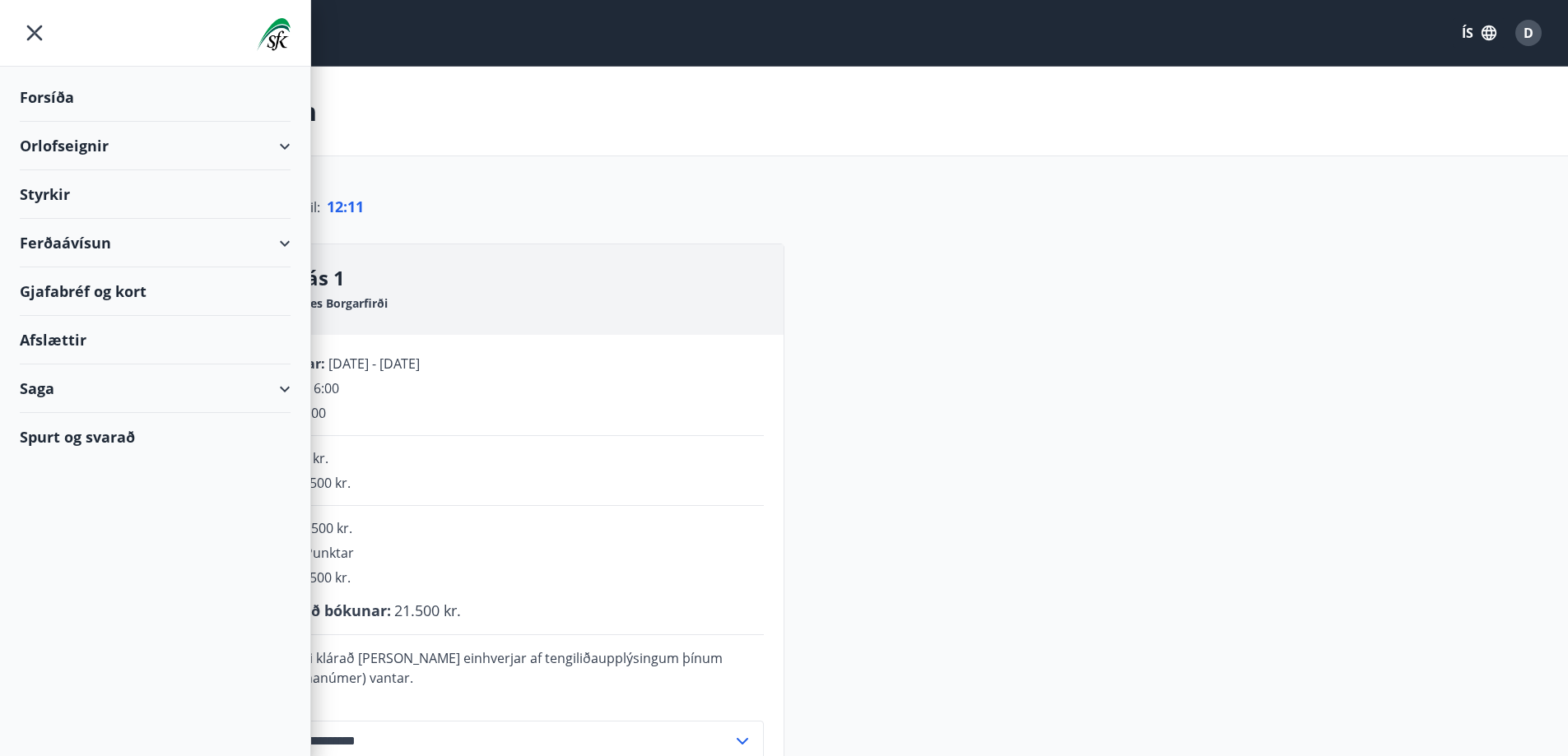
click at [174, 286] on div "Gjafabréf og kort" at bounding box center [155, 292] width 271 height 48
click at [281, 236] on div "Ferðaávísun" at bounding box center [155, 243] width 271 height 48
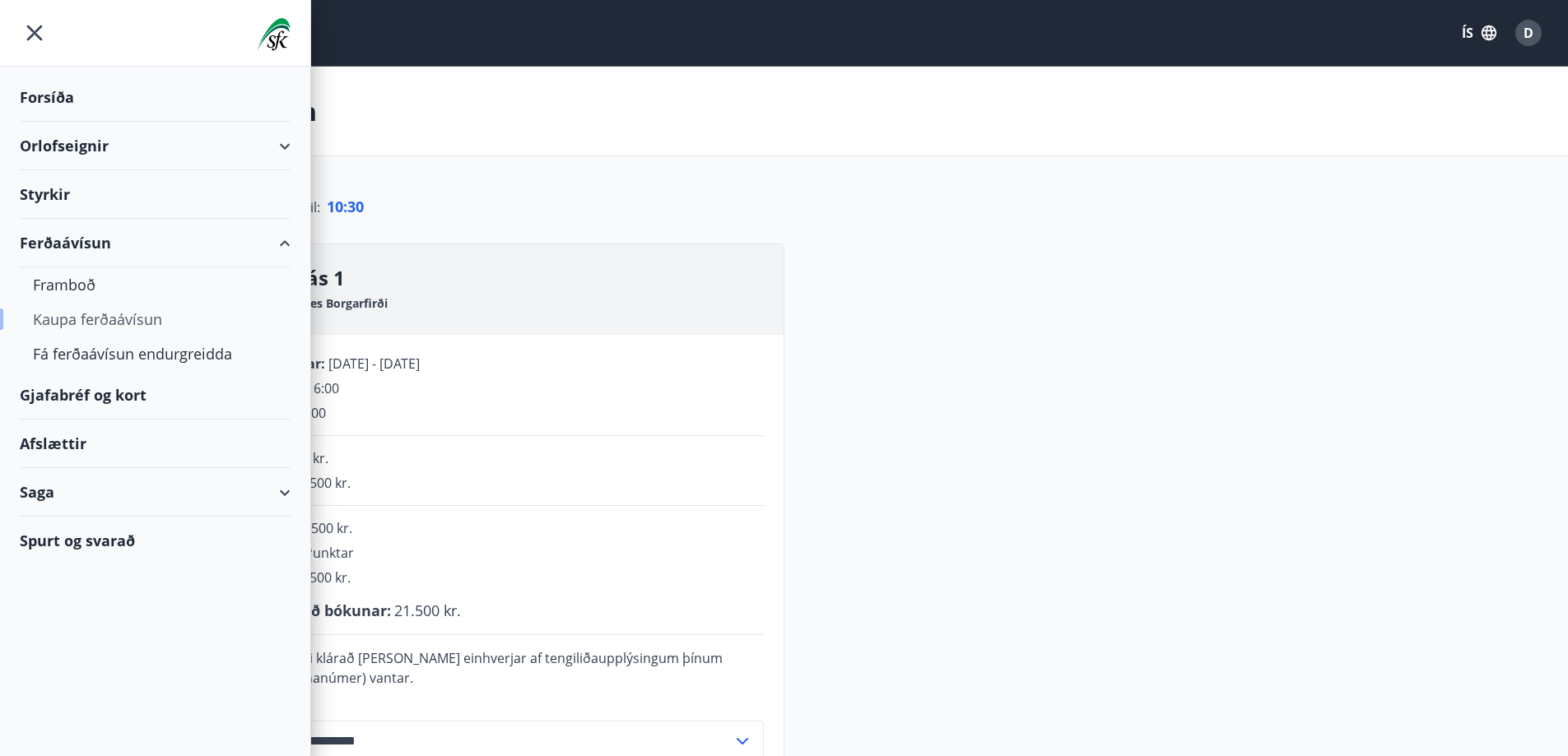
click at [130, 319] on div "Kaupa ferðaávísun" at bounding box center [156, 319] width 245 height 34
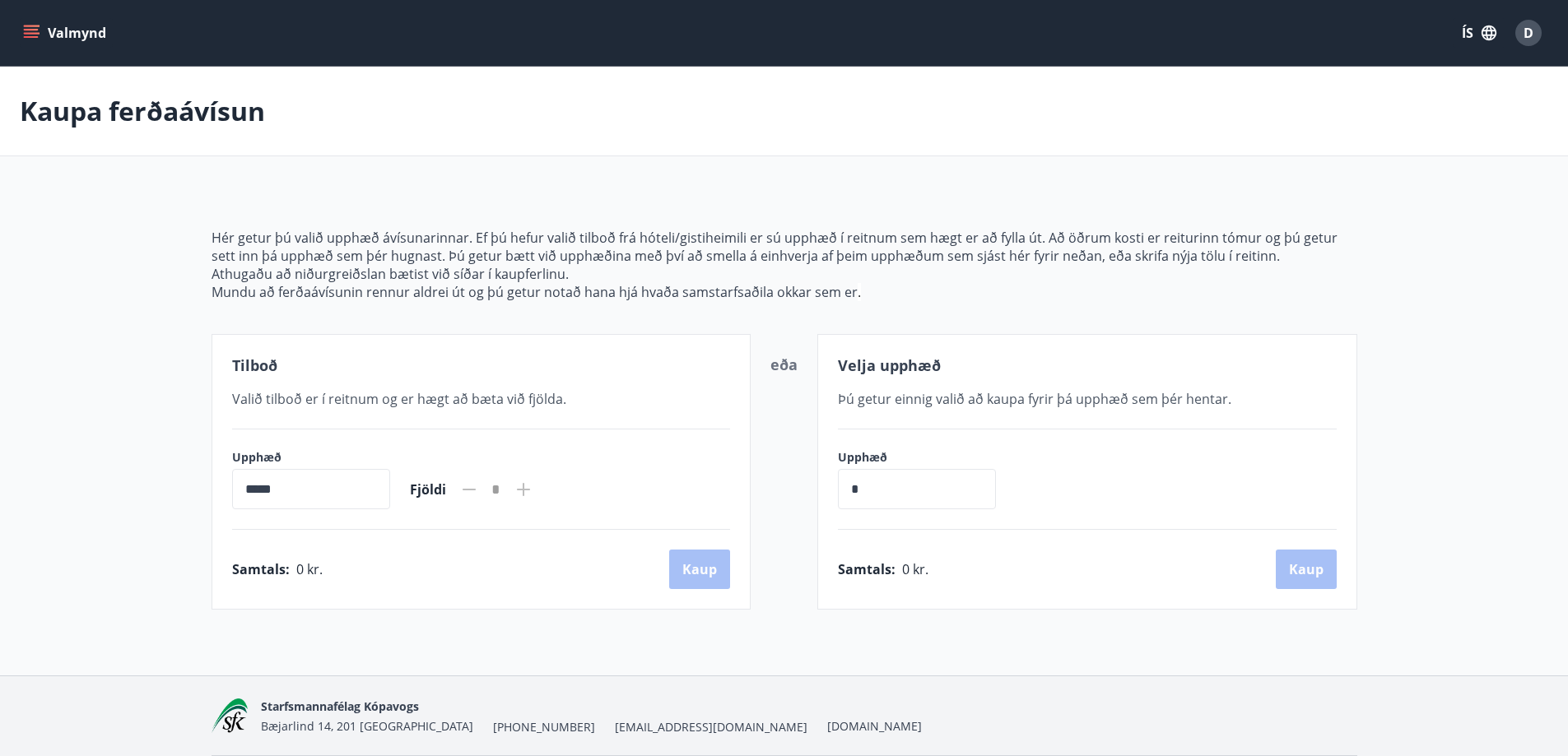
click at [38, 37] on icon "menu" at bounding box center [32, 37] width 15 height 2
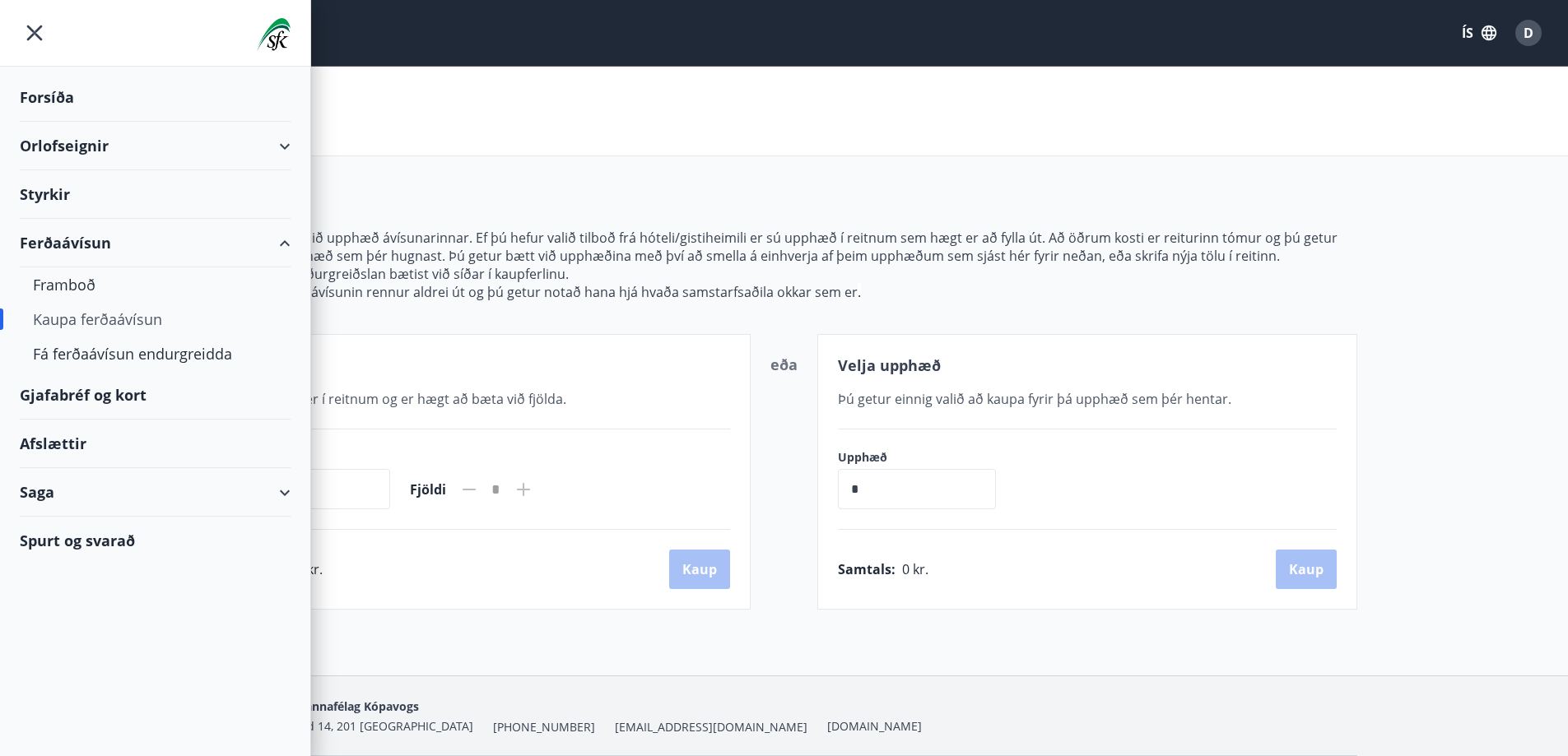
click at [614, 207] on div "Hér getur þú valið upphæð ávísunarinnar. Ef þú hefur valið tilboð frá hóteli/gi…" at bounding box center [784, 399] width 1145 height 421
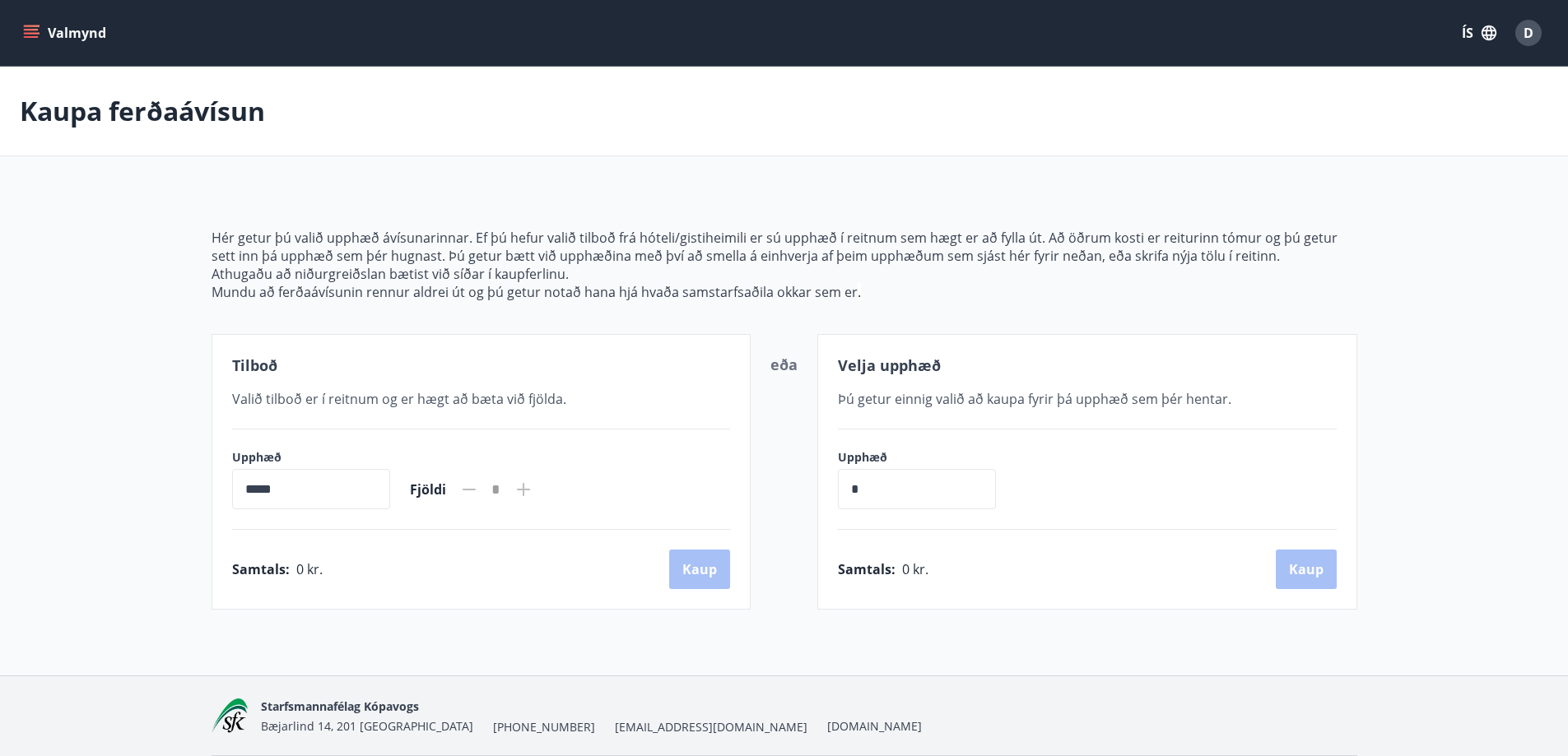
click at [39, 27] on icon "menu" at bounding box center [32, 33] width 17 height 17
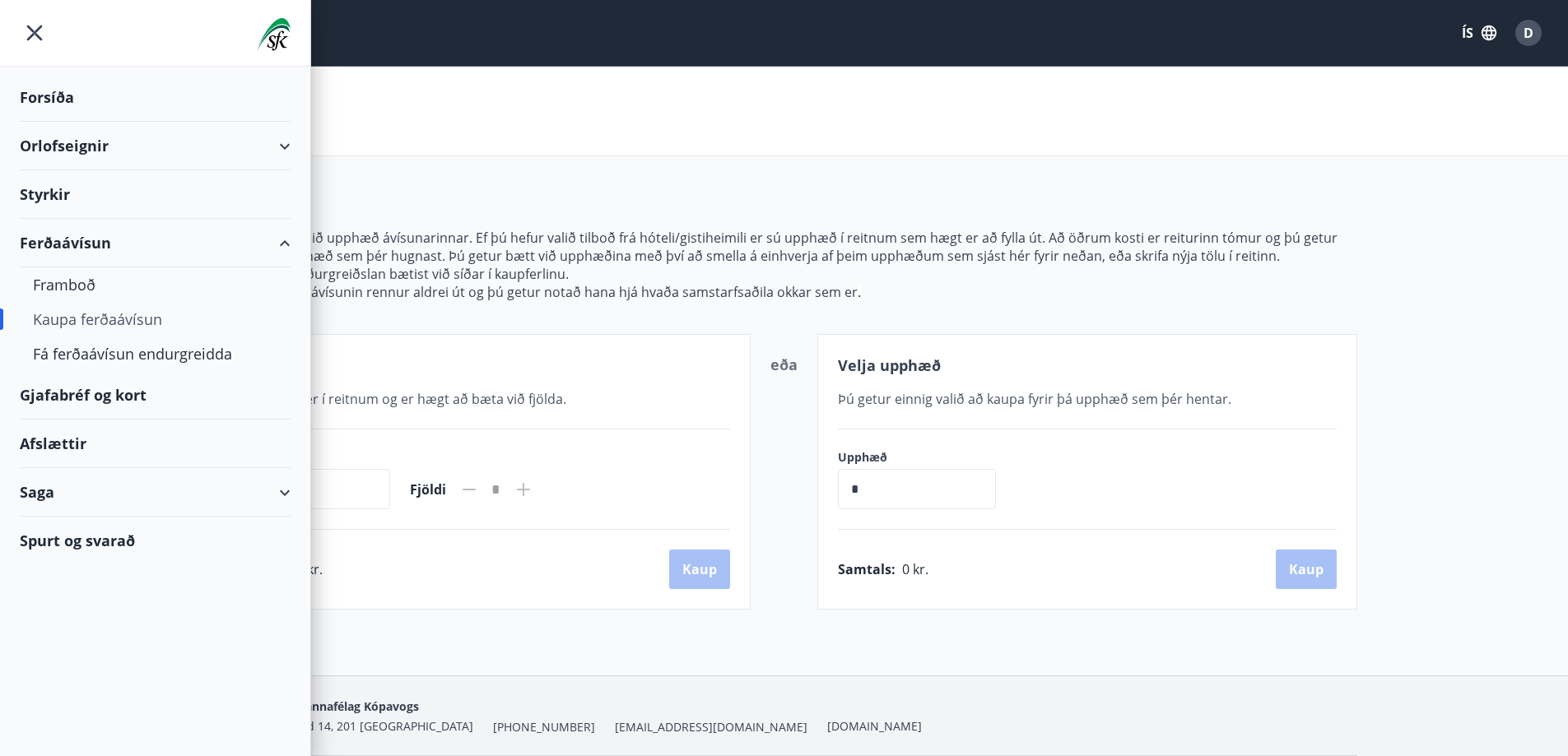
click at [72, 386] on div "Gjafabréf og kort" at bounding box center [155, 396] width 271 height 48
